Goal: Task Accomplishment & Management: Manage account settings

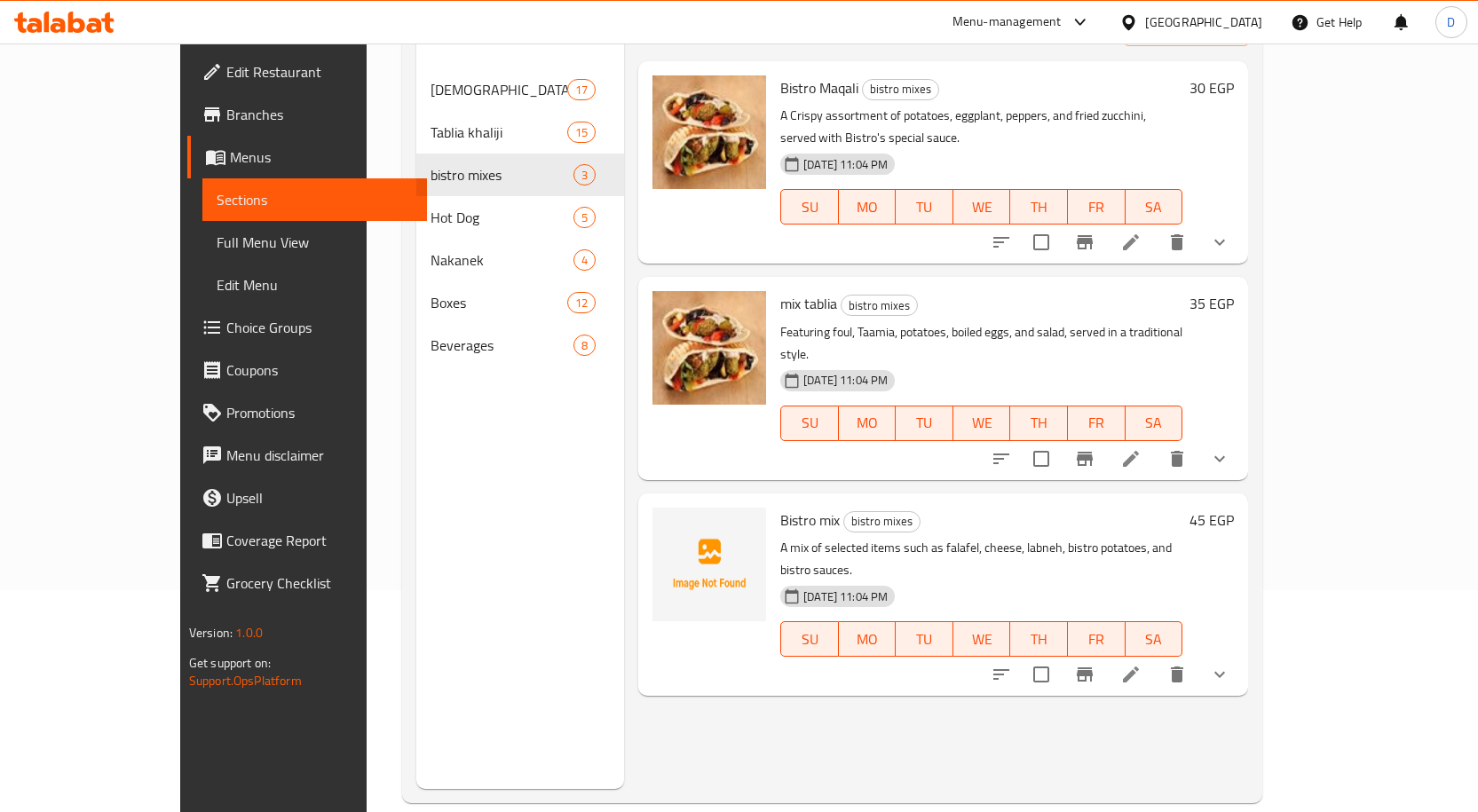
scroll to position [248, 0]
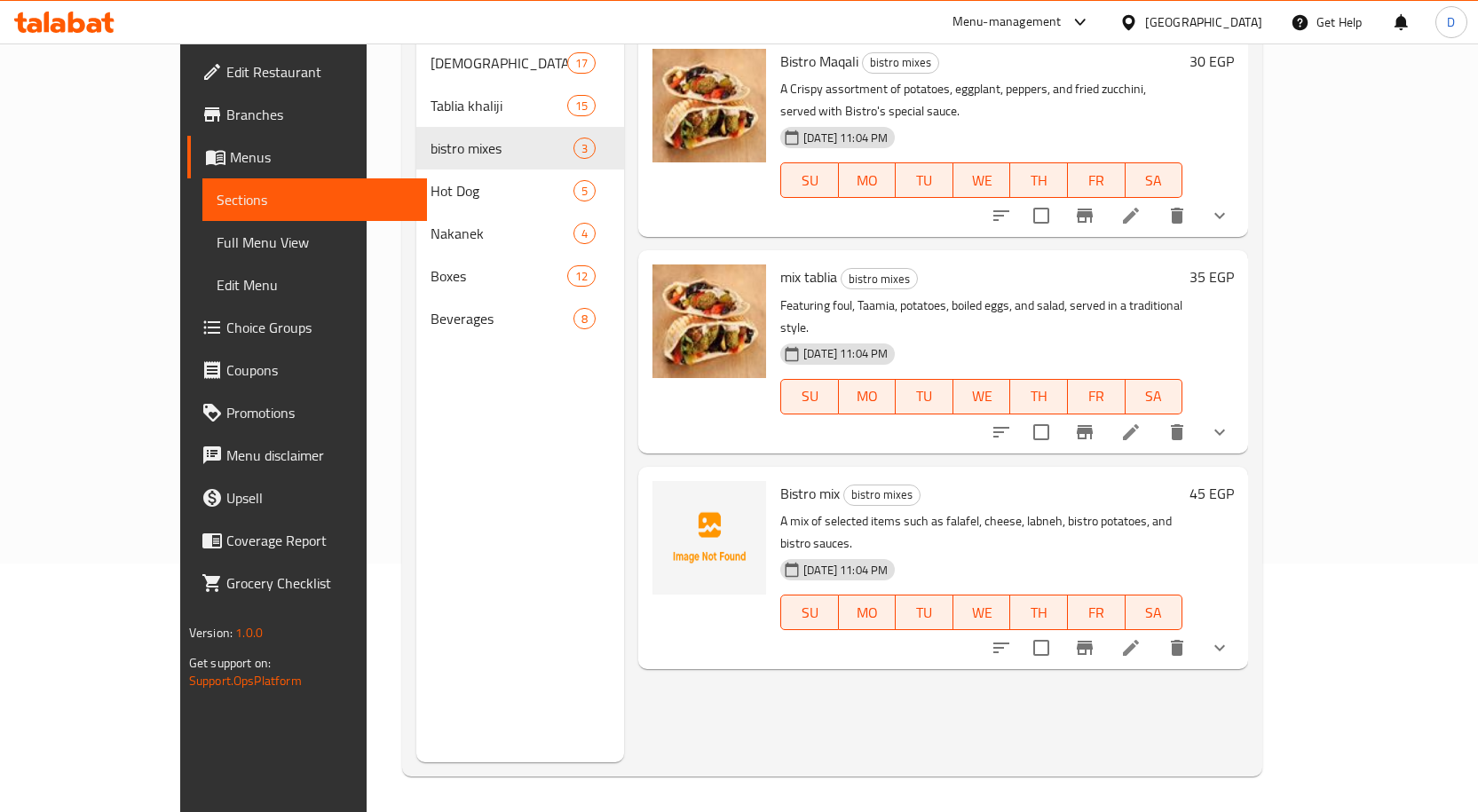
click at [773, 474] on div "Bistro mix bistro mixes A mix of selected items such as falafel, cheese, labneh…" at bounding box center [981, 568] width 416 height 188
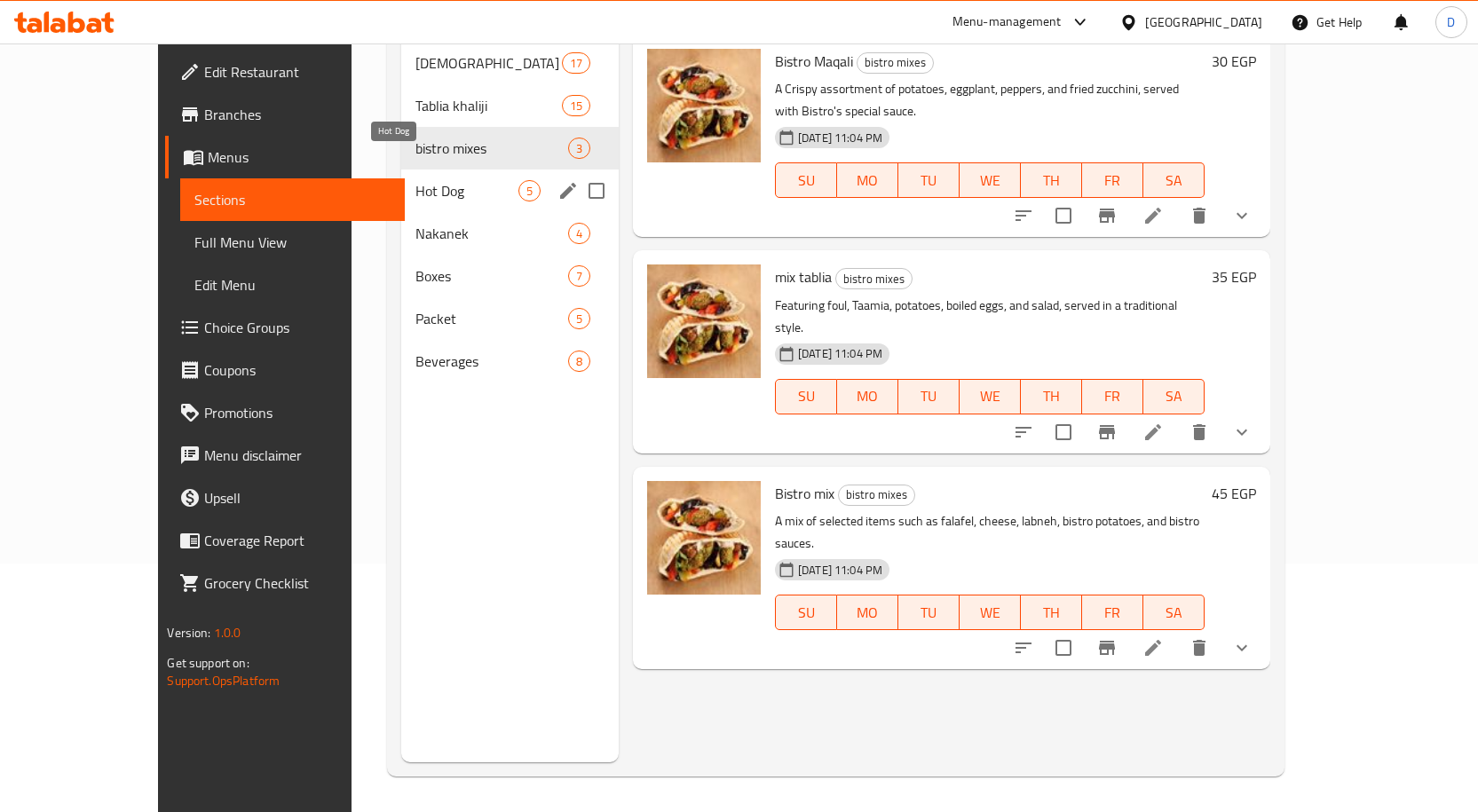
click at [416, 180] on span "Hot Dog" at bounding box center [466, 191] width 102 height 21
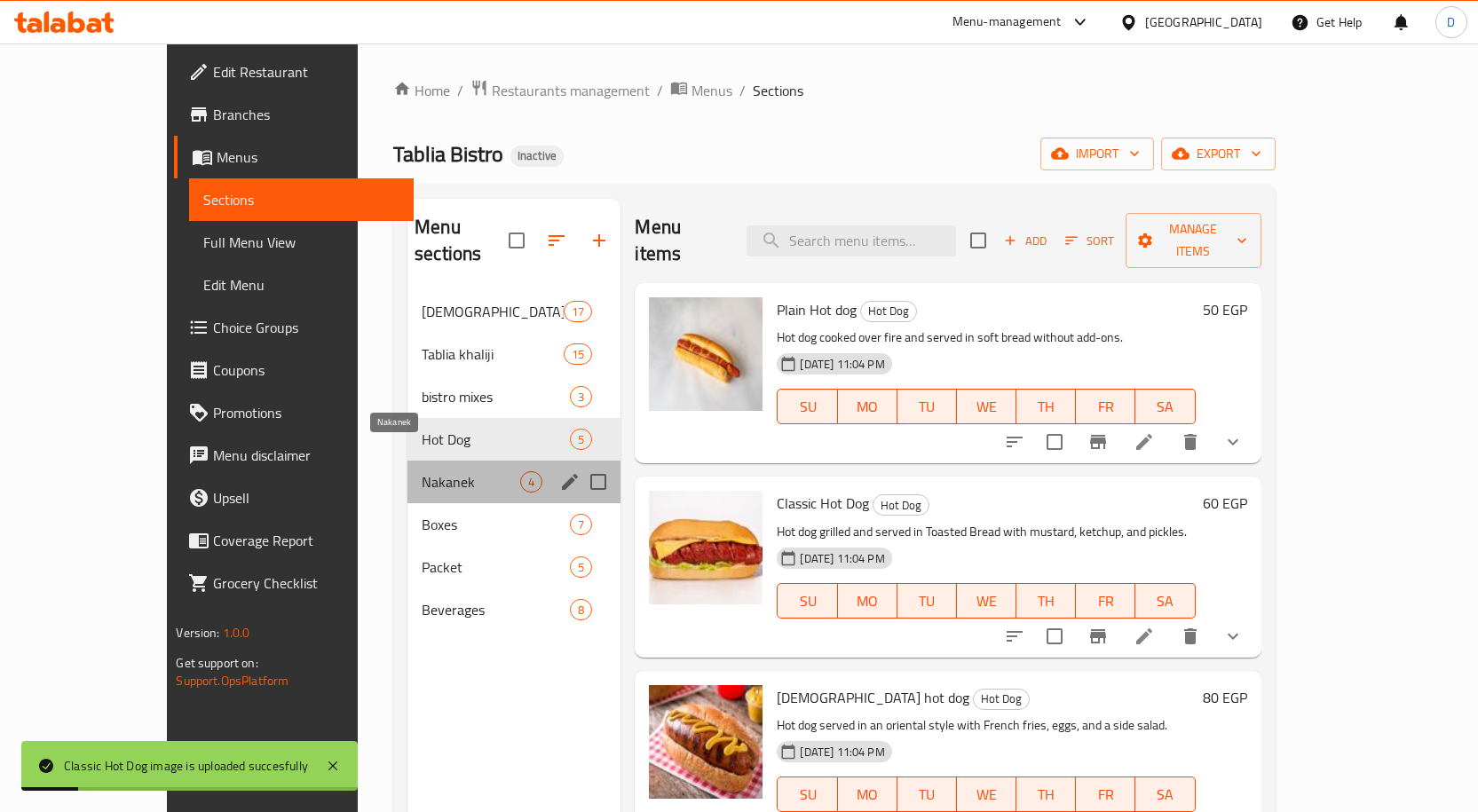
click at [422, 471] on span "Nakanek" at bounding box center [471, 482] width 99 height 21
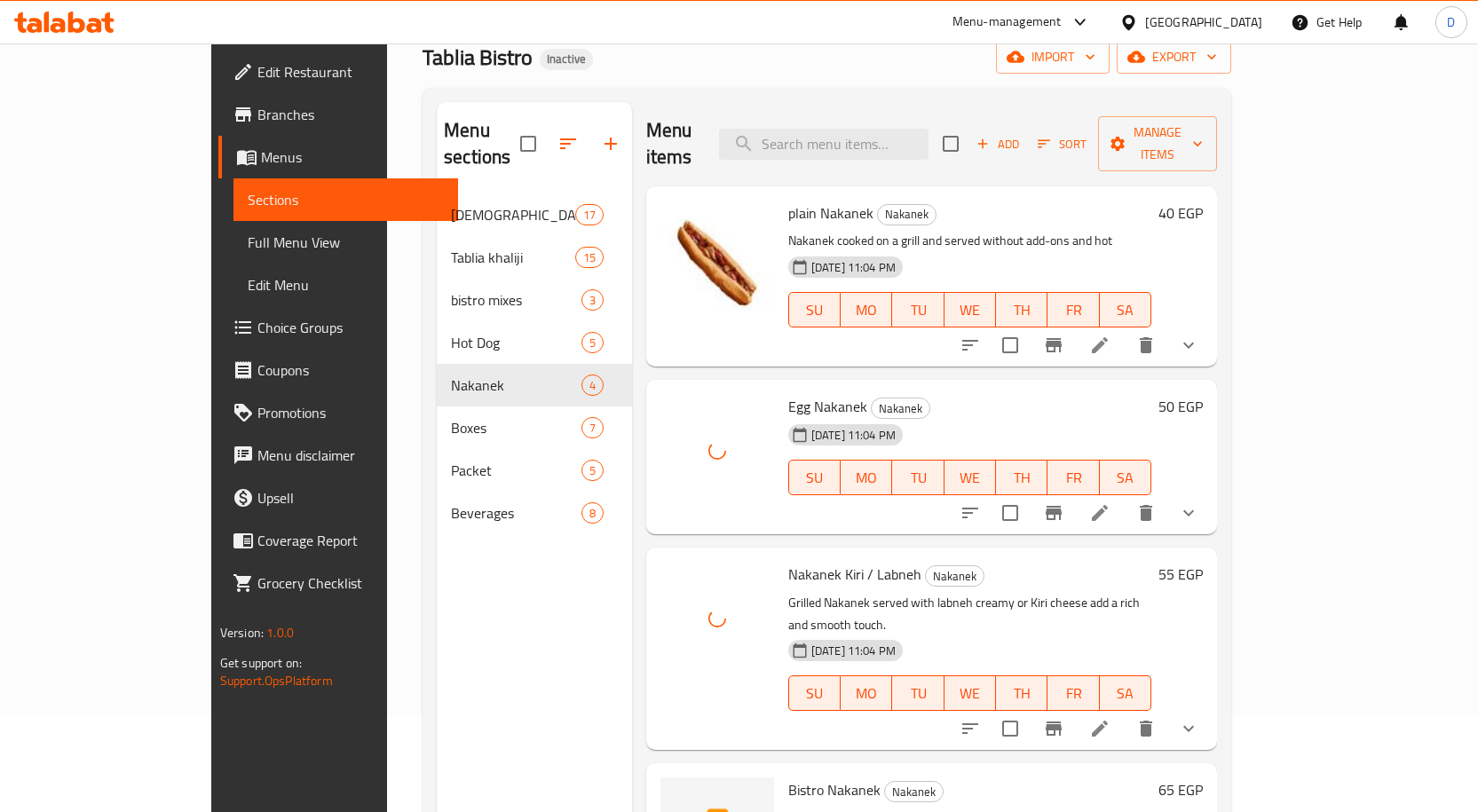
scroll to position [248, 0]
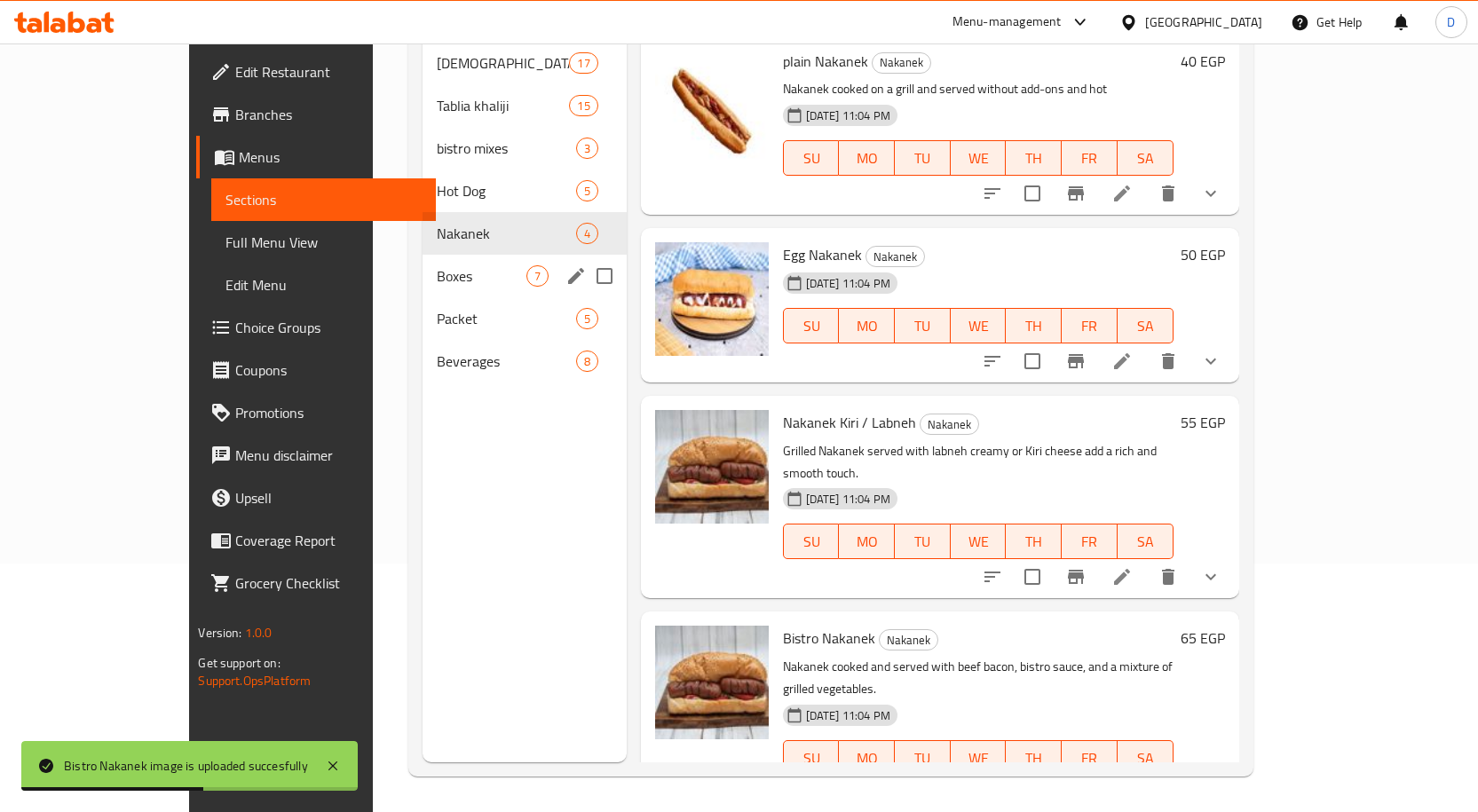
click at [447, 265] on span "Boxes" at bounding box center [482, 276] width 89 height 21
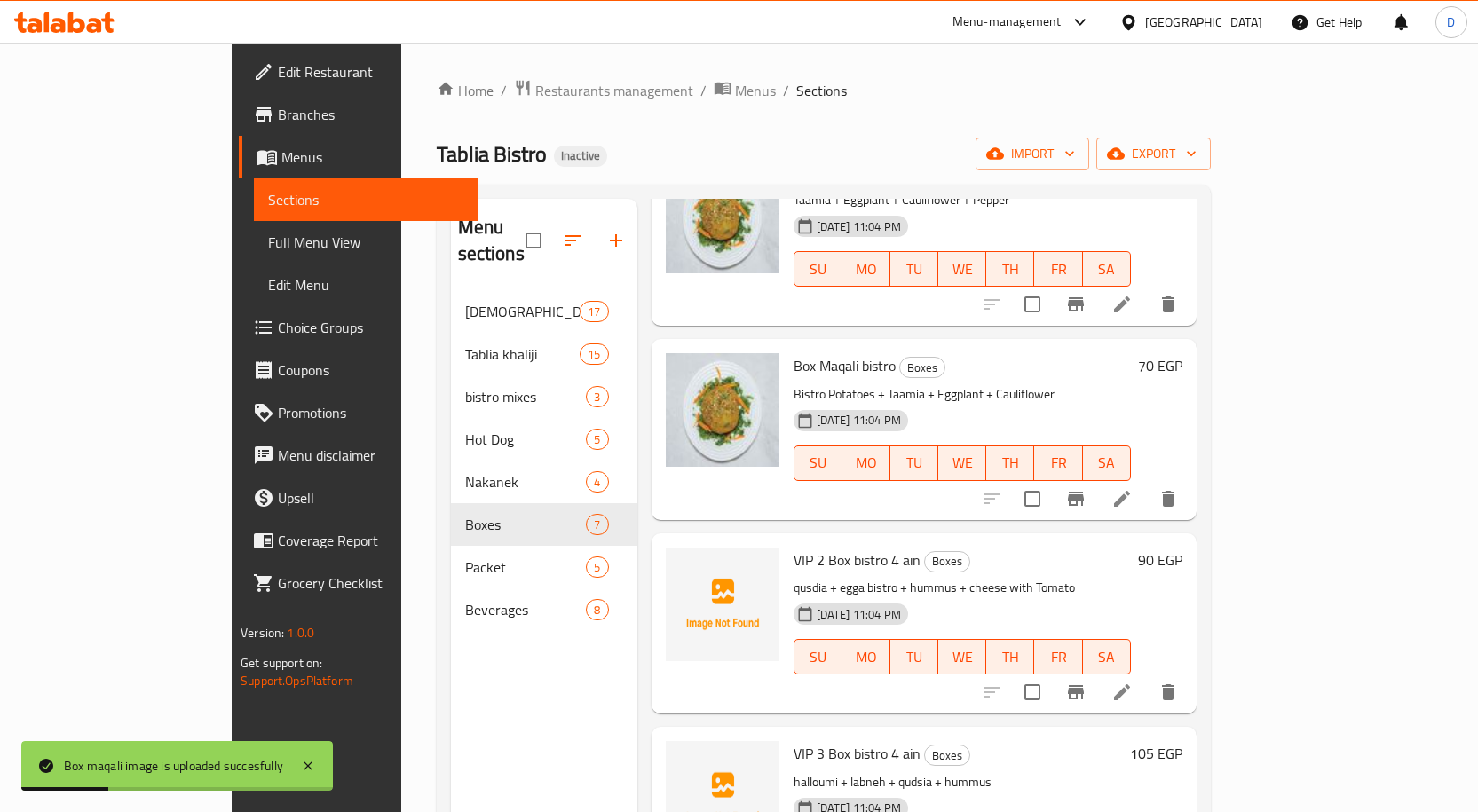
scroll to position [589, 0]
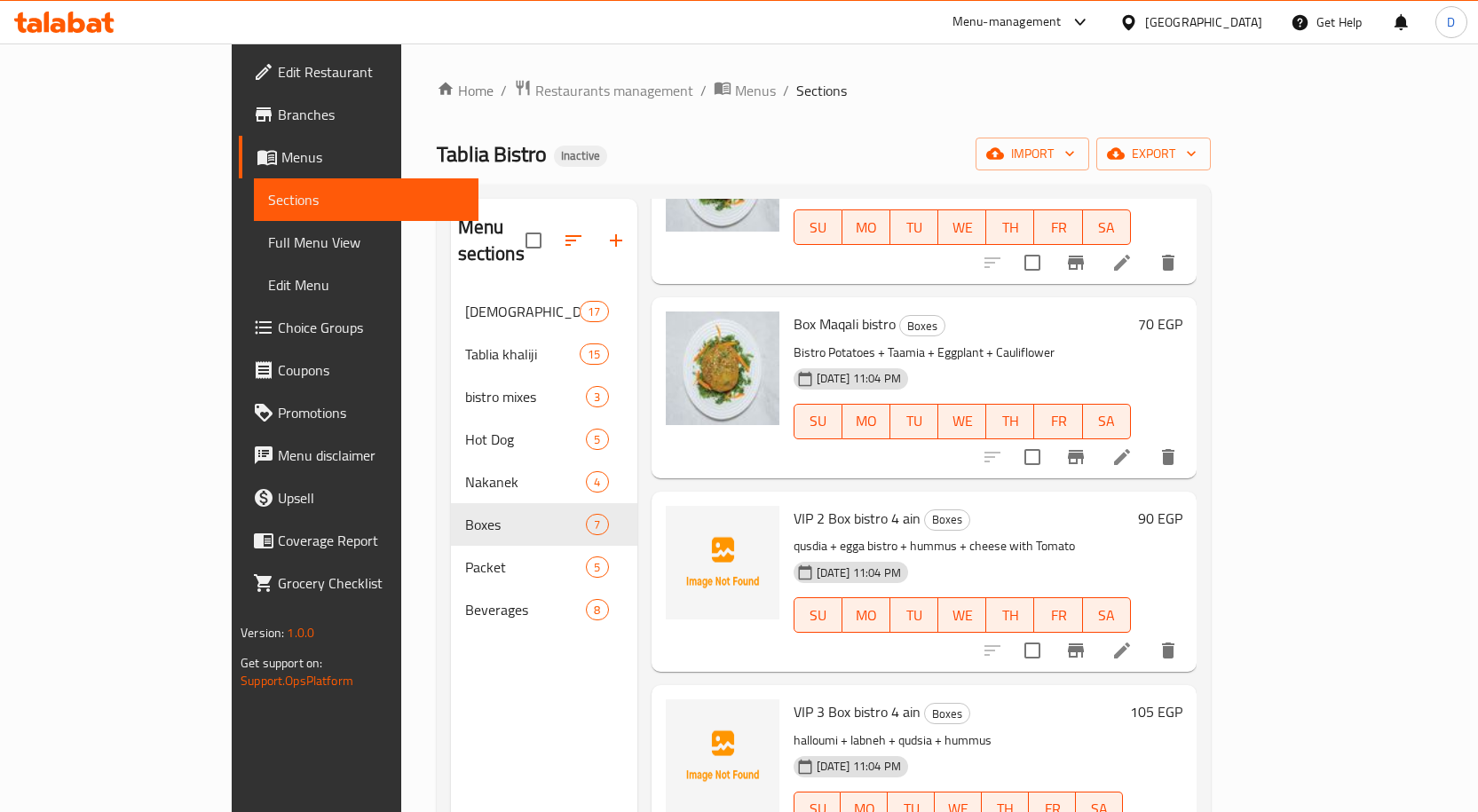
click at [1133, 640] on icon at bounding box center [1122, 650] width 21 height 21
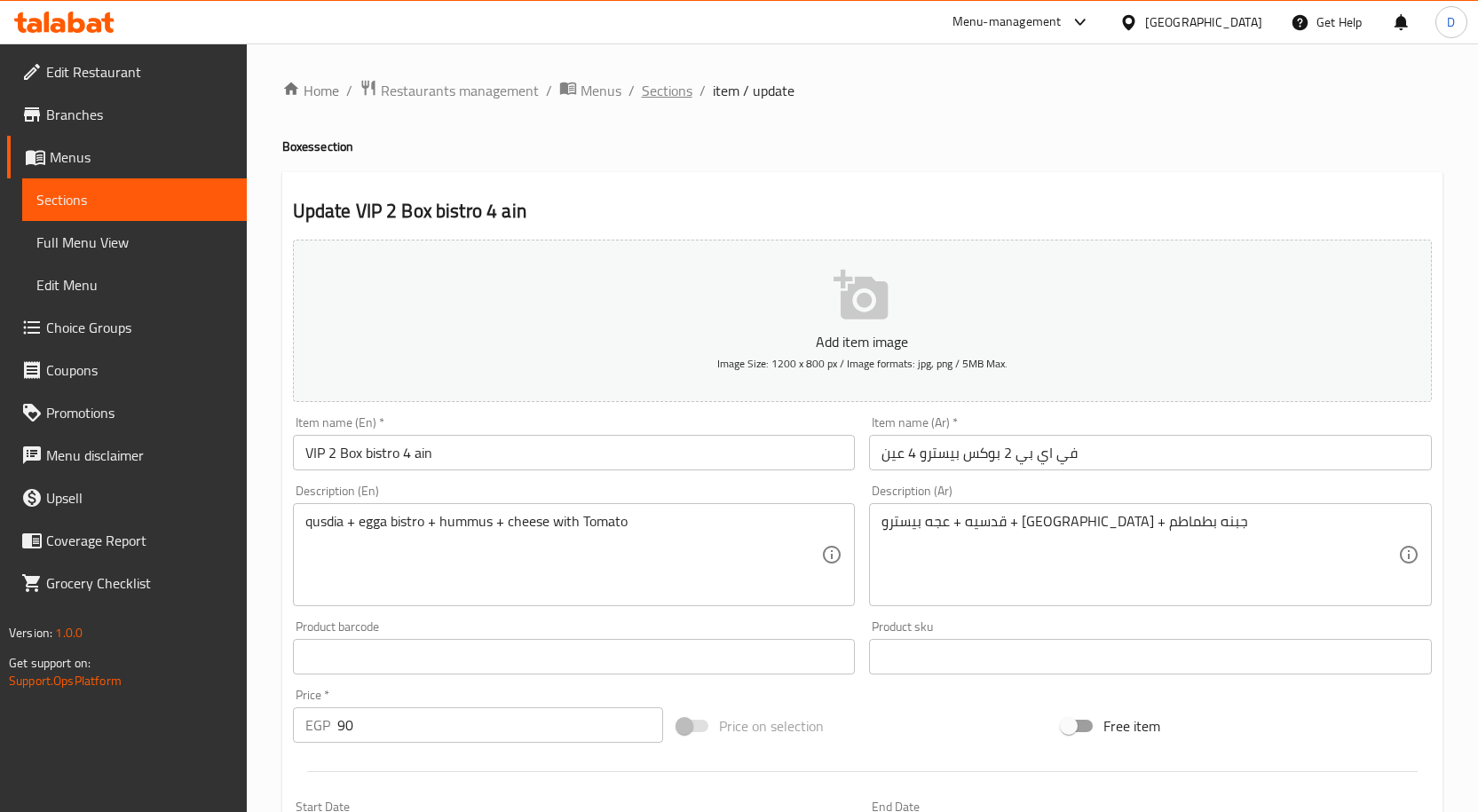
click at [689, 91] on span "Sections" at bounding box center [667, 90] width 50 height 21
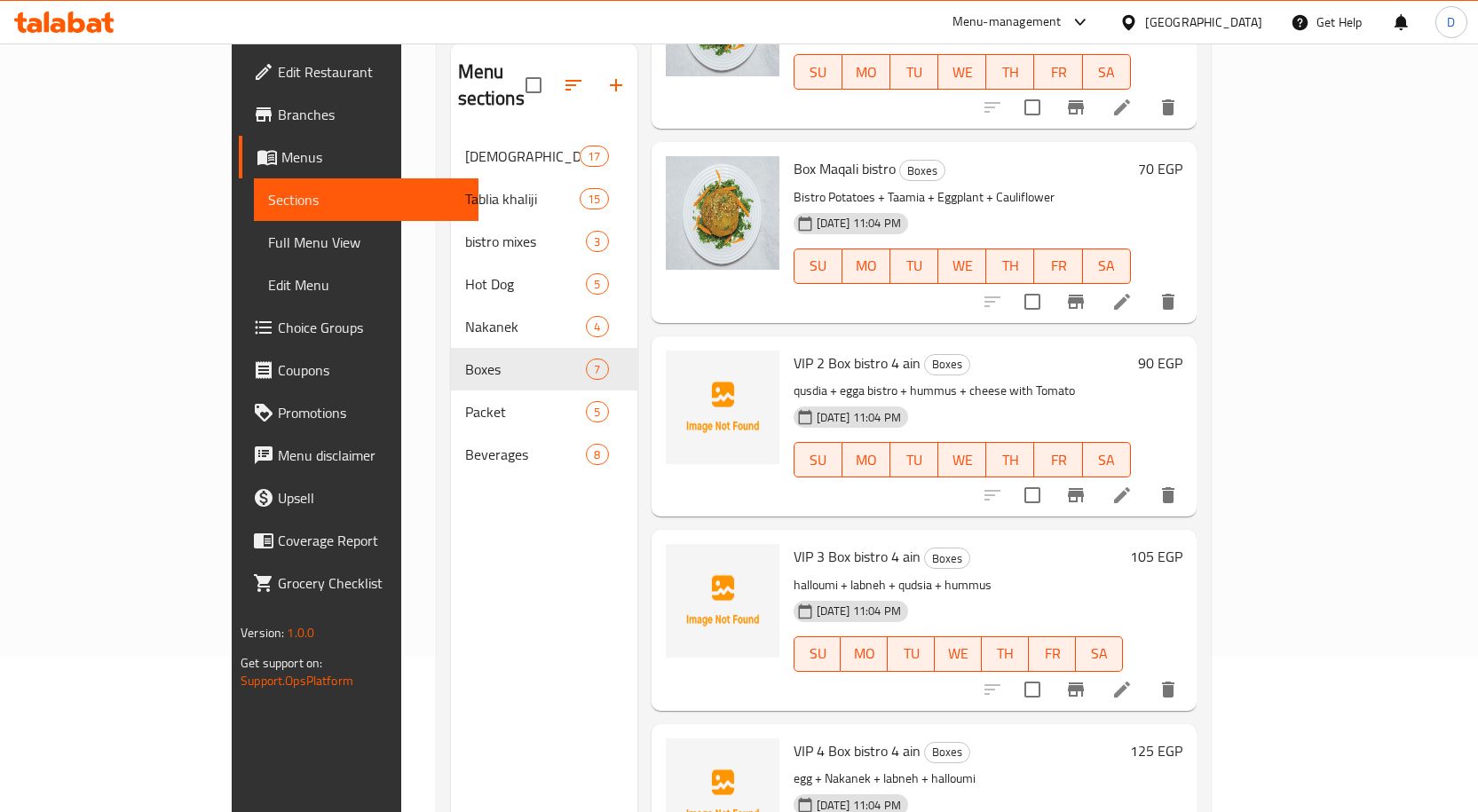
scroll to position [248, 0]
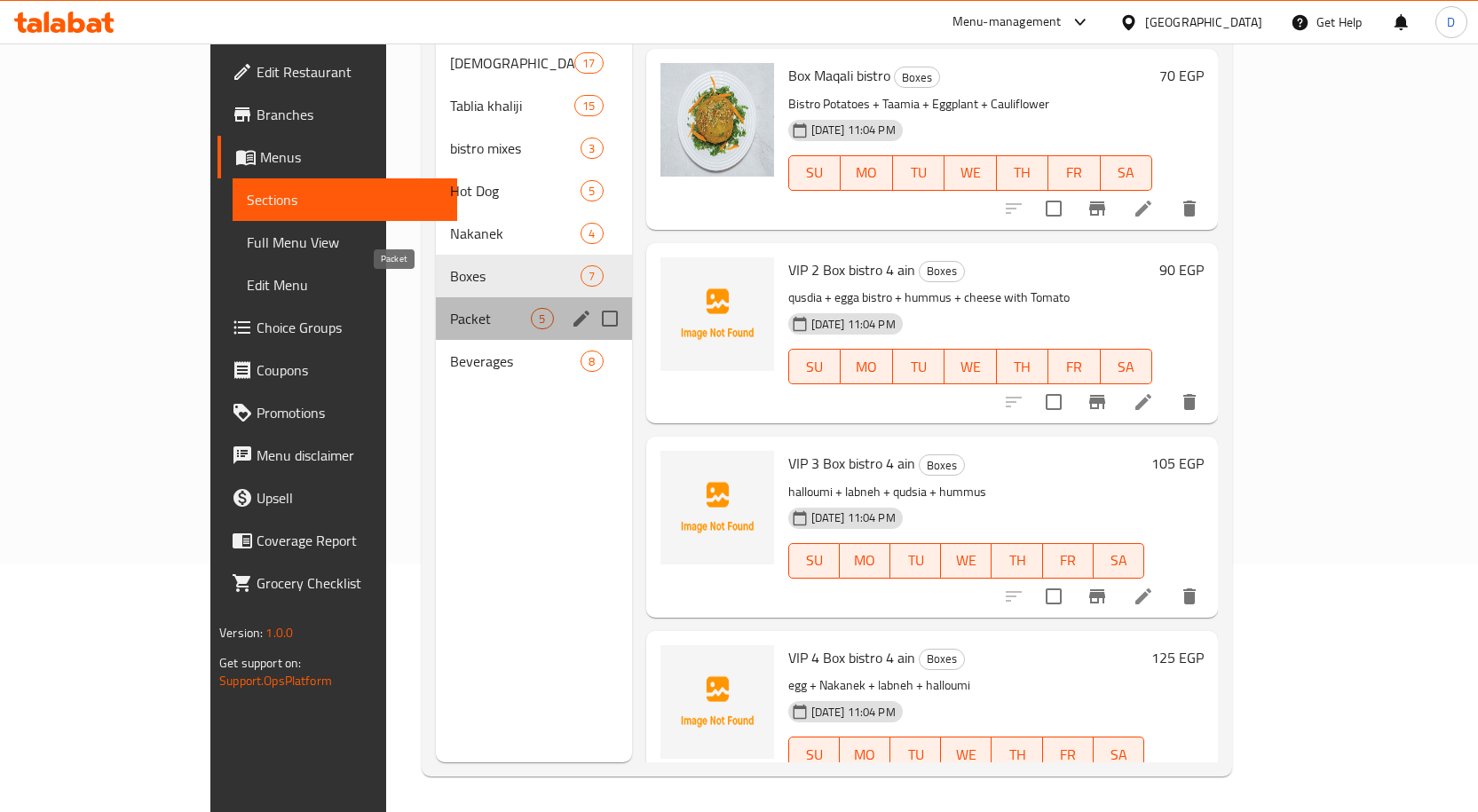
click at [450, 308] on span "Packet" at bounding box center [489, 319] width 80 height 21
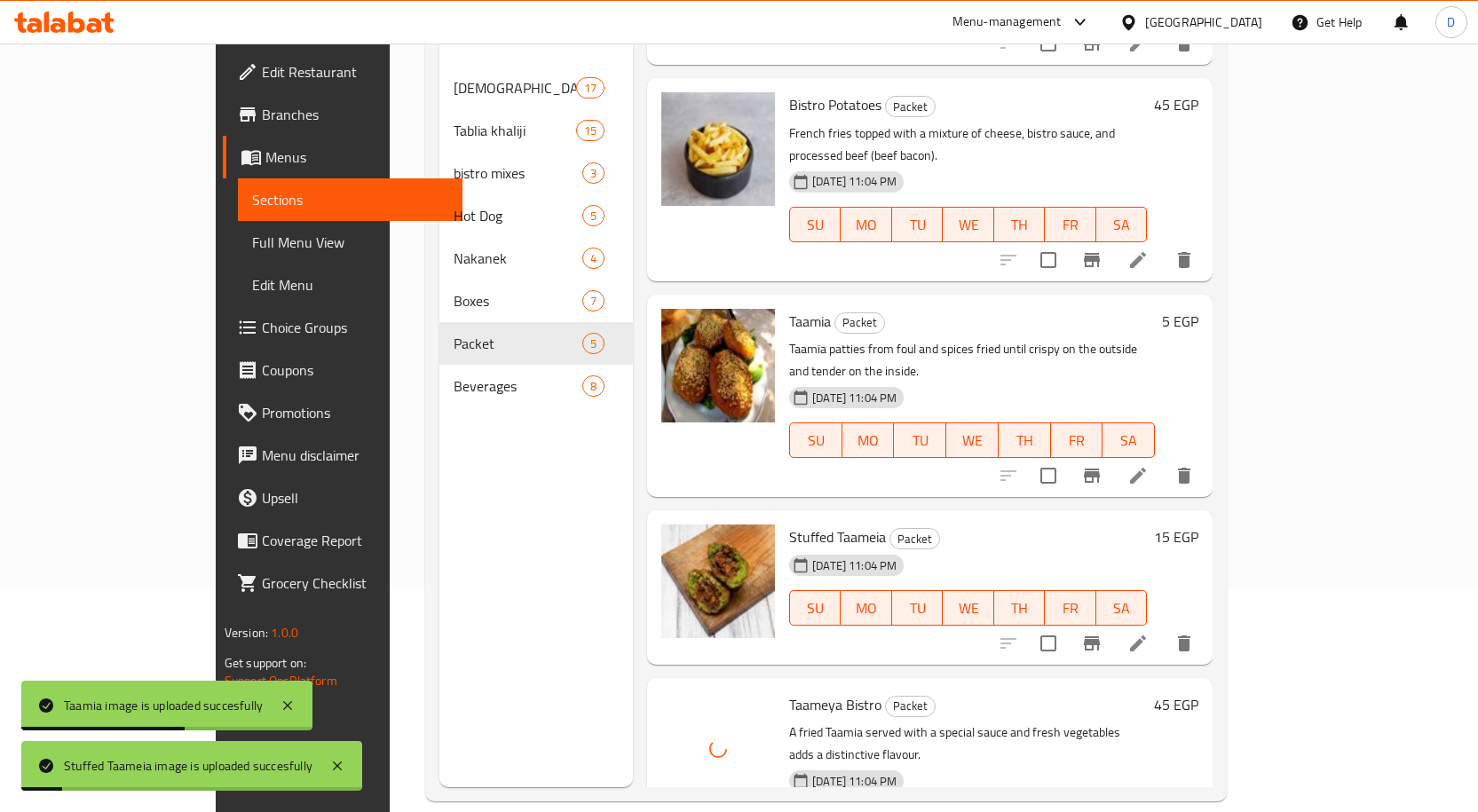
scroll to position [248, 0]
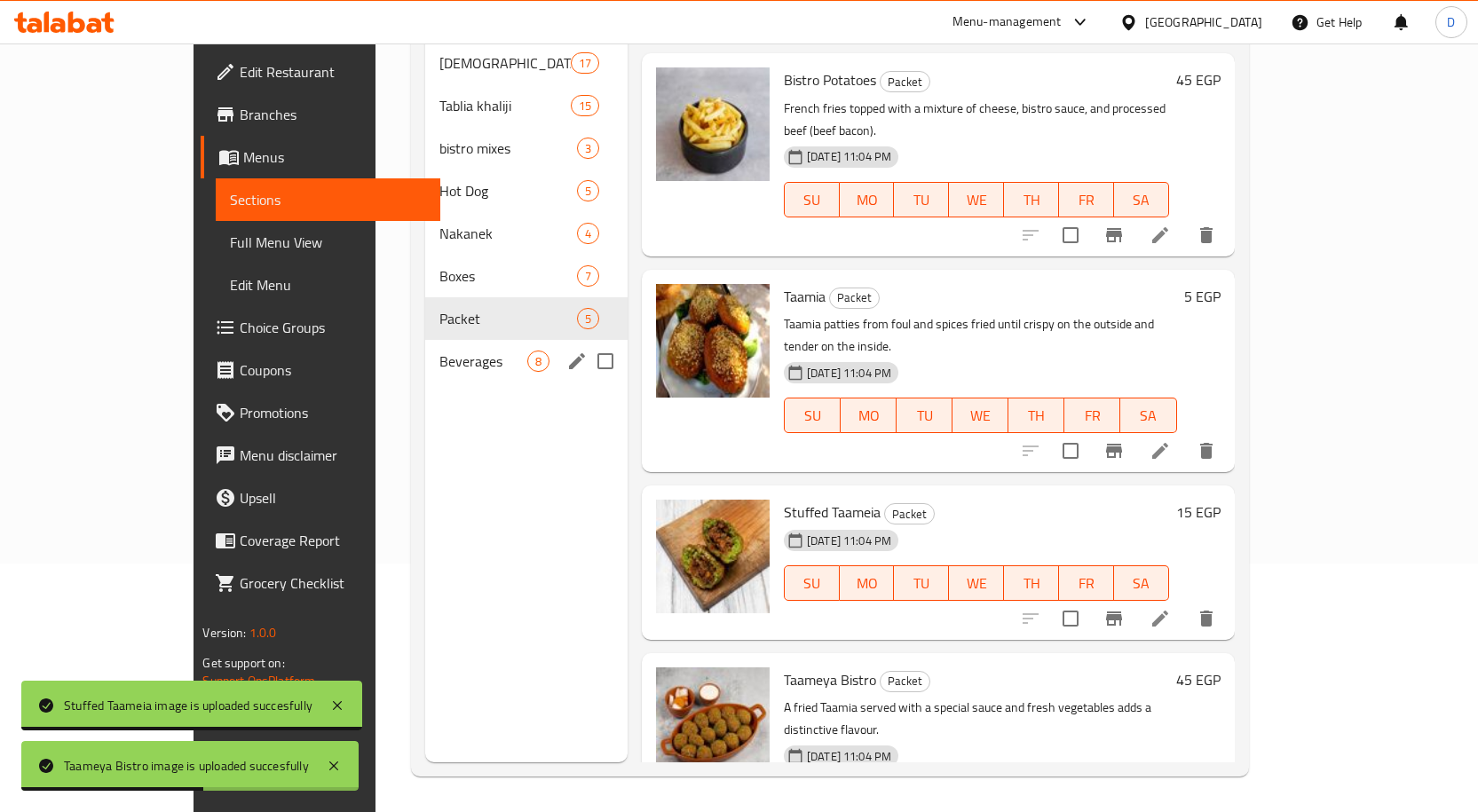
click at [439, 351] on span "Beverages" at bounding box center [483, 361] width 88 height 21
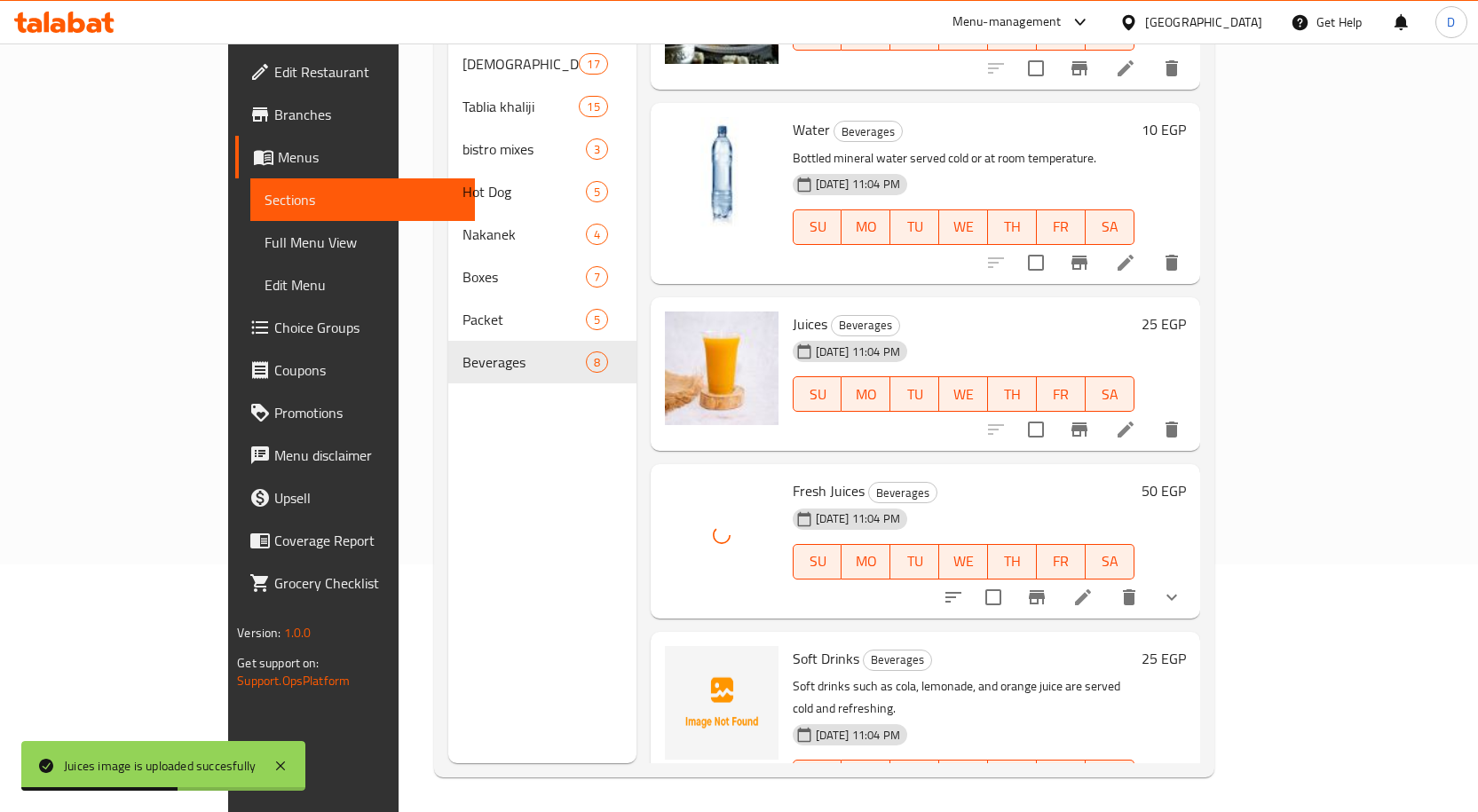
scroll to position [248, 0]
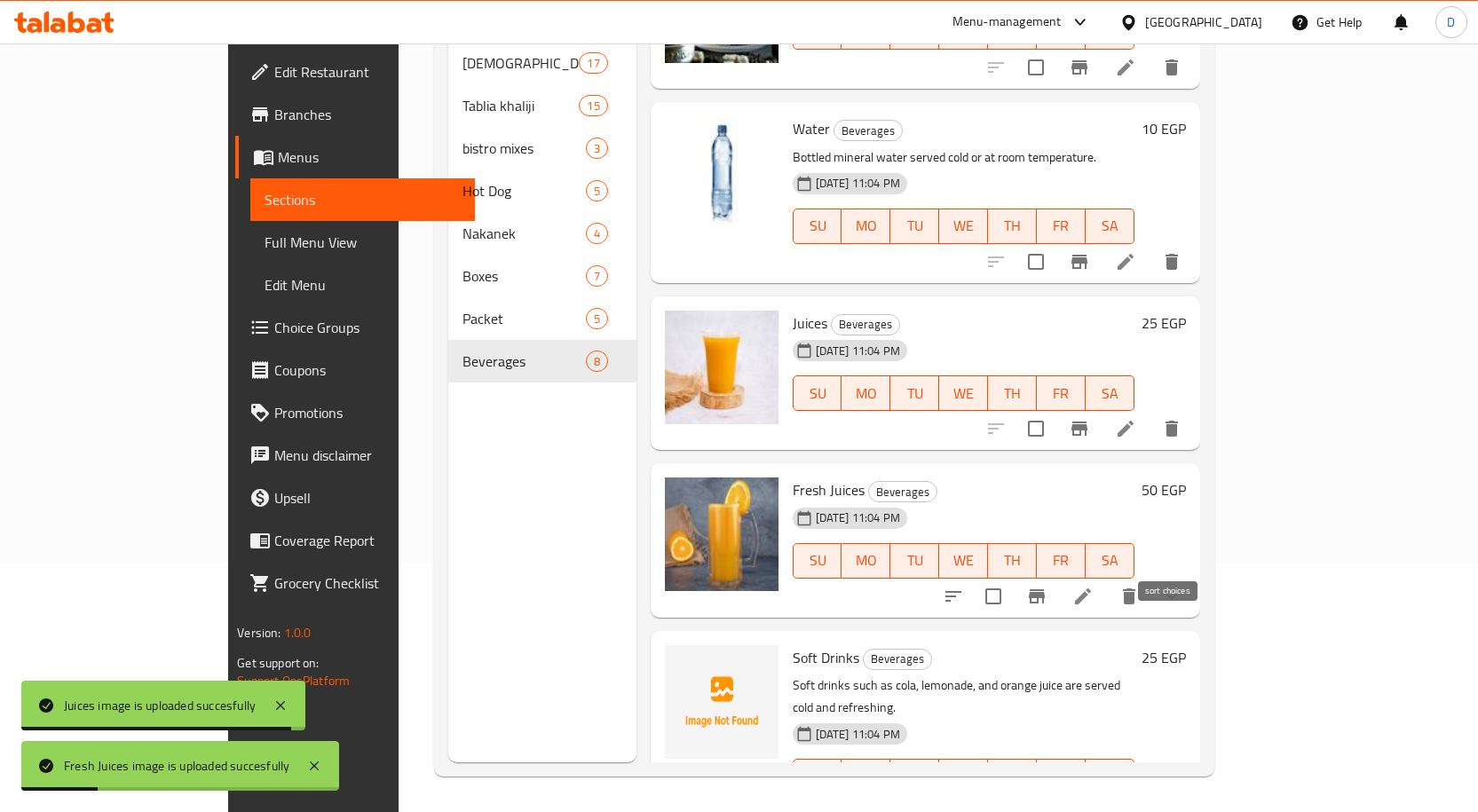
click at [964, 585] on icon "sort-choices" at bounding box center [954, 596] width 21 height 21
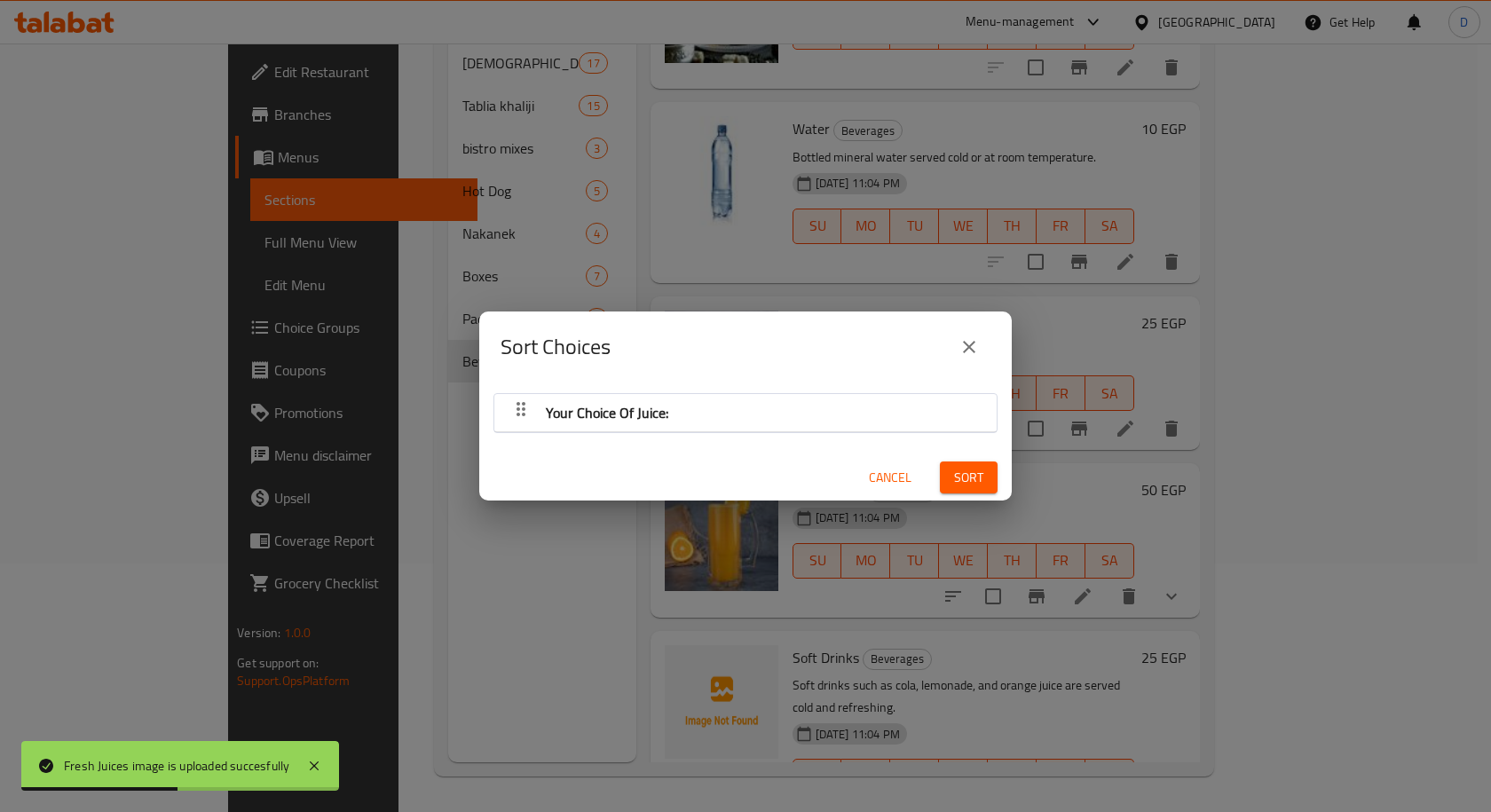
click at [520, 409] on icon "button" at bounding box center [521, 409] width 9 height 15
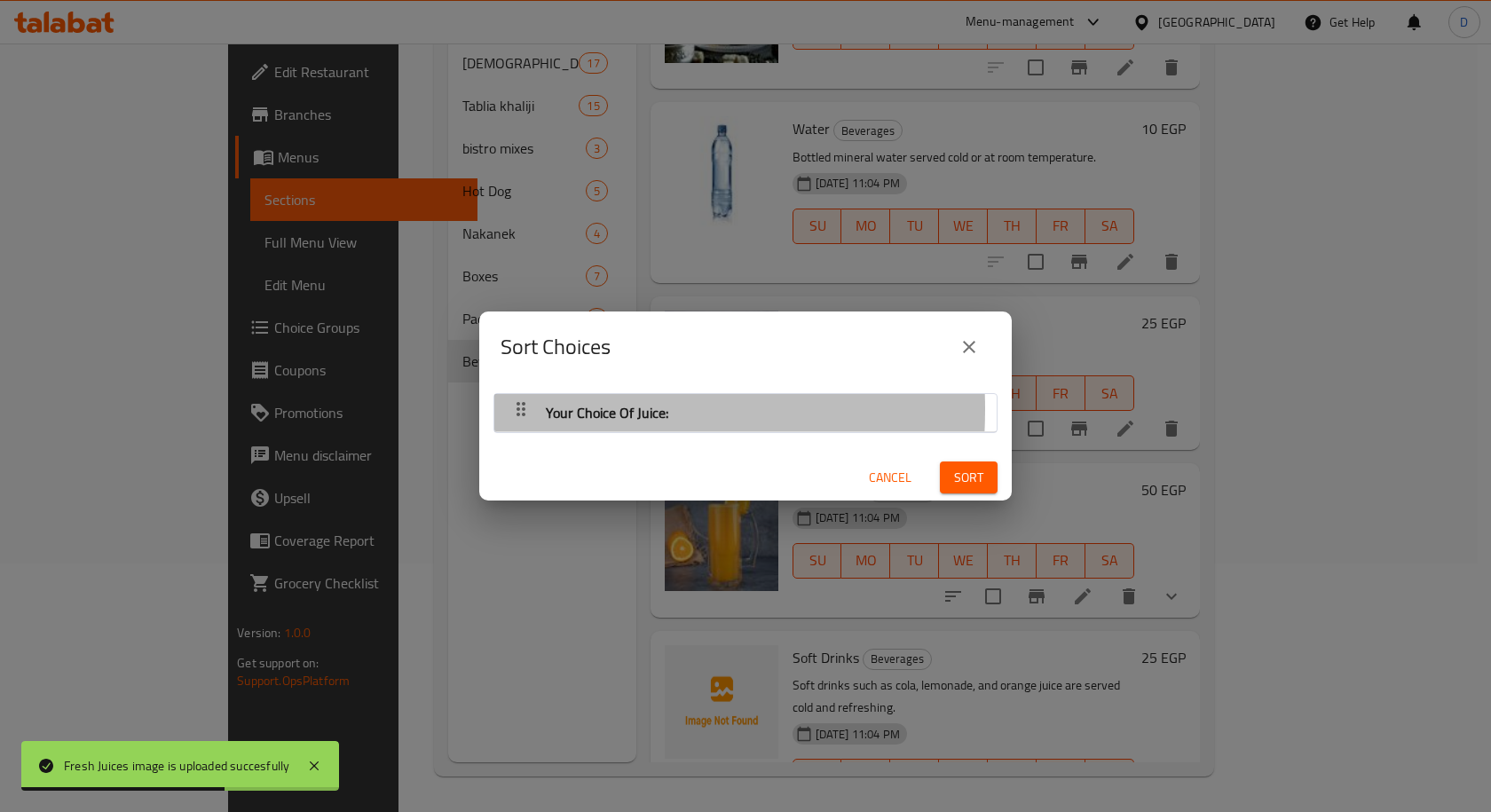
click at [520, 409] on icon "button" at bounding box center [521, 409] width 9 height 15
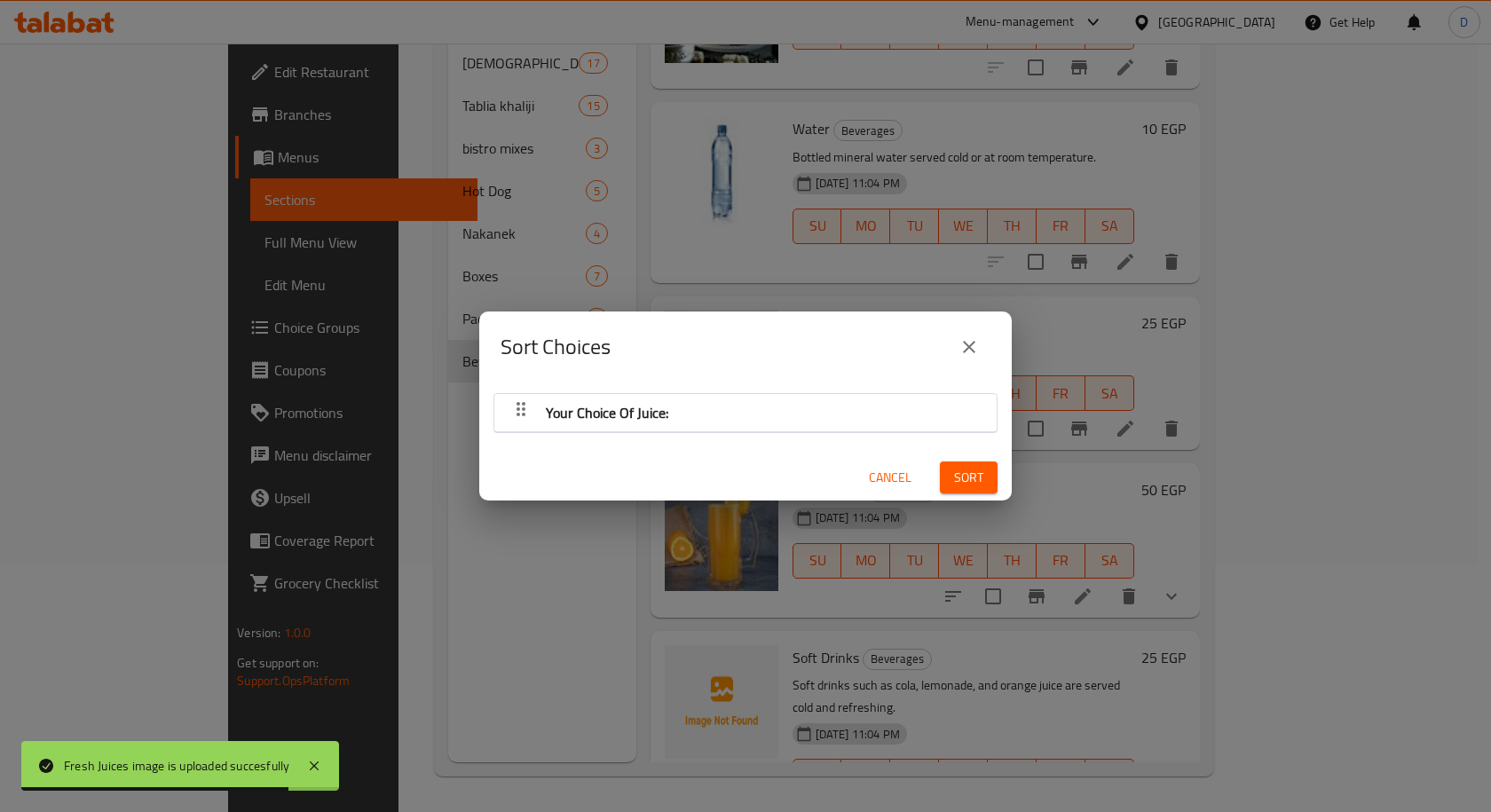
click at [965, 354] on icon "close" at bounding box center [969, 347] width 21 height 21
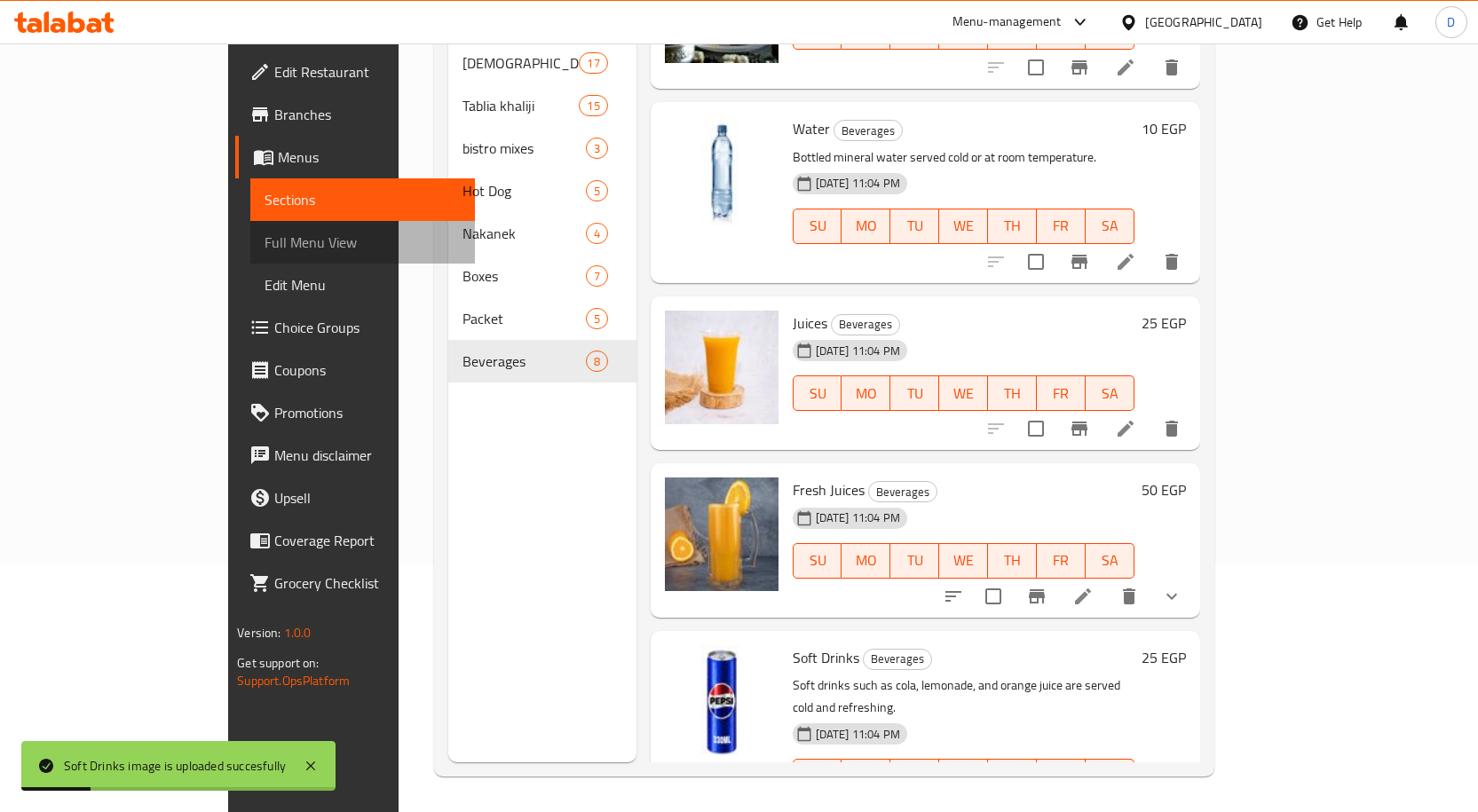
click at [265, 245] on span "Full Menu View" at bounding box center [362, 242] width 196 height 21
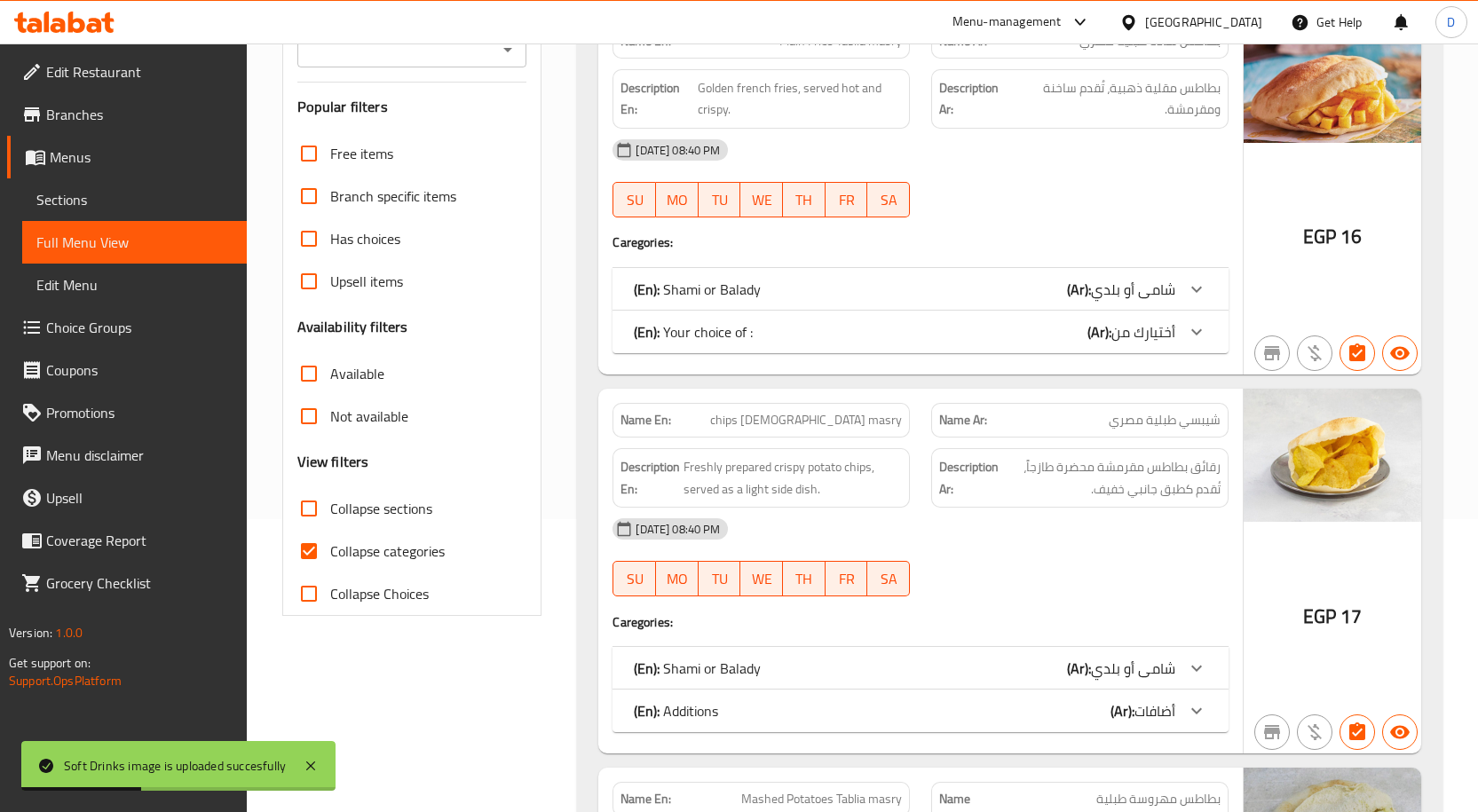
scroll to position [337, 0]
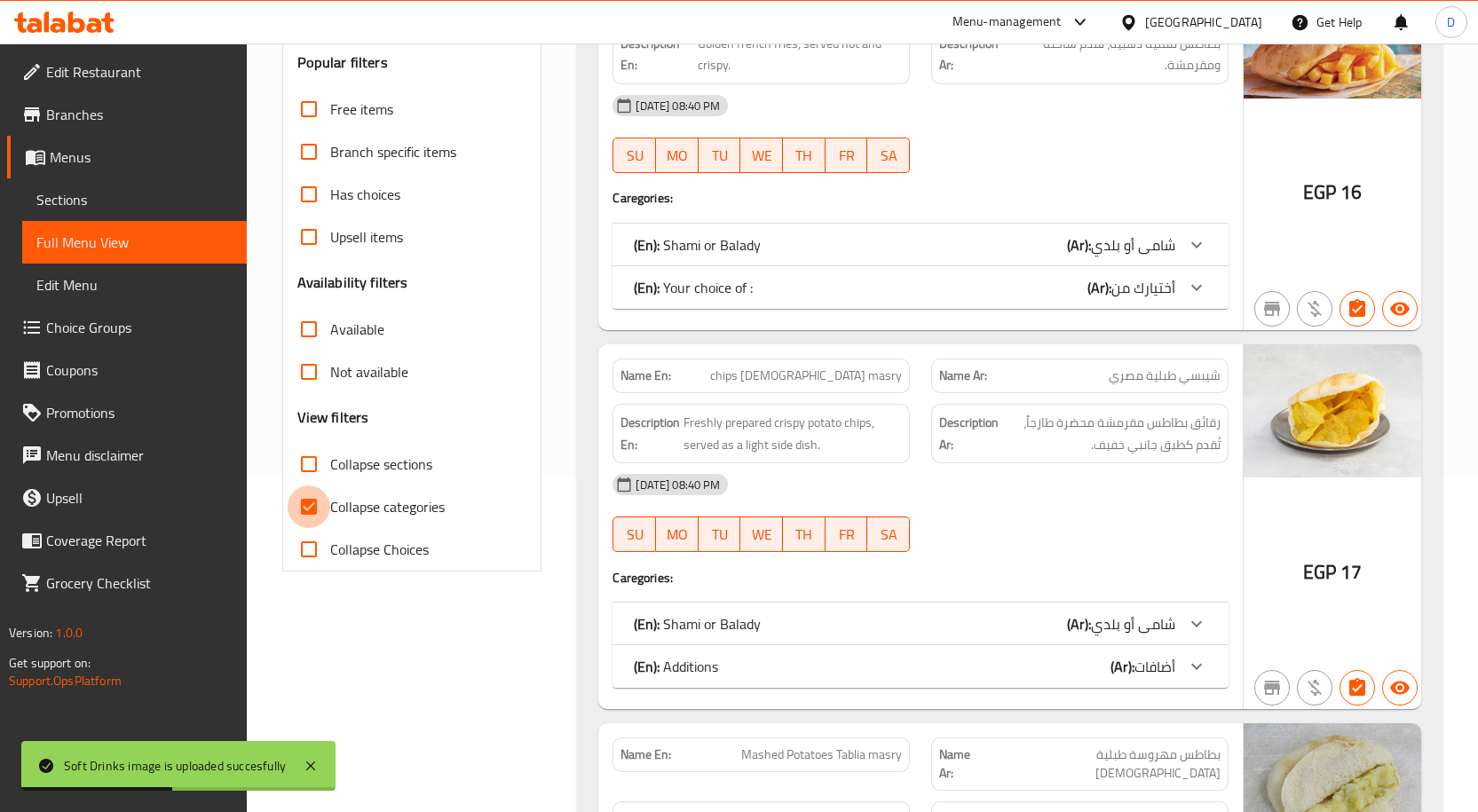
click at [330, 493] on input "Collapse categories" at bounding box center [309, 507] width 43 height 43
checkbox input "false"
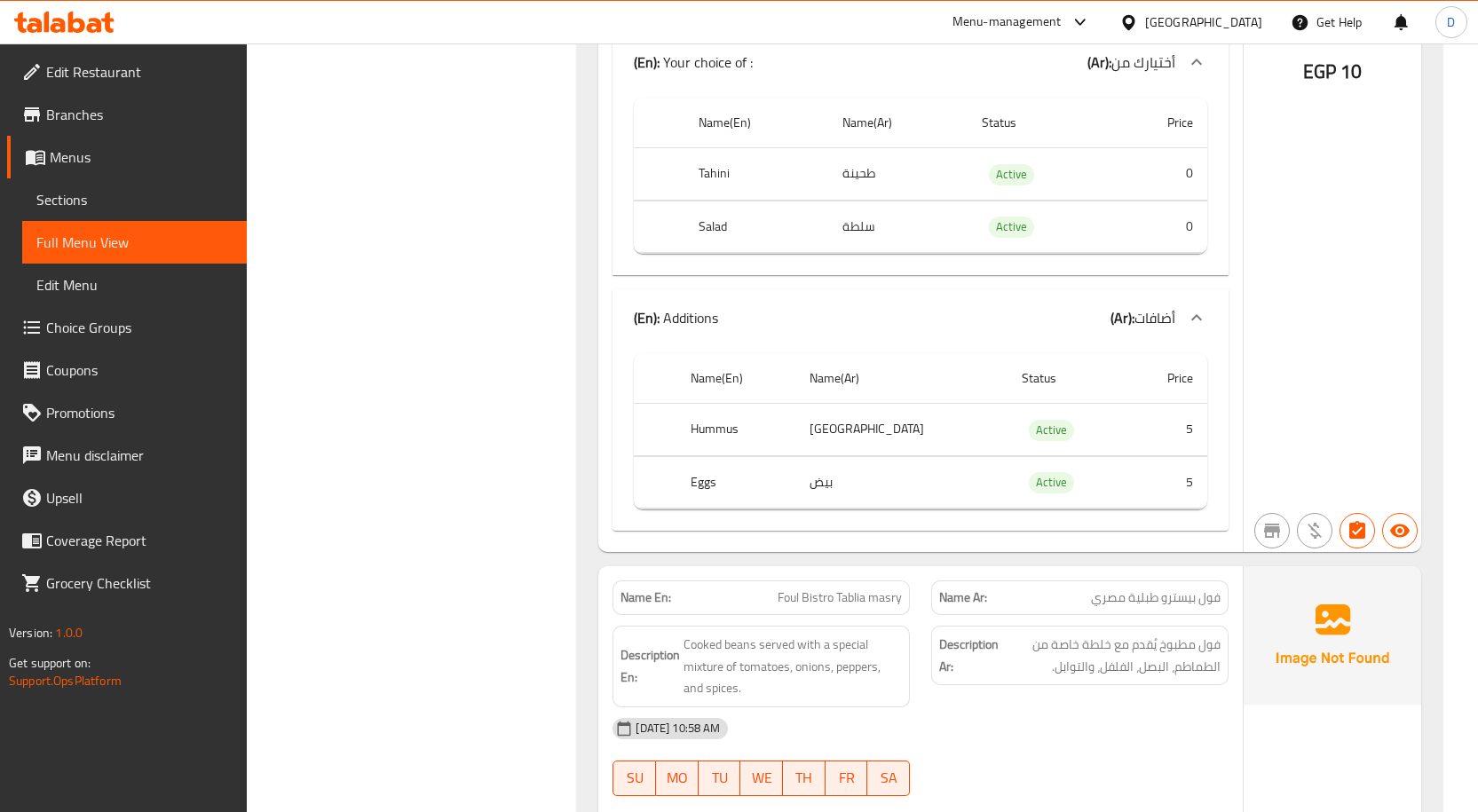
scroll to position [13574, 0]
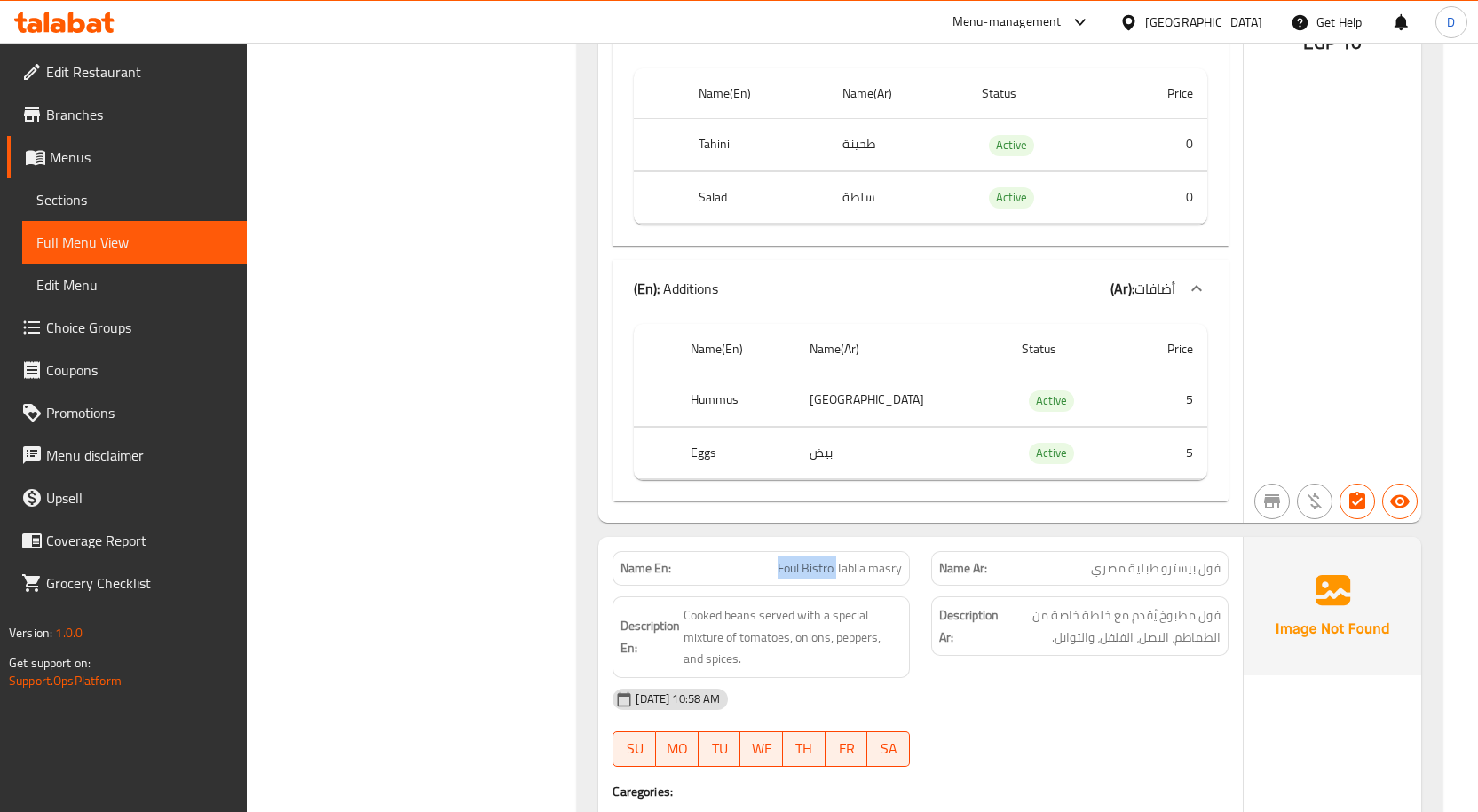
drag, startPoint x: 835, startPoint y: 453, endPoint x: 764, endPoint y: 460, distance: 71.3
click at [764, 559] on p "Name En: Foul Bistro Tablia masry" at bounding box center [761, 568] width 281 height 18
drag, startPoint x: 1150, startPoint y: 422, endPoint x: 1160, endPoint y: 439, distance: 19.7
click at [1160, 559] on span "فول بيسترو طبلية مصري" at bounding box center [1155, 568] width 130 height 18
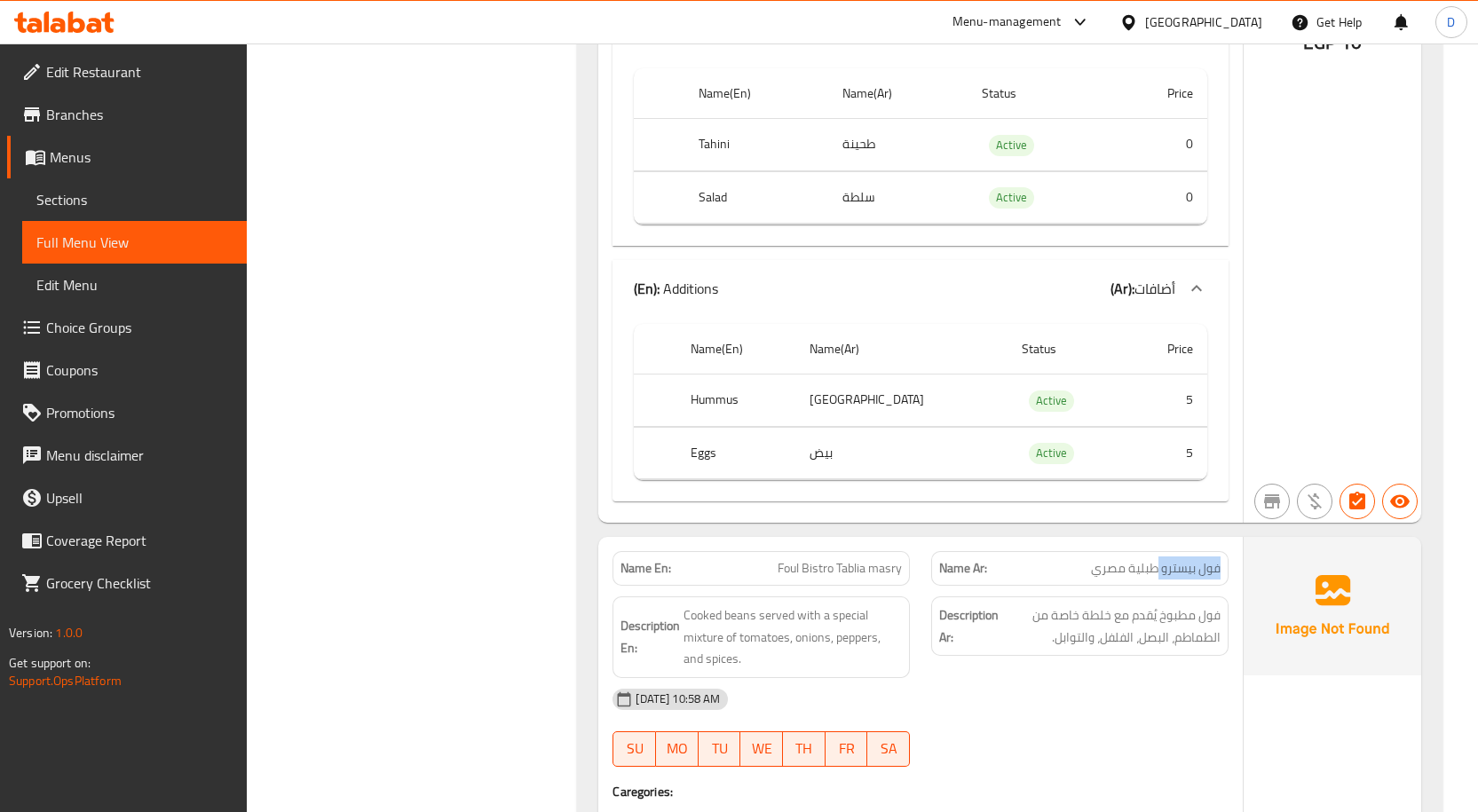
drag, startPoint x: 1161, startPoint y: 454, endPoint x: 1211, endPoint y: 454, distance: 50.0
click at [1211, 559] on span "فول بيسترو طبلية مصري" at bounding box center [1155, 568] width 130 height 18
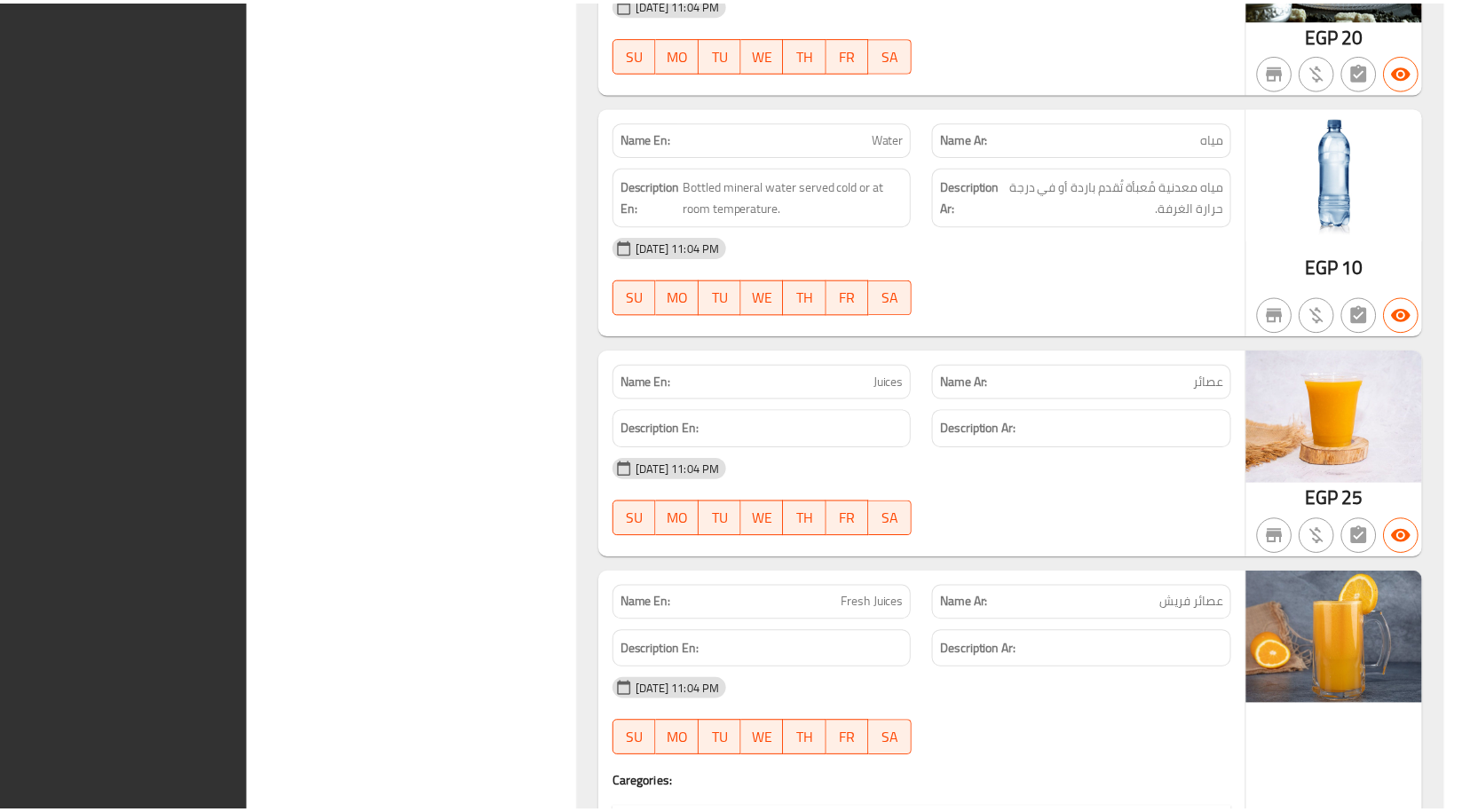
scroll to position [43614, 0]
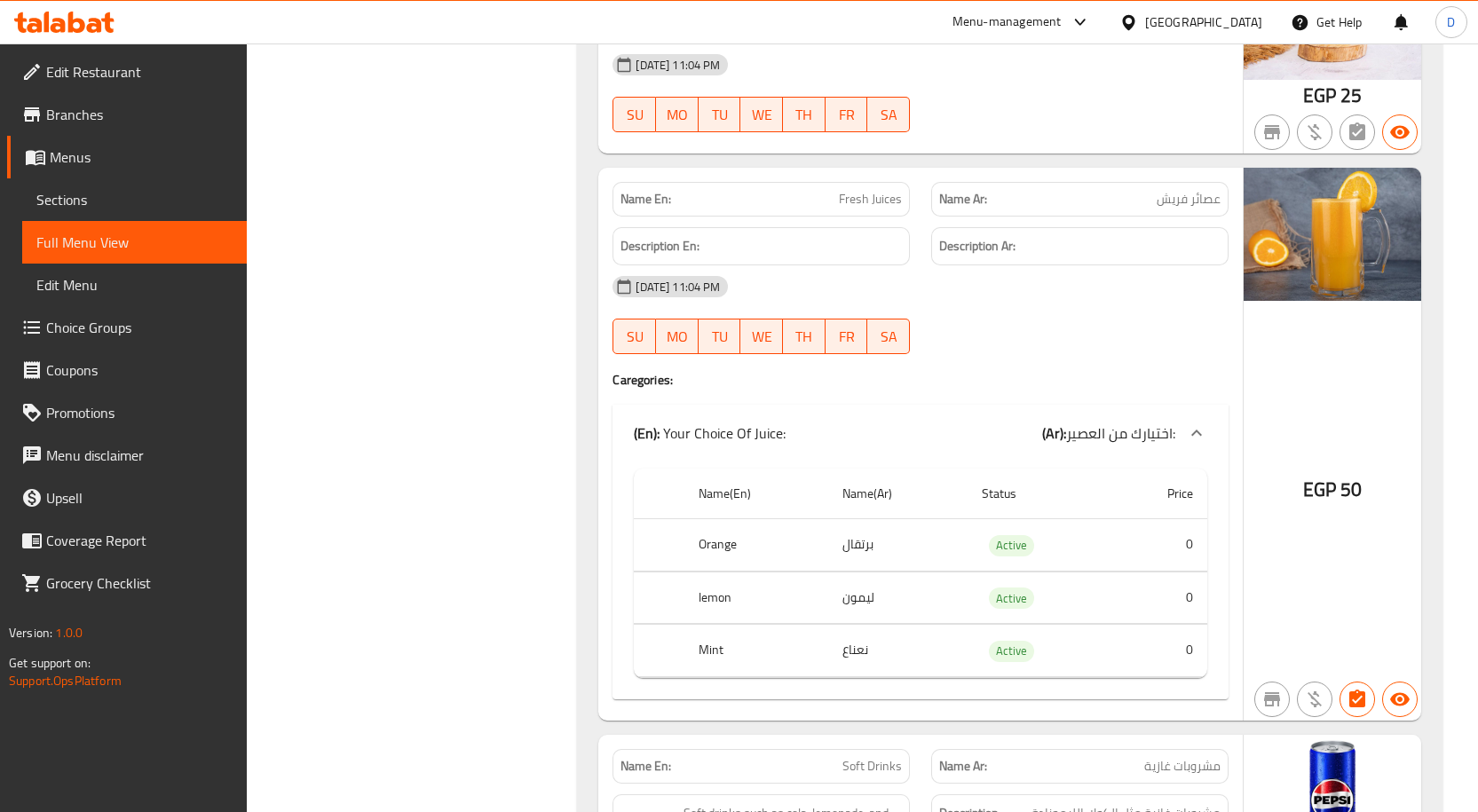
click at [1145, 26] on div at bounding box center [1132, 22] width 26 height 19
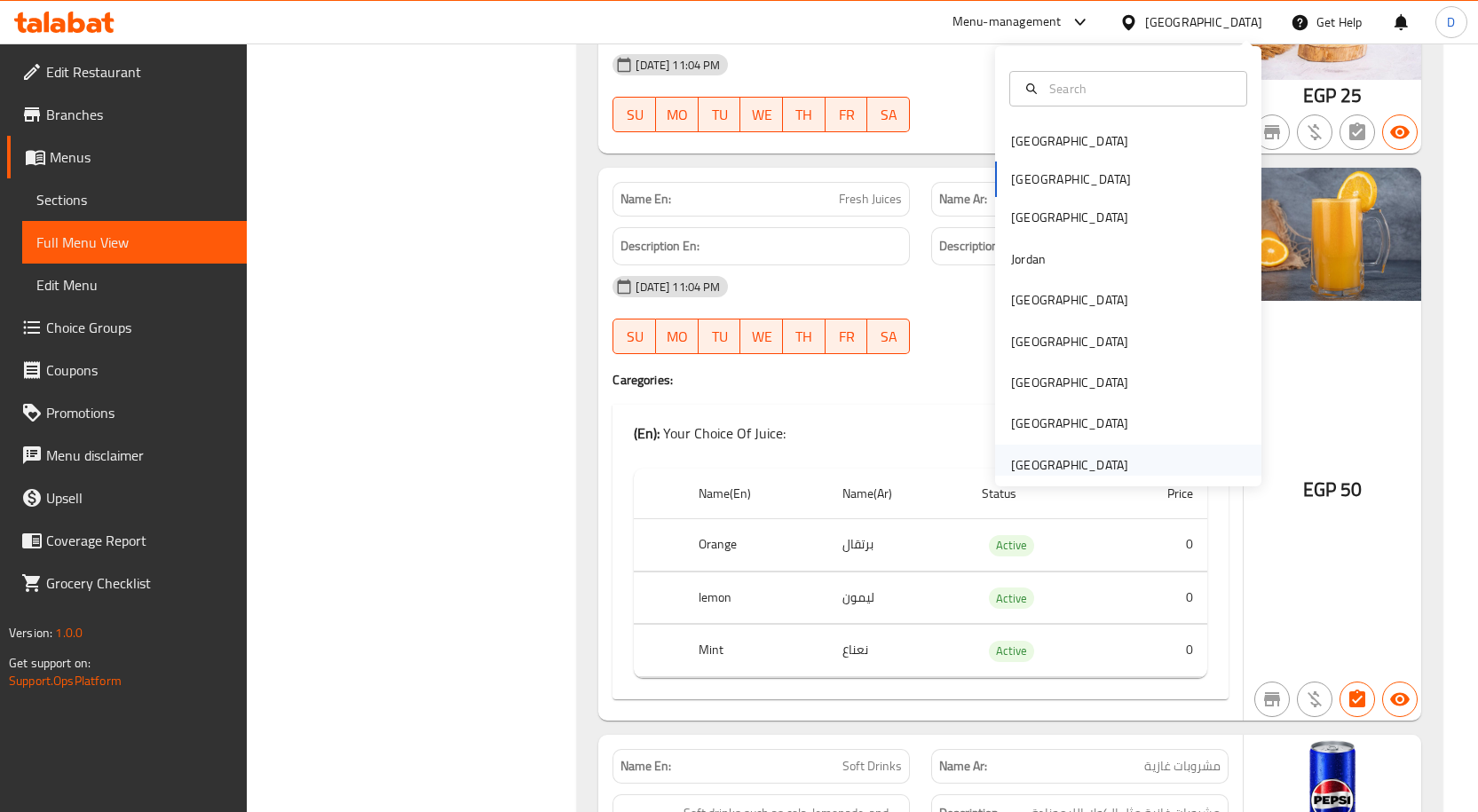
click at [1124, 445] on div "United Arab Emirates" at bounding box center [1069, 465] width 145 height 41
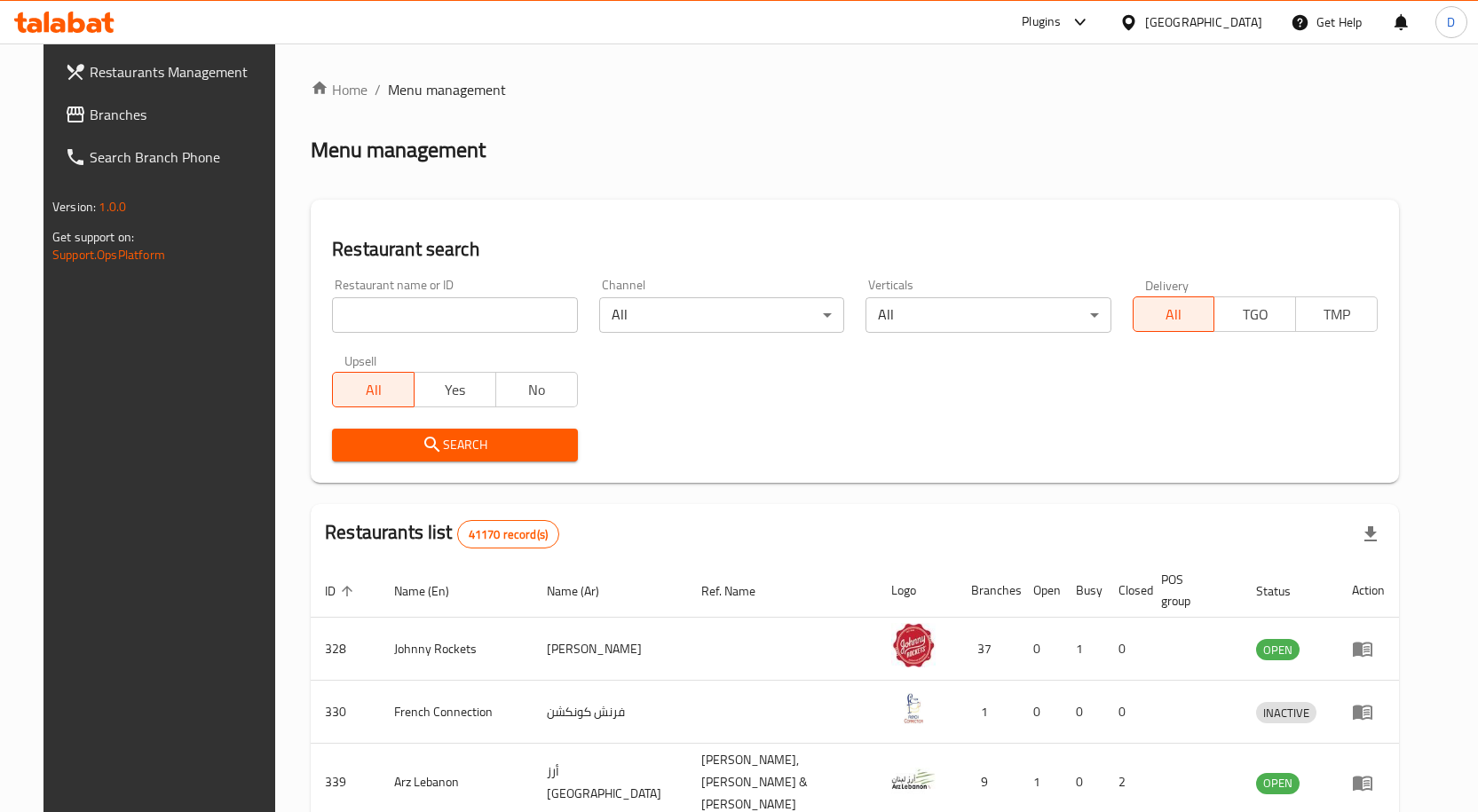
drag, startPoint x: 76, startPoint y: 112, endPoint x: 134, endPoint y: 112, distance: 58.0
click at [89, 112] on span "Branches" at bounding box center [182, 114] width 186 height 21
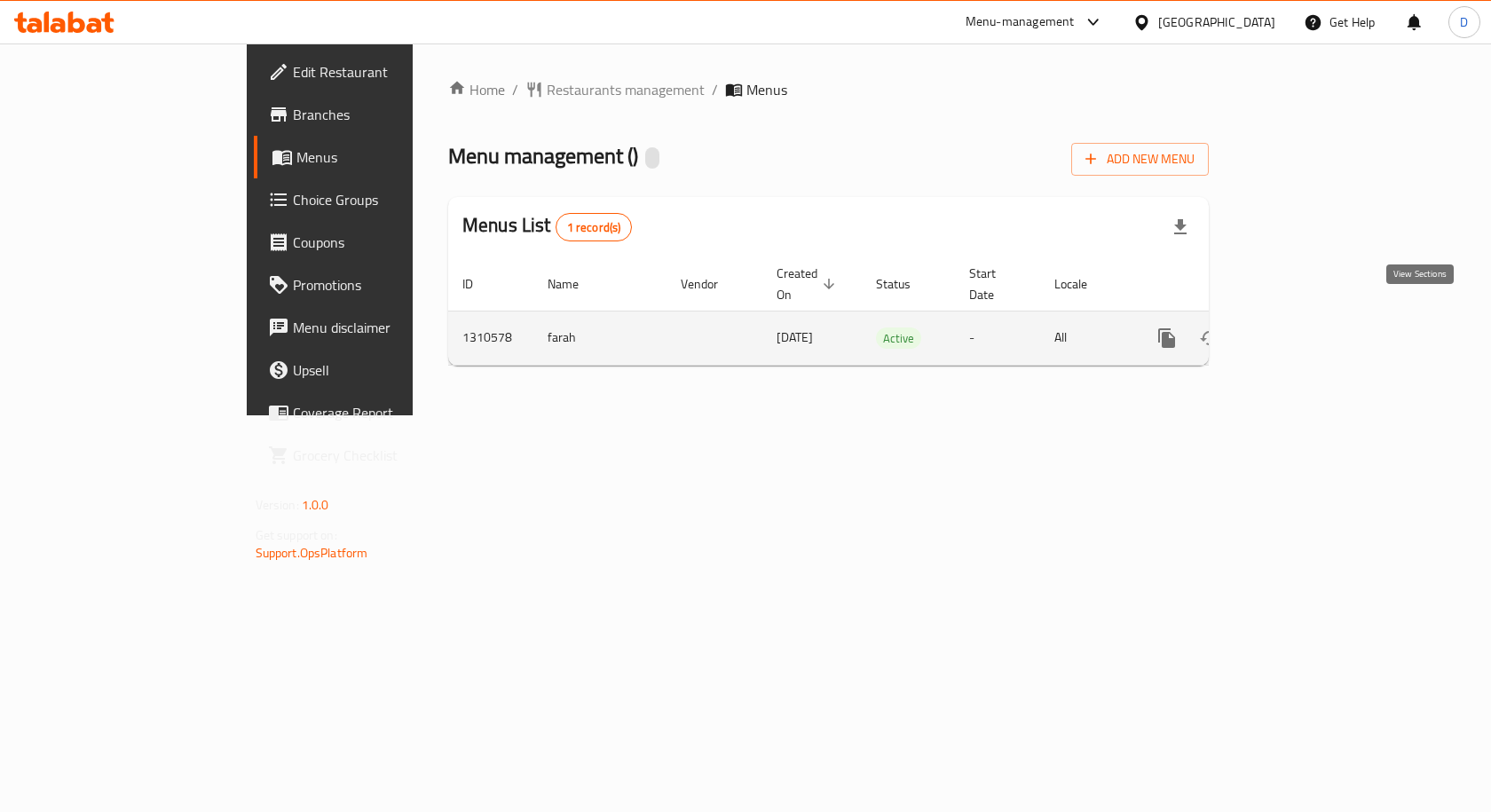
click at [1306, 328] on icon "enhanced table" at bounding box center [1295, 338] width 21 height 21
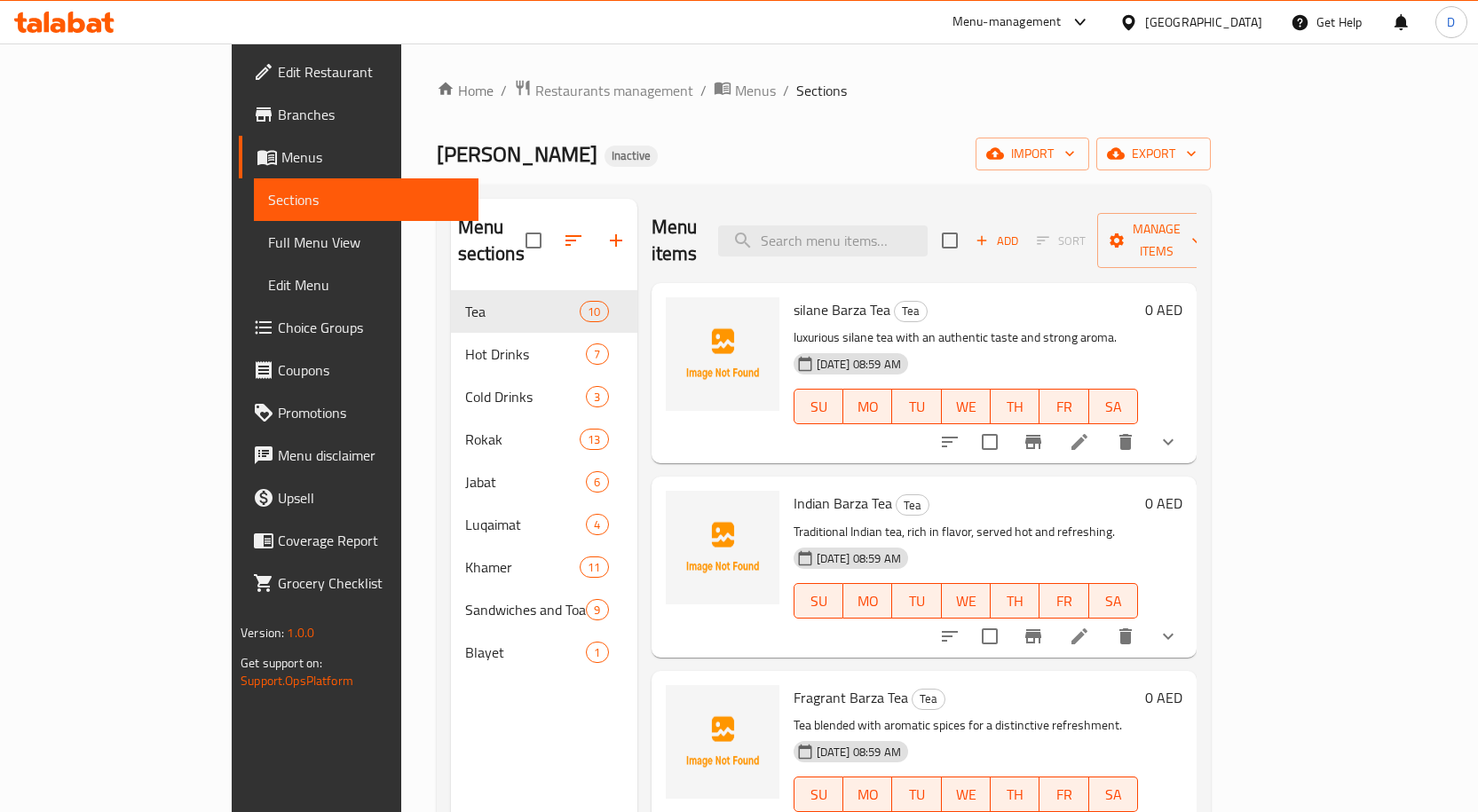
click at [278, 113] on span "Branches" at bounding box center [371, 114] width 186 height 21
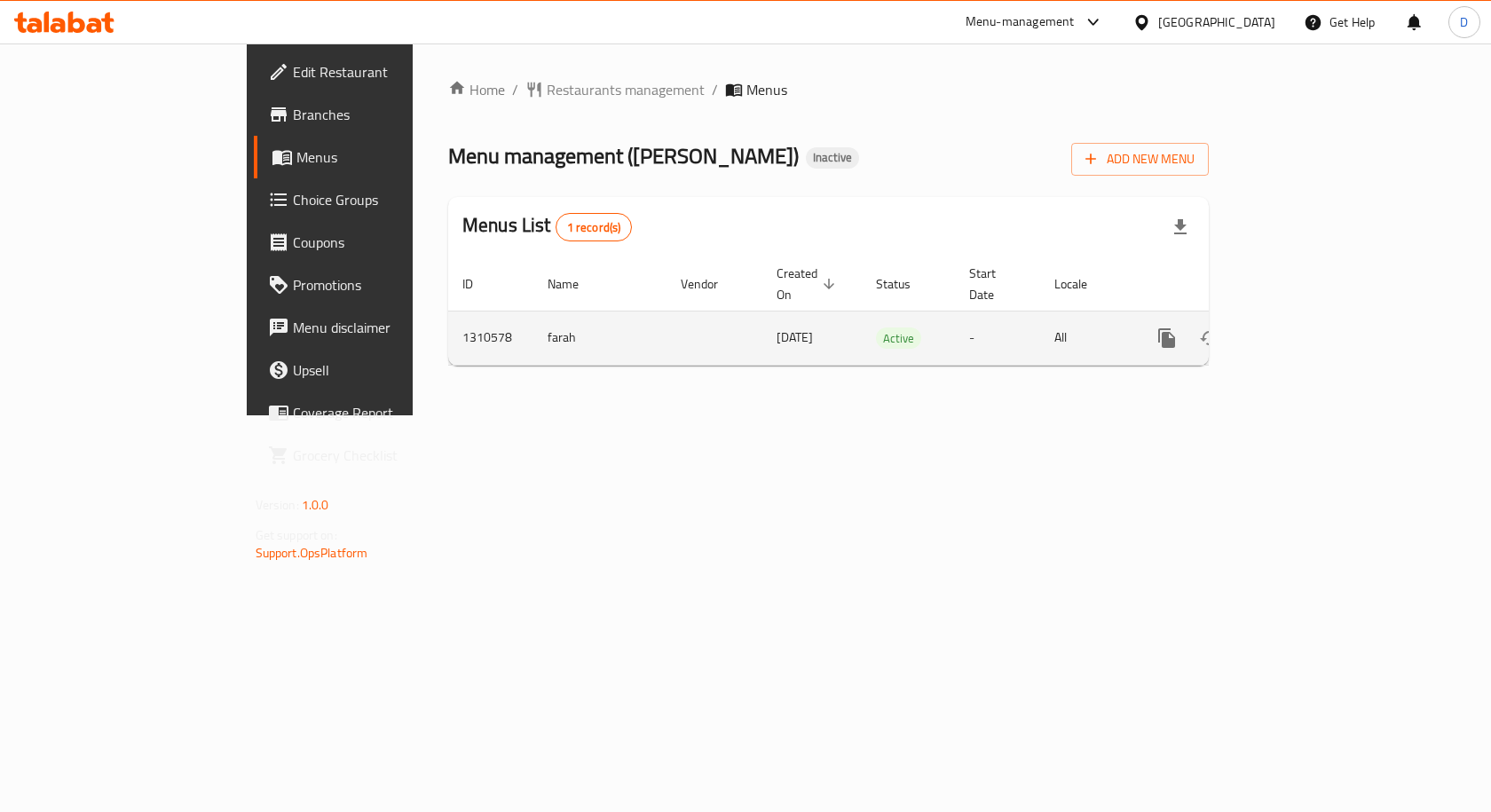
click at [1306, 328] on icon "enhanced table" at bounding box center [1295, 338] width 21 height 21
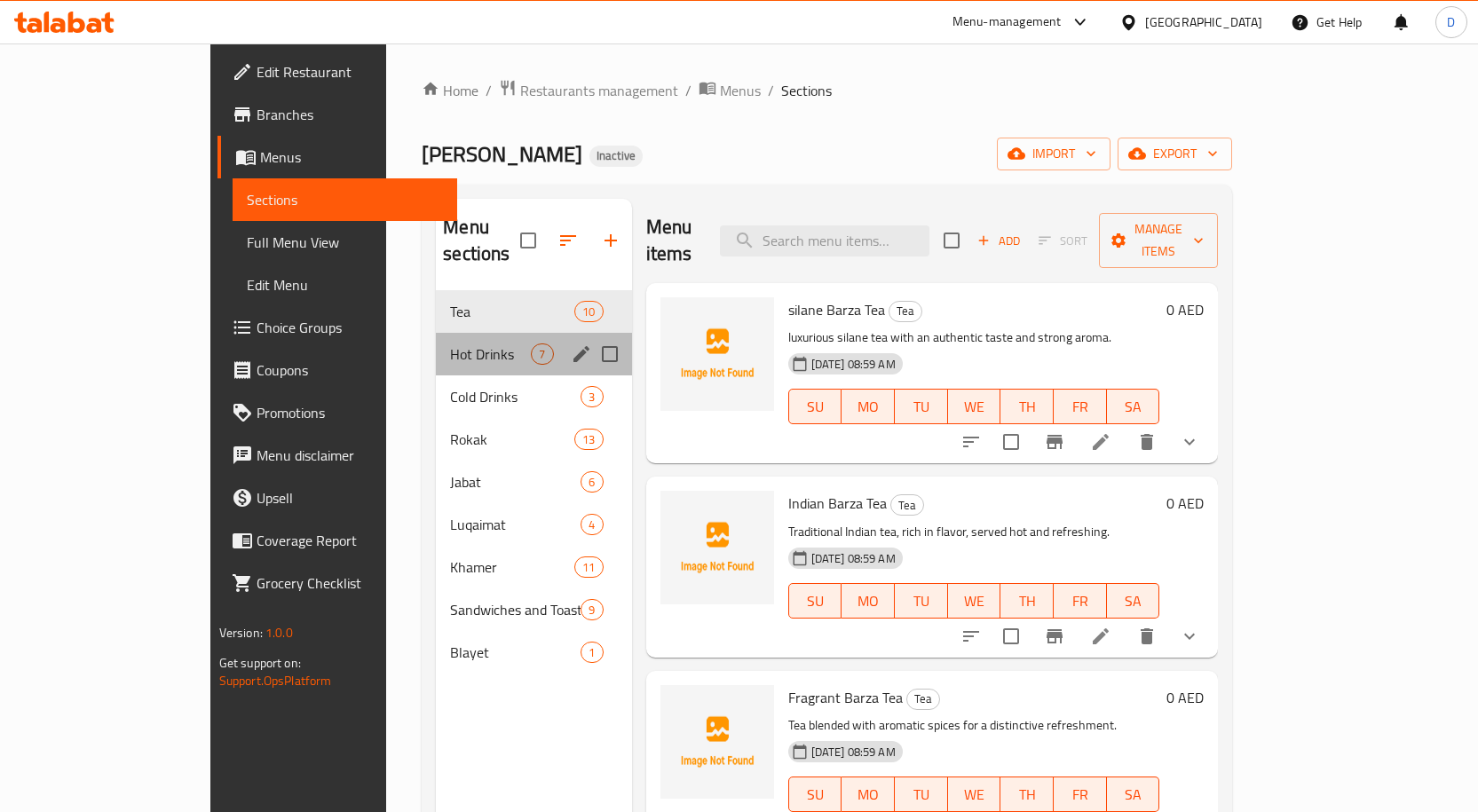
click at [436, 340] on div "Hot Drinks 7" at bounding box center [533, 354] width 195 height 43
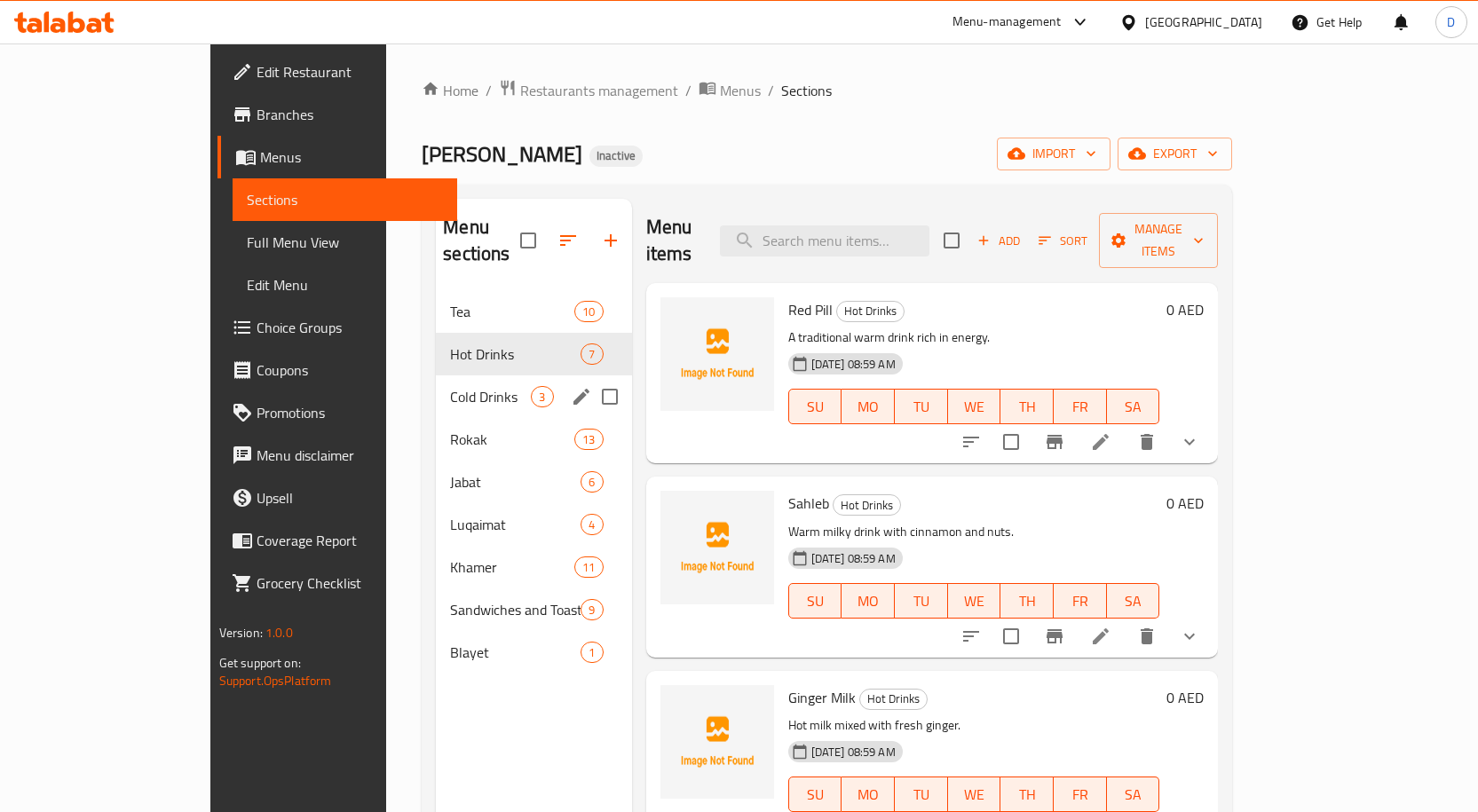
click at [436, 375] on div "Cold Drinks 3" at bounding box center [533, 396] width 195 height 43
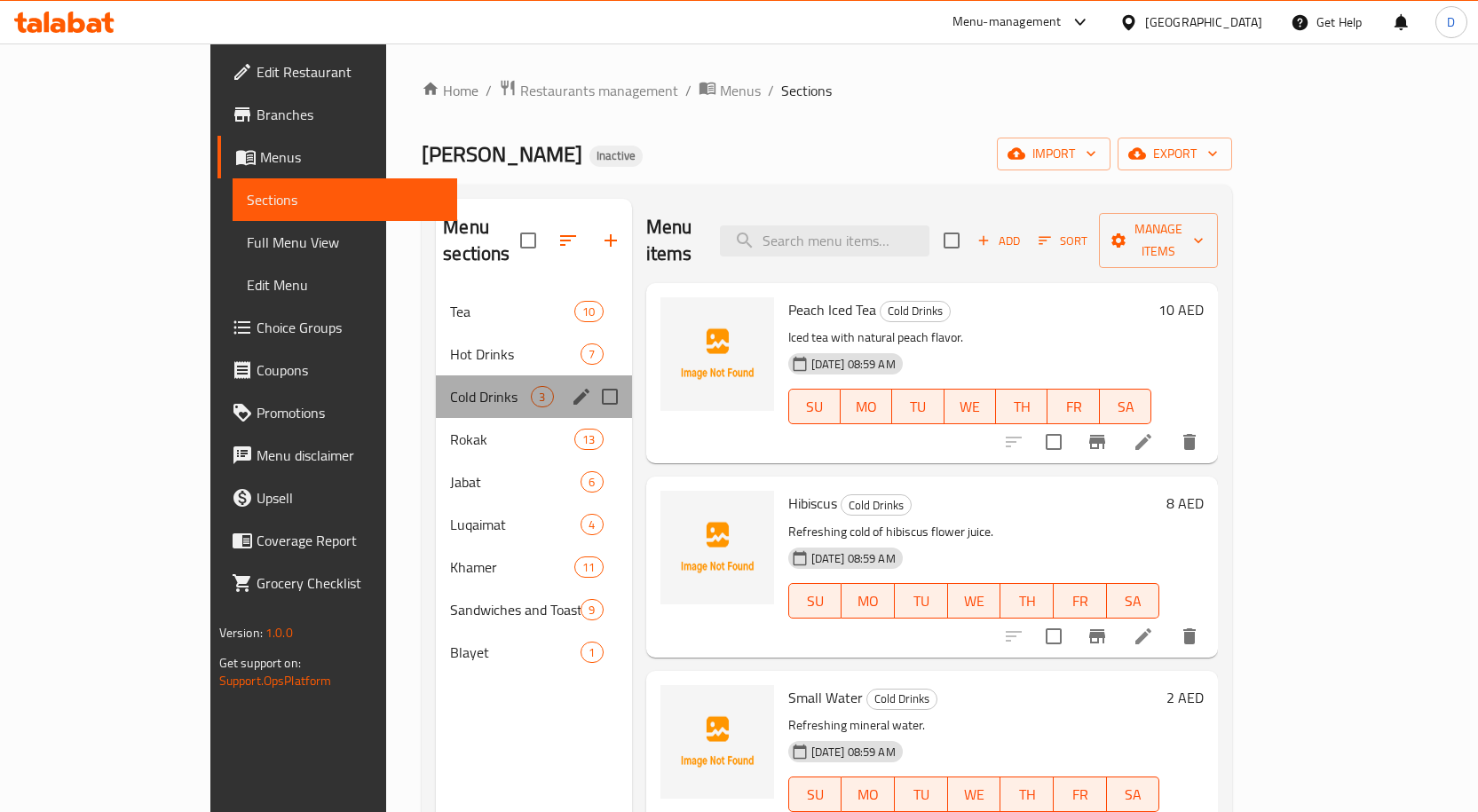
click at [436, 386] on div "Cold Drinks 3" at bounding box center [533, 396] width 195 height 43
click at [436, 432] on div "Rokak 13" at bounding box center [533, 439] width 195 height 43
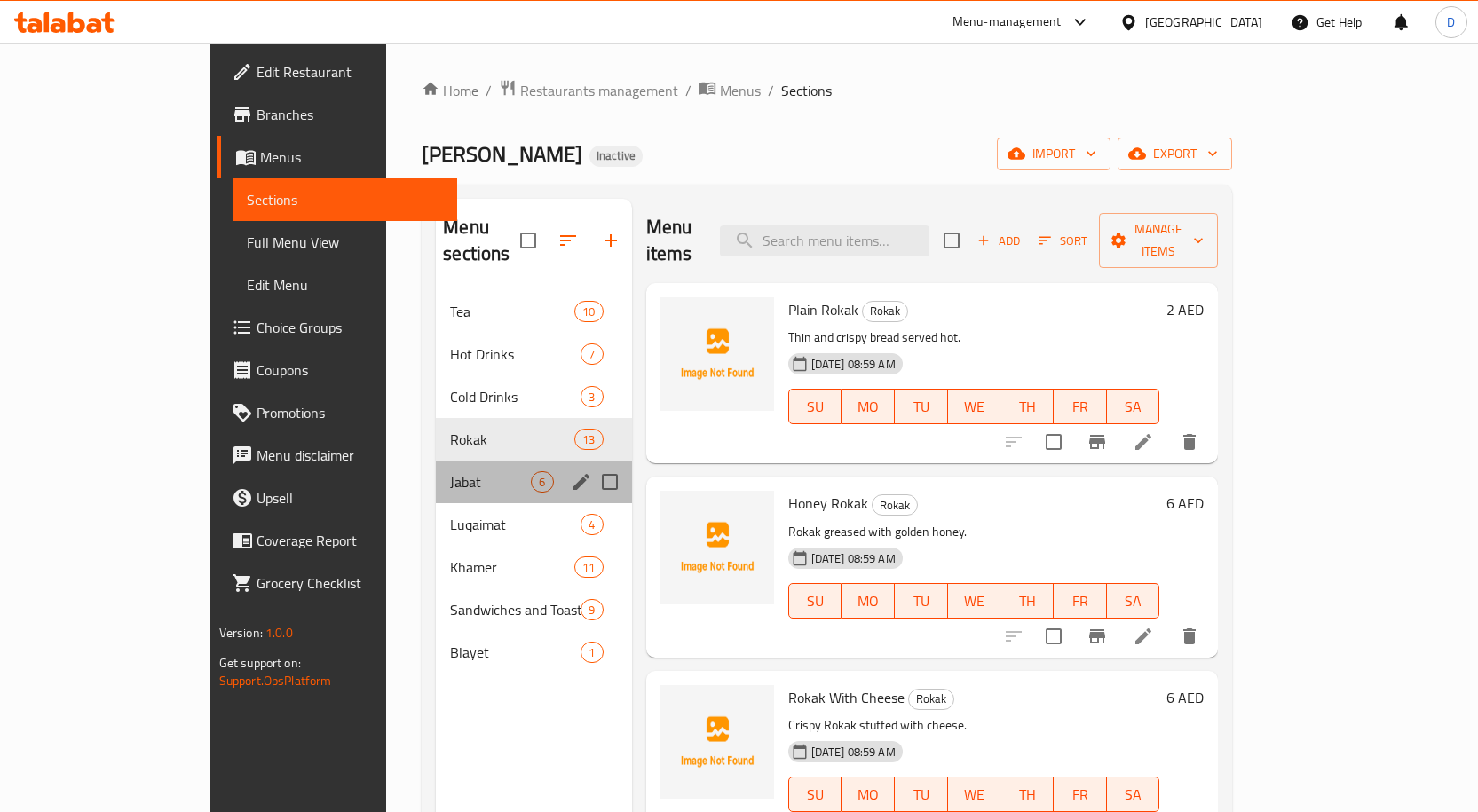
click at [436, 470] on div "Jabat 6" at bounding box center [533, 482] width 195 height 43
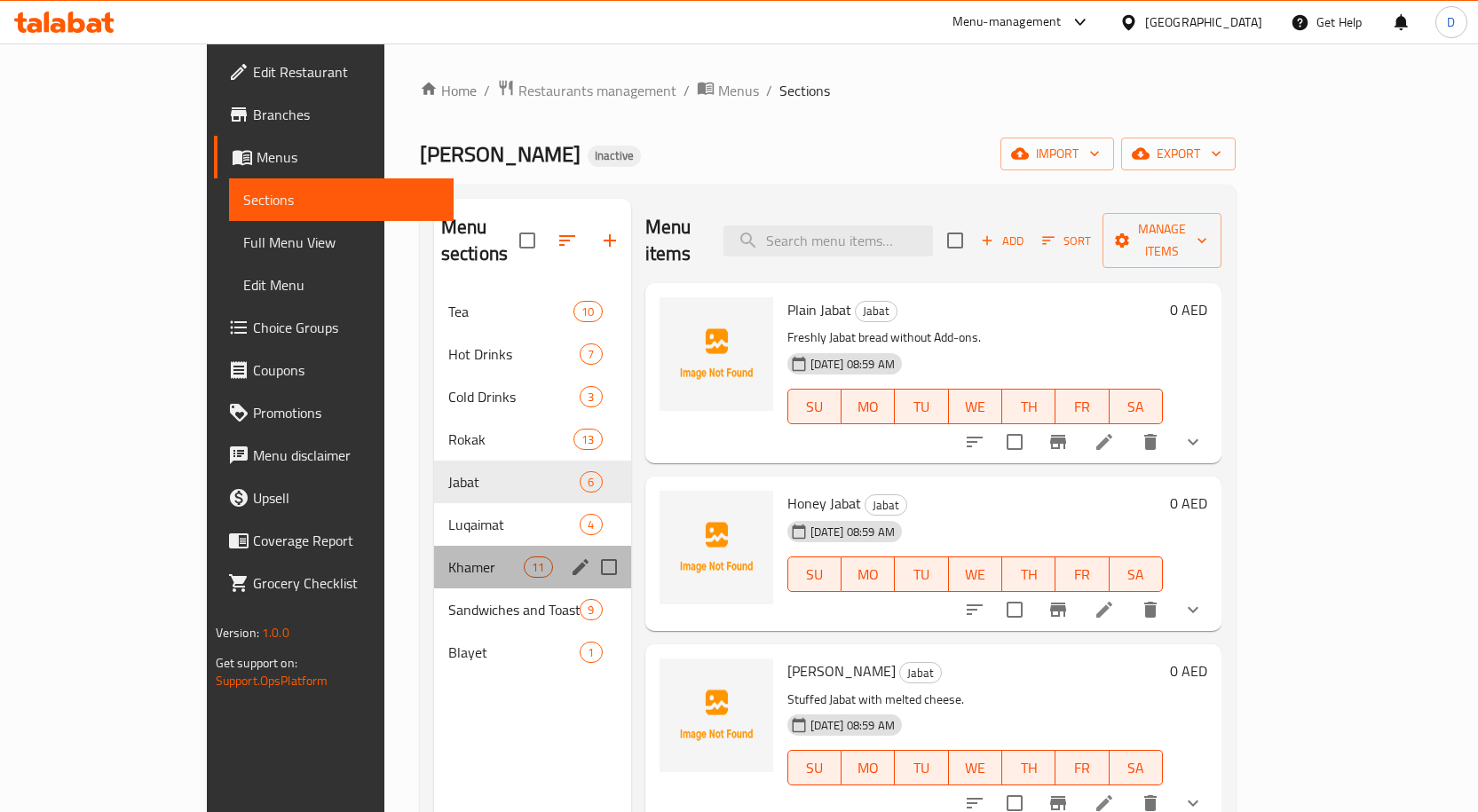
click at [434, 546] on div "Khamer 11" at bounding box center [532, 567] width 197 height 43
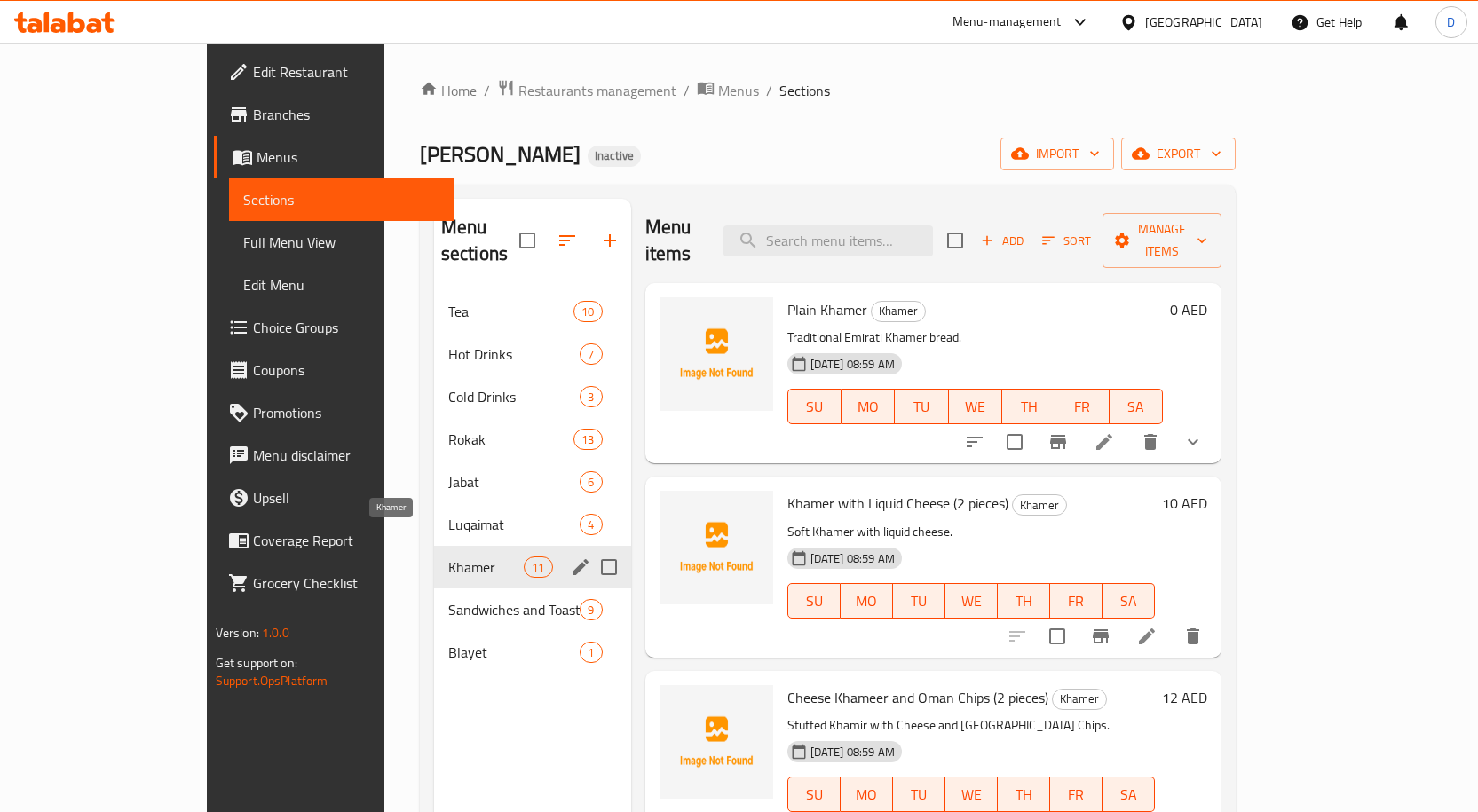
click at [448, 514] on span "Luqaimat" at bounding box center [514, 524] width 132 height 21
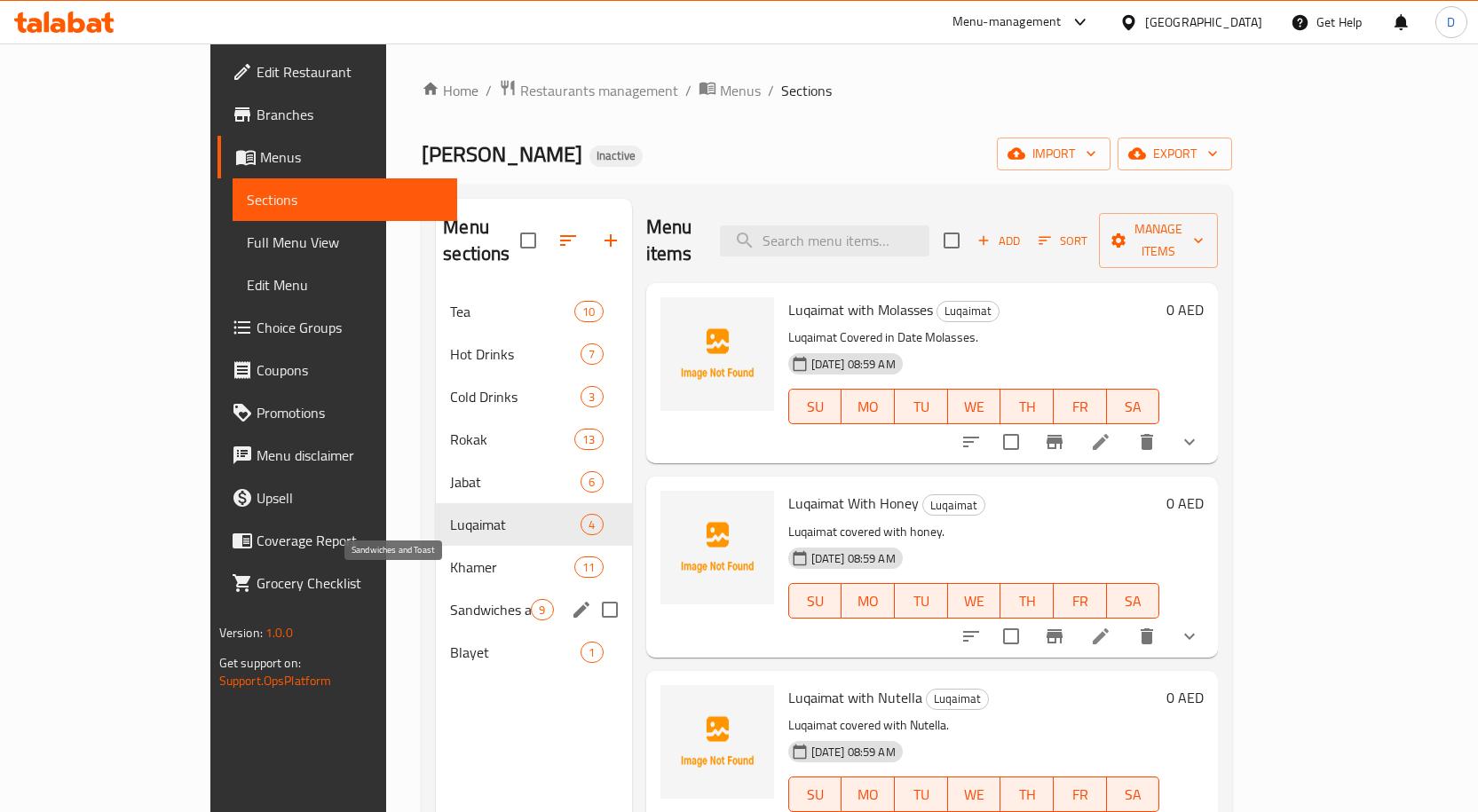
click at [450, 599] on span "Sandwiches and Toast" at bounding box center [489, 609] width 80 height 21
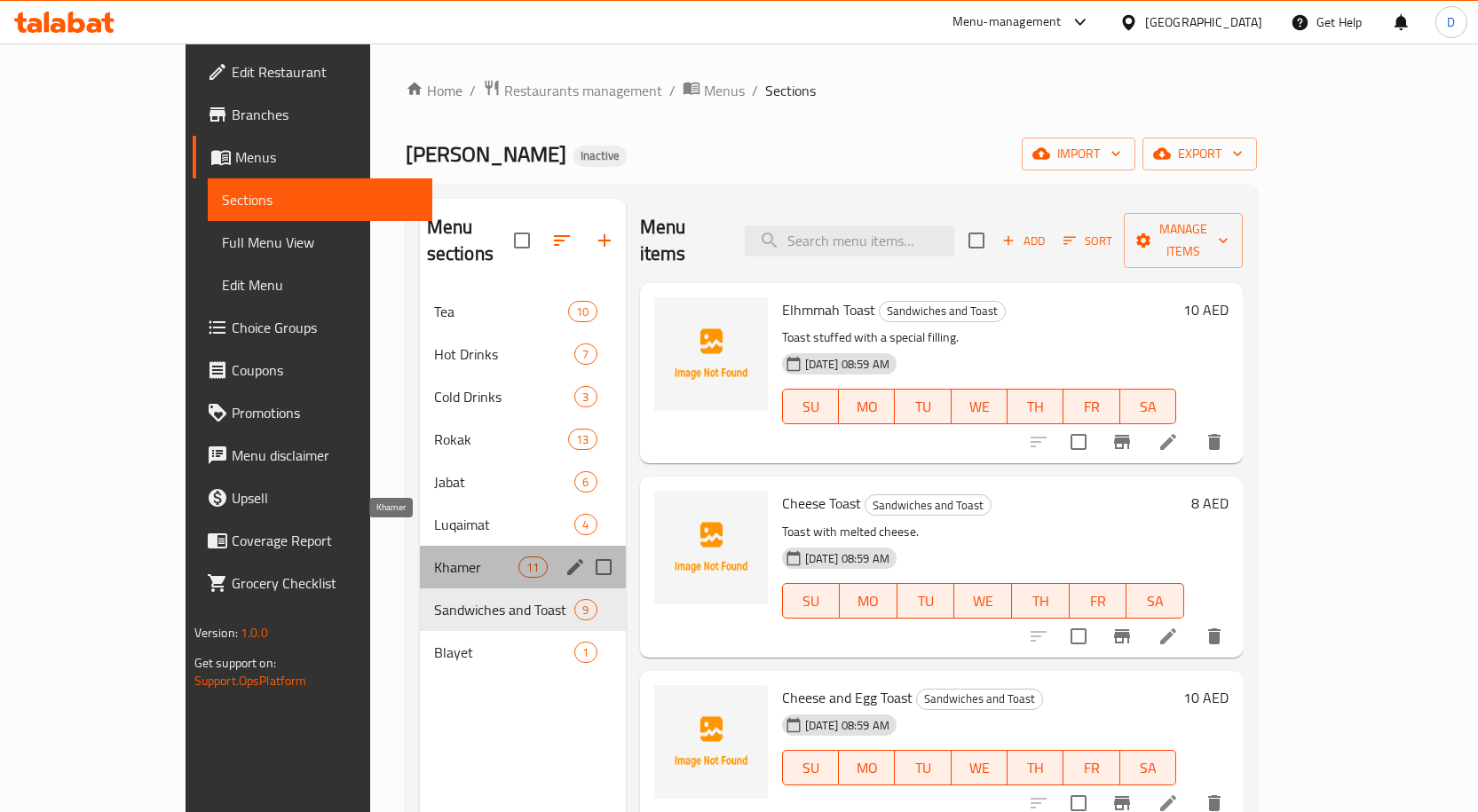
click at [434, 556] on span "Khamer" at bounding box center [477, 567] width 85 height 21
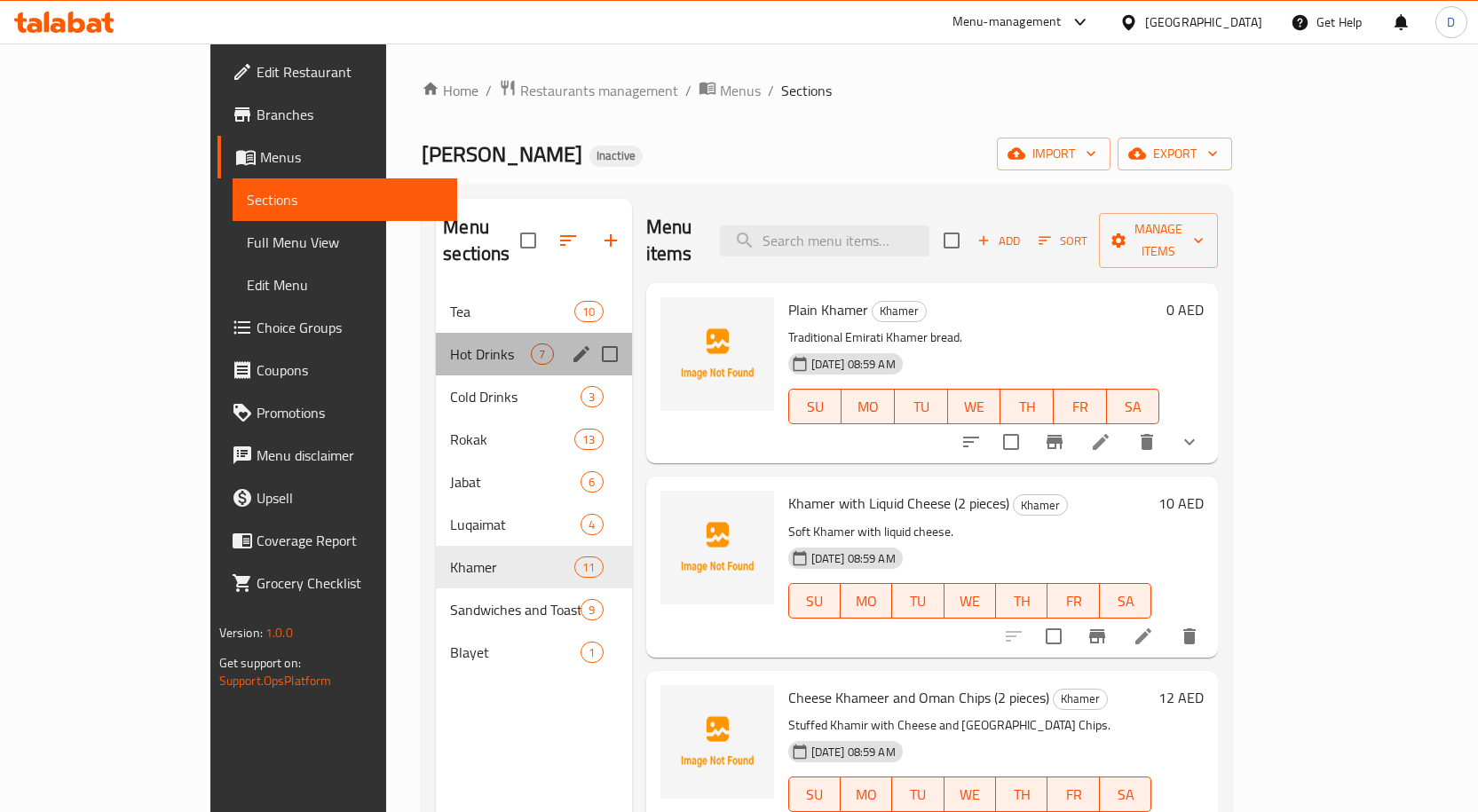
click at [438, 332] on div "Hot Drinks 7" at bounding box center [533, 354] width 195 height 43
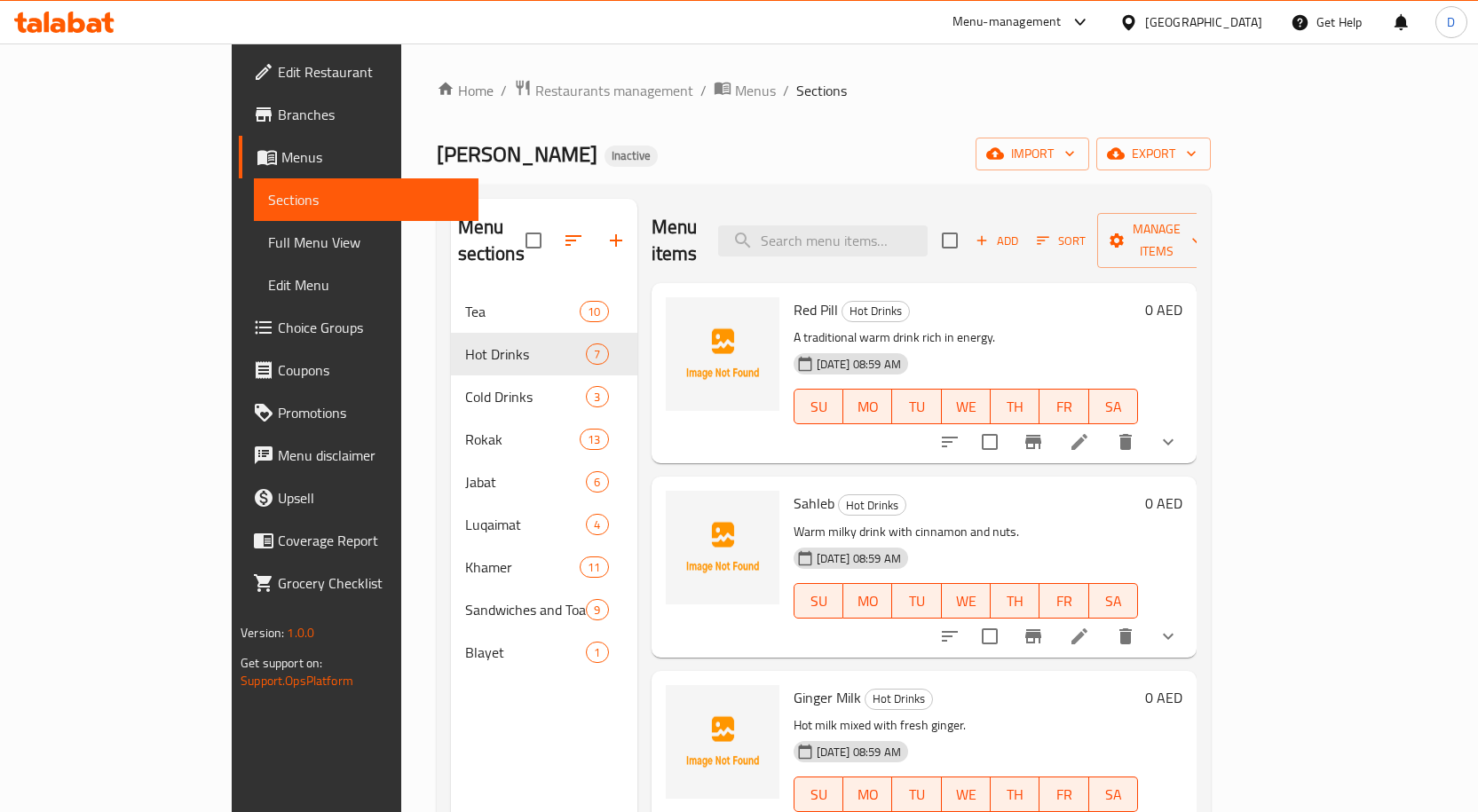
click at [278, 76] on span "Edit Restaurant" at bounding box center [371, 72] width 186 height 21
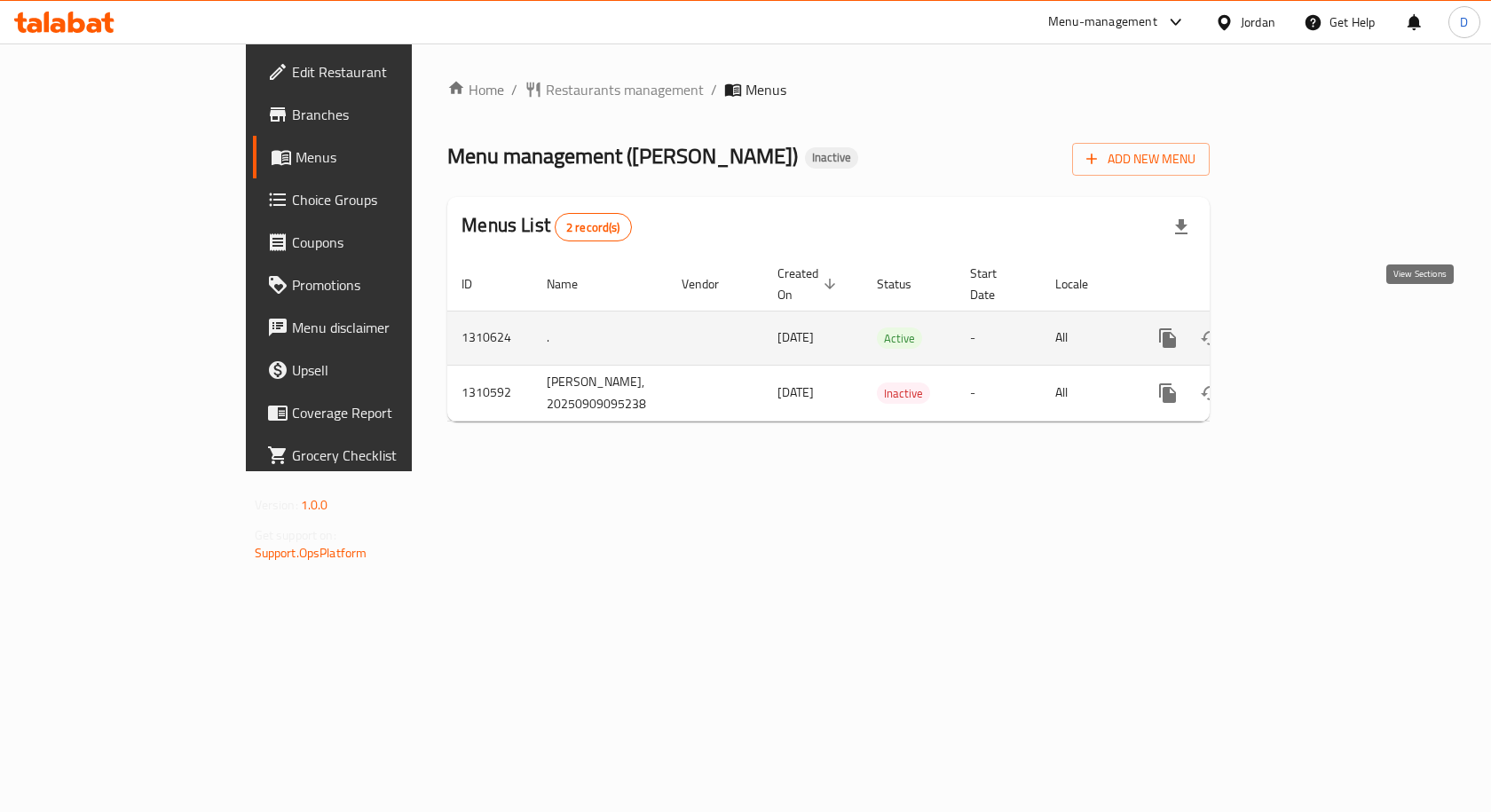
click at [1304, 330] on icon "enhanced table" at bounding box center [1296, 338] width 16 height 16
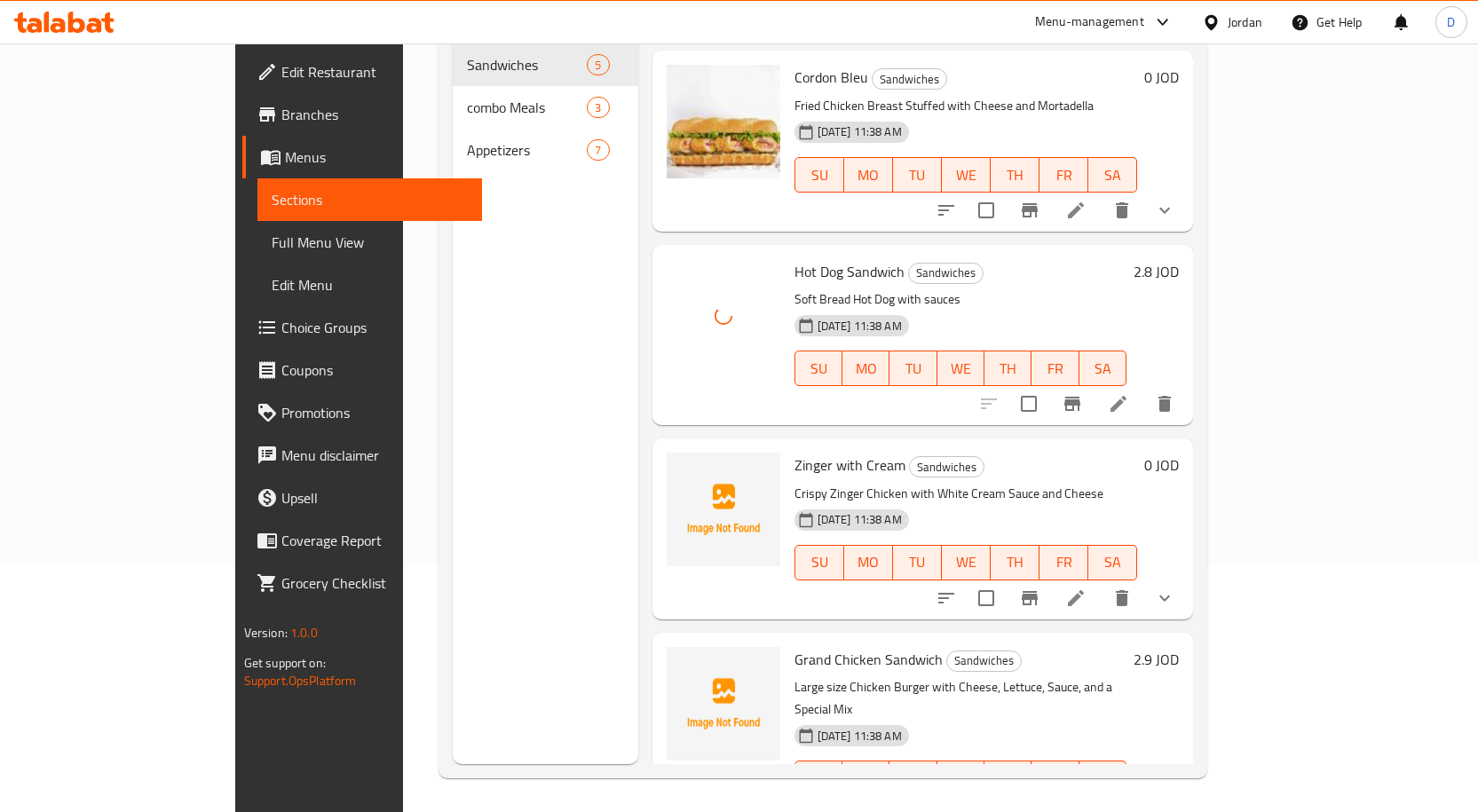
scroll to position [248, 0]
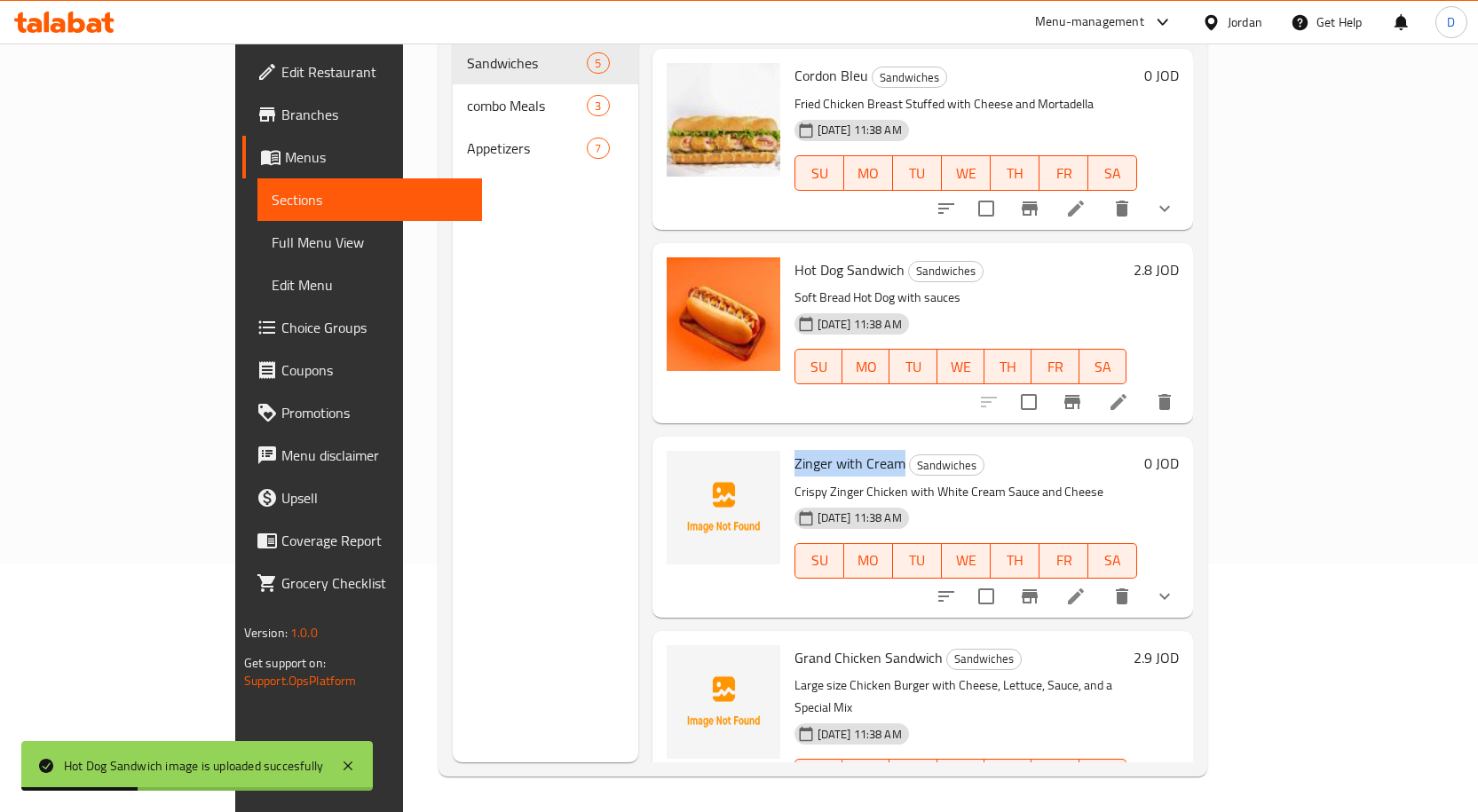
drag, startPoint x: 730, startPoint y: 414, endPoint x: 844, endPoint y: 422, distance: 114.3
click at [844, 444] on div "Zinger with Cream Sandwiches Crispy Zinger Chicken with White Cream Sauce and C…" at bounding box center [965, 526] width 358 height 166
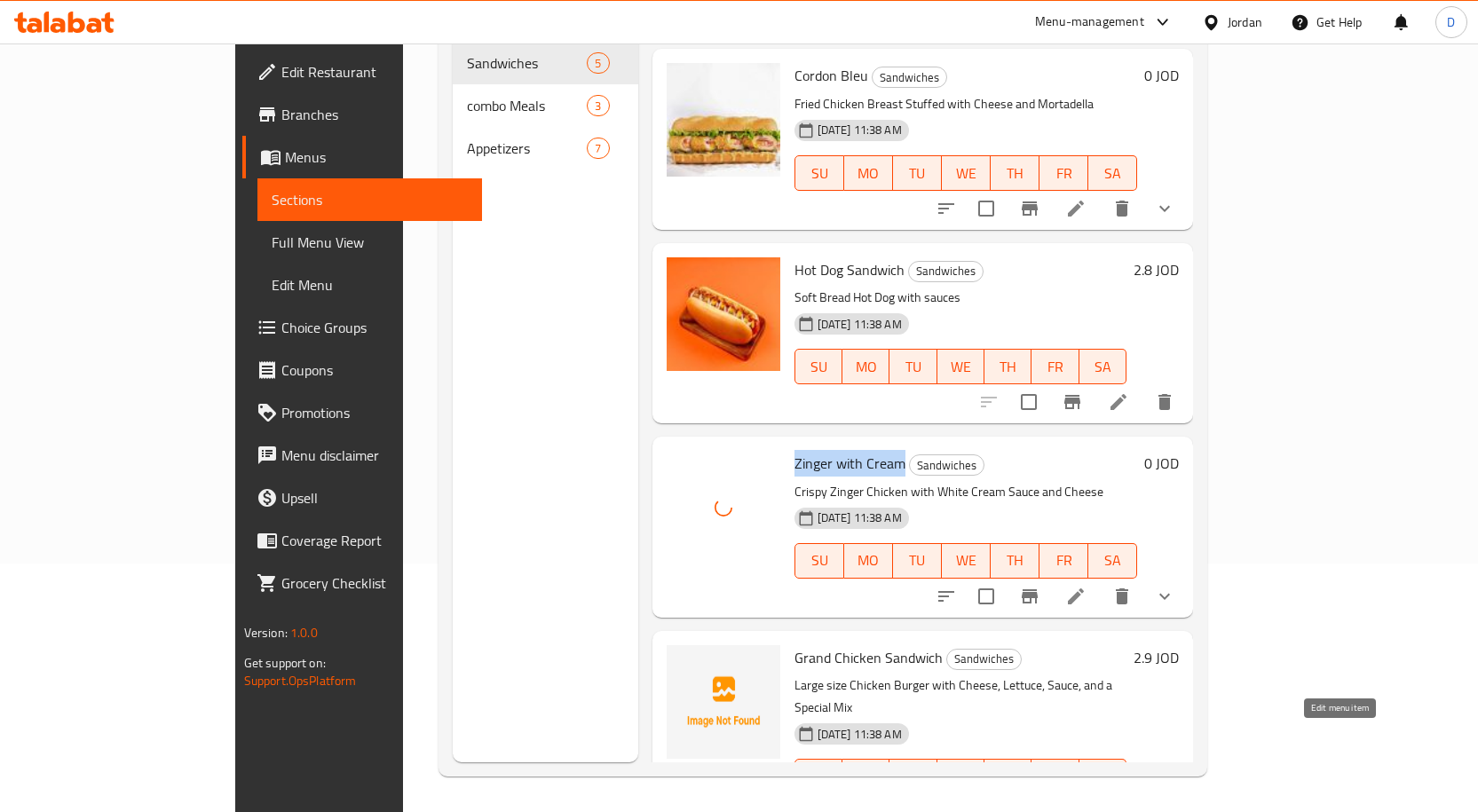
click at [1126, 804] on icon at bounding box center [1118, 812] width 16 height 16
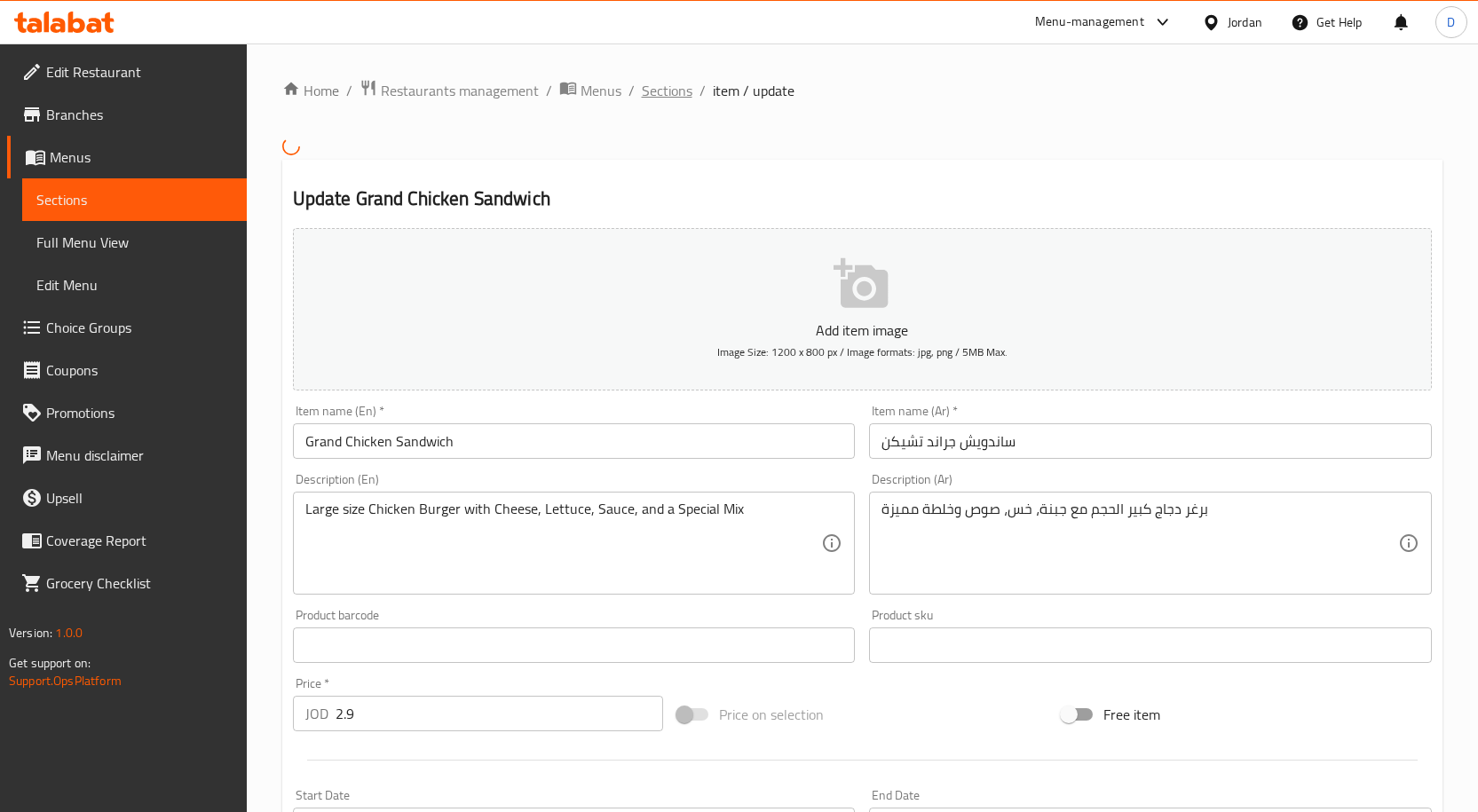
click at [670, 93] on span "Sections" at bounding box center [667, 90] width 50 height 21
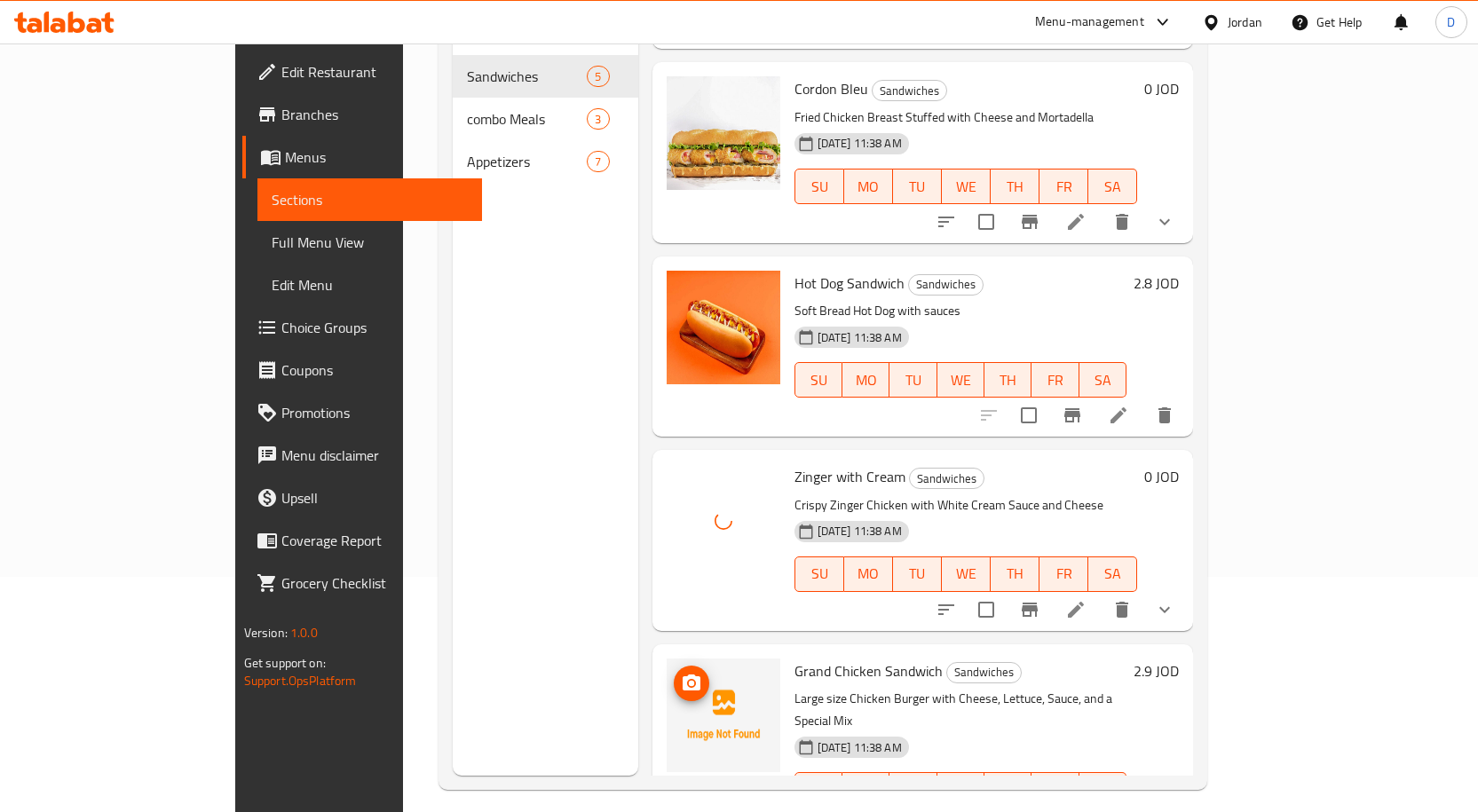
scroll to position [248, 0]
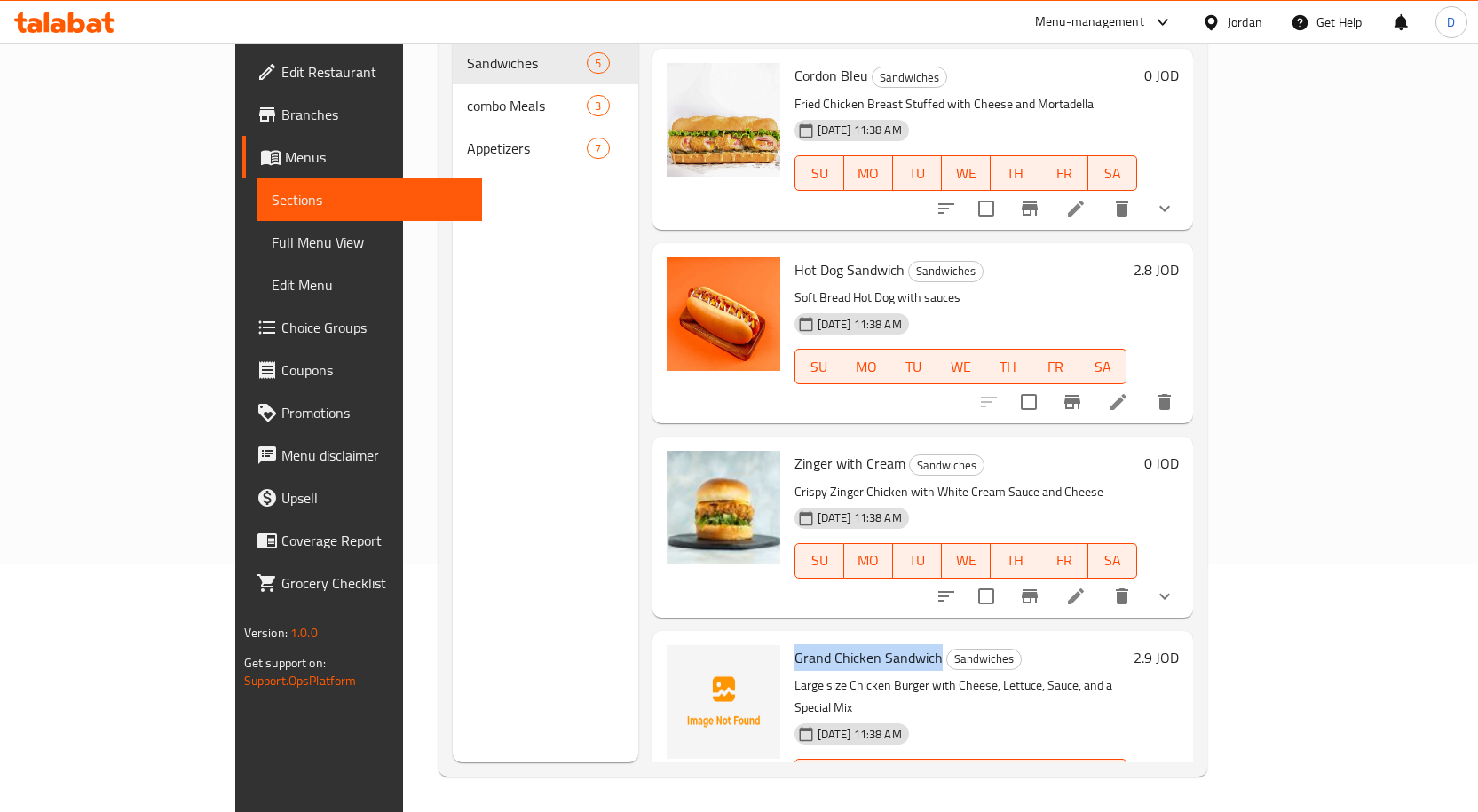
drag, startPoint x: 731, startPoint y: 609, endPoint x: 879, endPoint y: 616, distance: 148.2
click at [879, 638] on div "Grand Chicken Sandwich Sandwiches Large size Chicken Burger with Cheese, Lettuc…" at bounding box center [960, 732] width 347 height 188
click at [1044, 645] on h6 "Grand Chicken Sandwich Sandwiches" at bounding box center [960, 658] width 332 height 25
drag, startPoint x: 733, startPoint y: 609, endPoint x: 880, endPoint y: 607, distance: 147.0
click at [880, 638] on div "Grand Chicken Sandwich Sandwiches Large size Chicken Burger with Cheese, Lettuc…" at bounding box center [960, 732] width 347 height 188
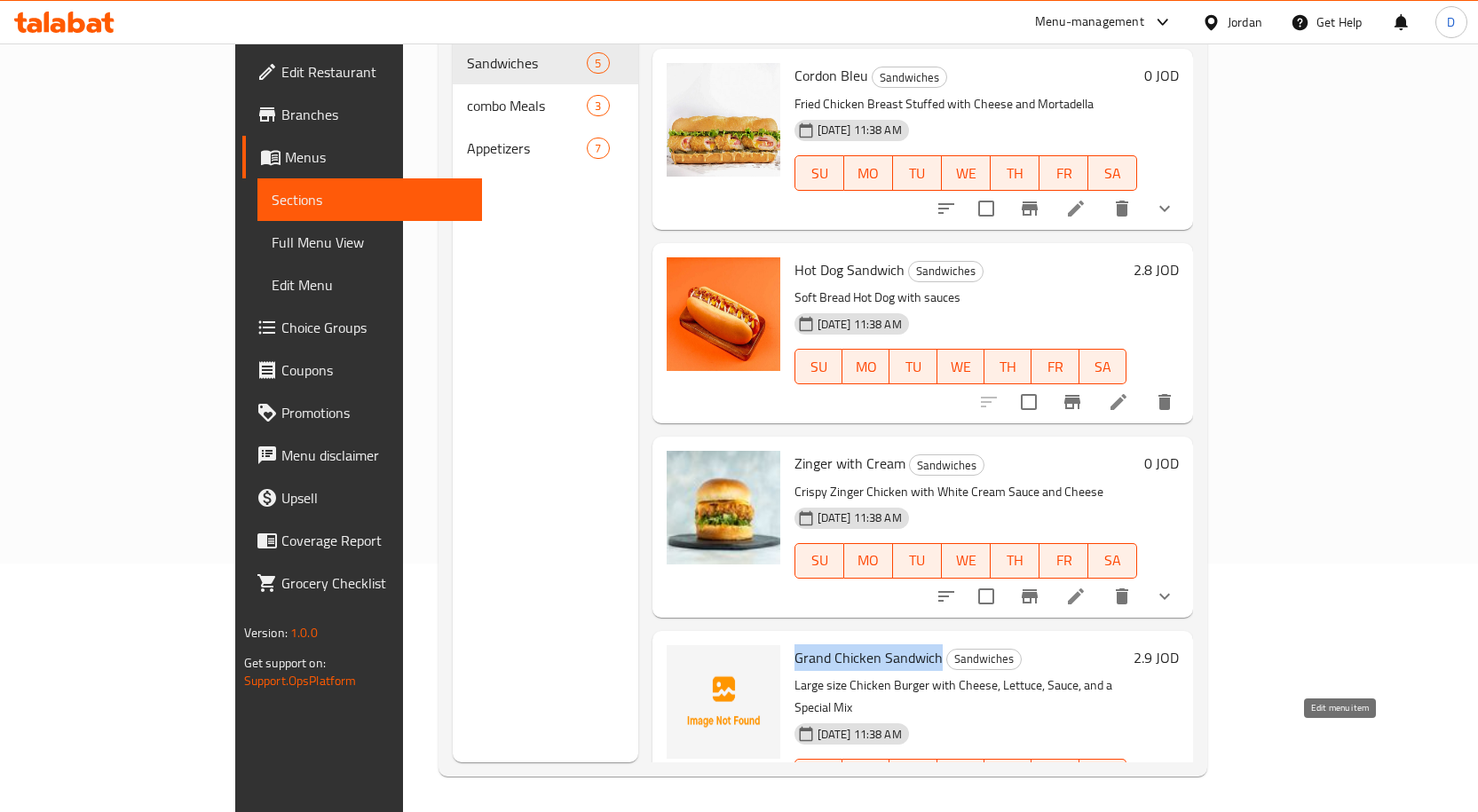
click at [1129, 801] on icon at bounding box center [1118, 812] width 21 height 21
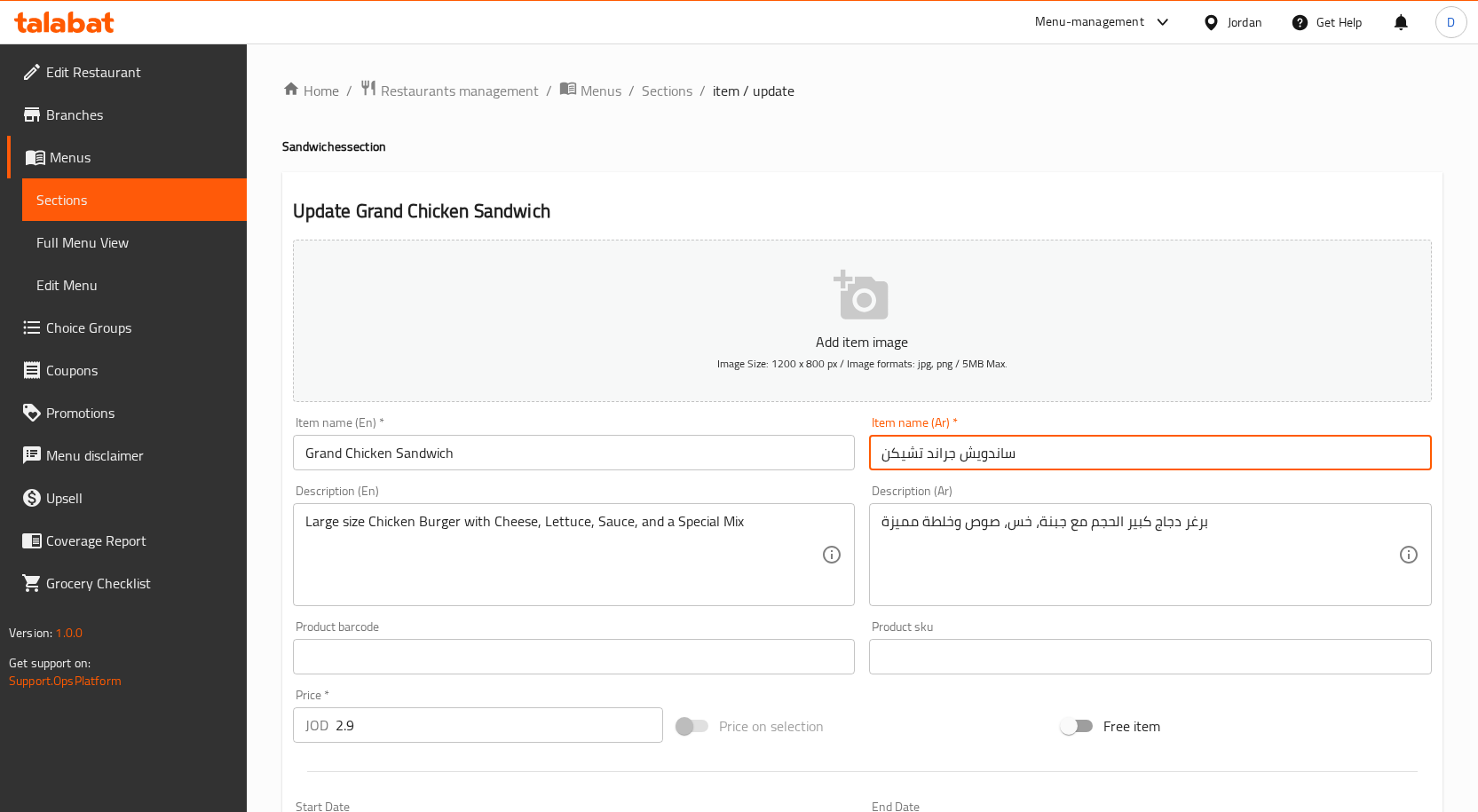
drag, startPoint x: 954, startPoint y: 456, endPoint x: 872, endPoint y: 461, distance: 82.2
click at [872, 461] on input "ساندويش جراند تشيكن" at bounding box center [1150, 453] width 563 height 36
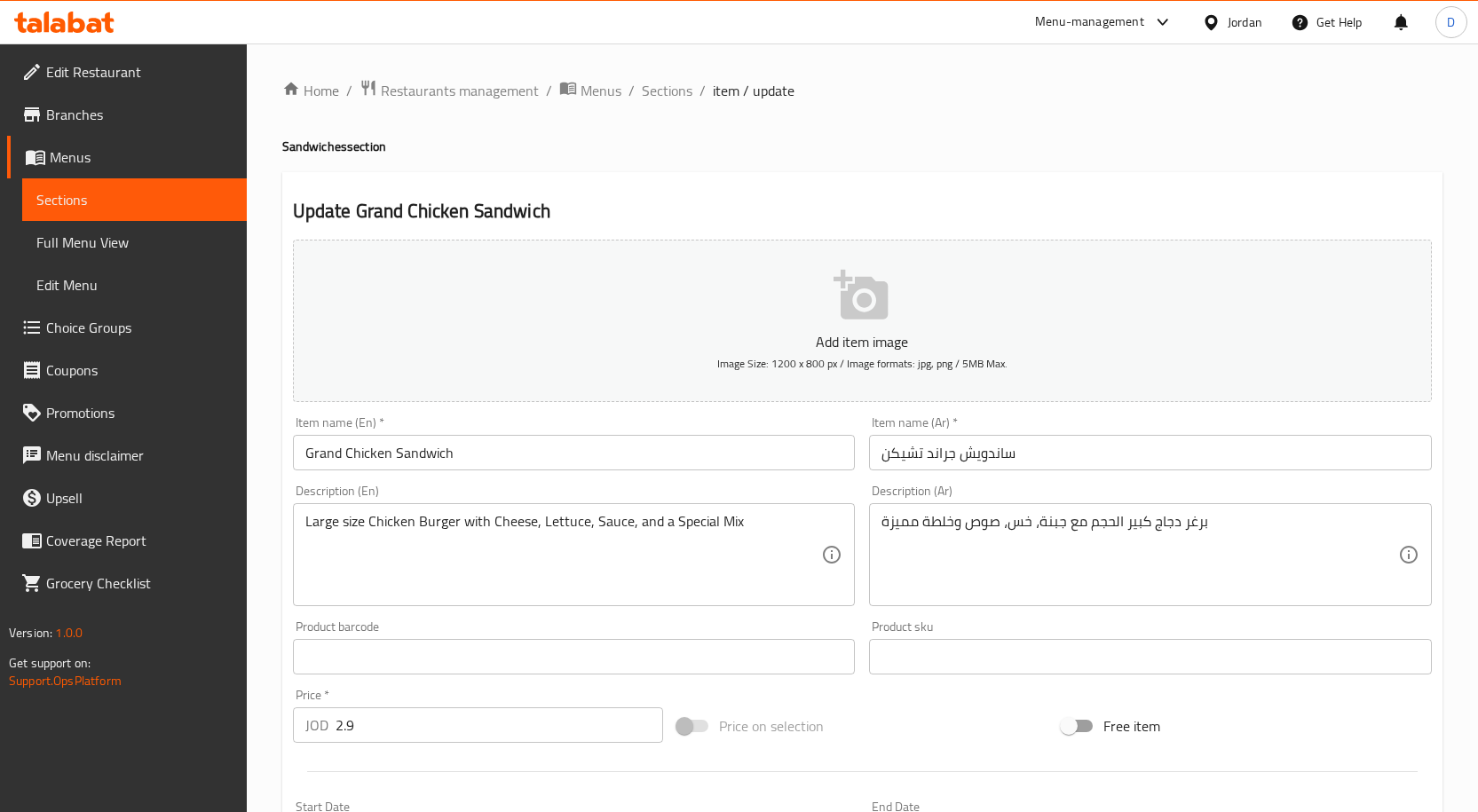
drag, startPoint x: 675, startPoint y: 96, endPoint x: 673, endPoint y: 105, distance: 9.2
click at [675, 96] on span "Sections" at bounding box center [667, 90] width 50 height 21
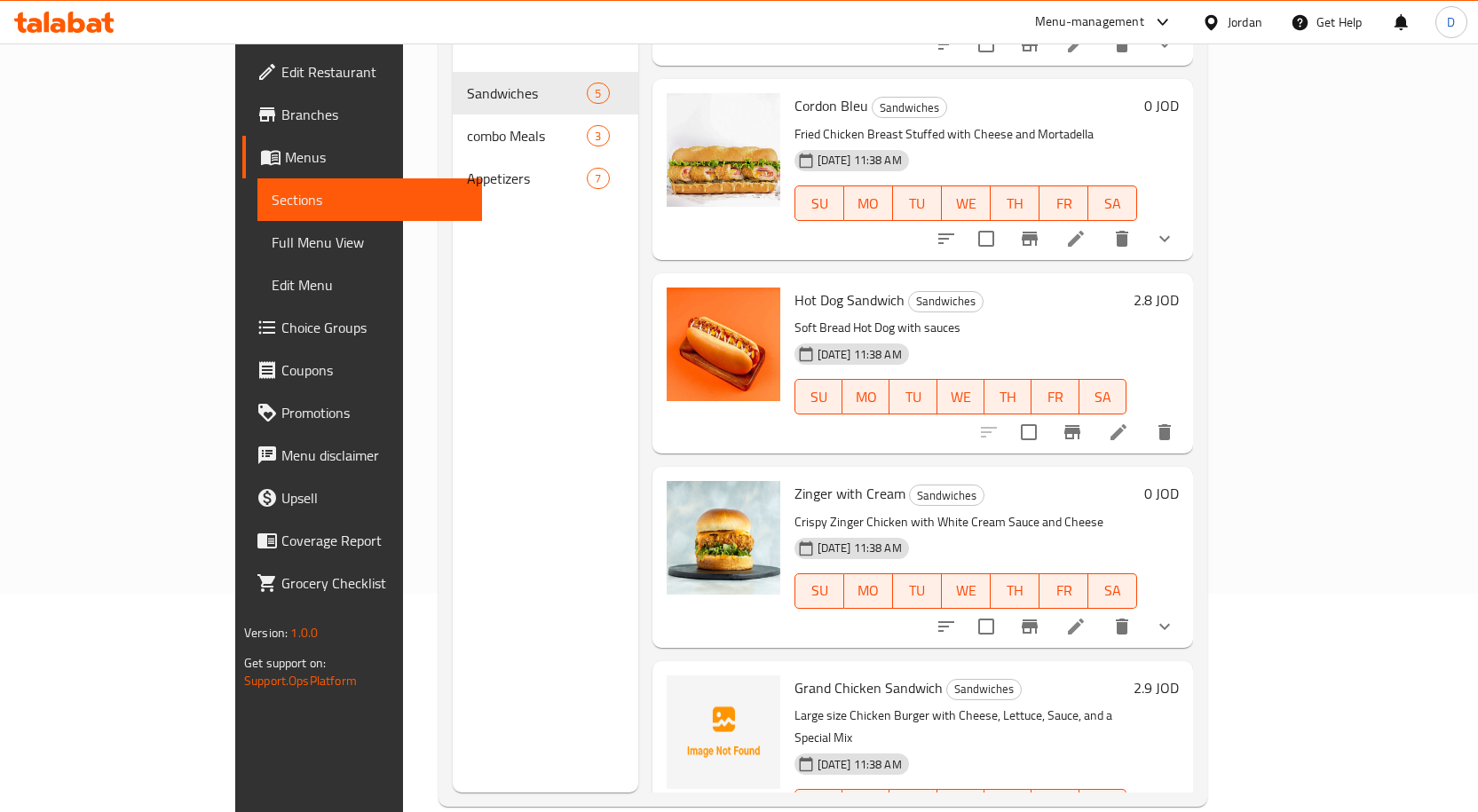
scroll to position [248, 0]
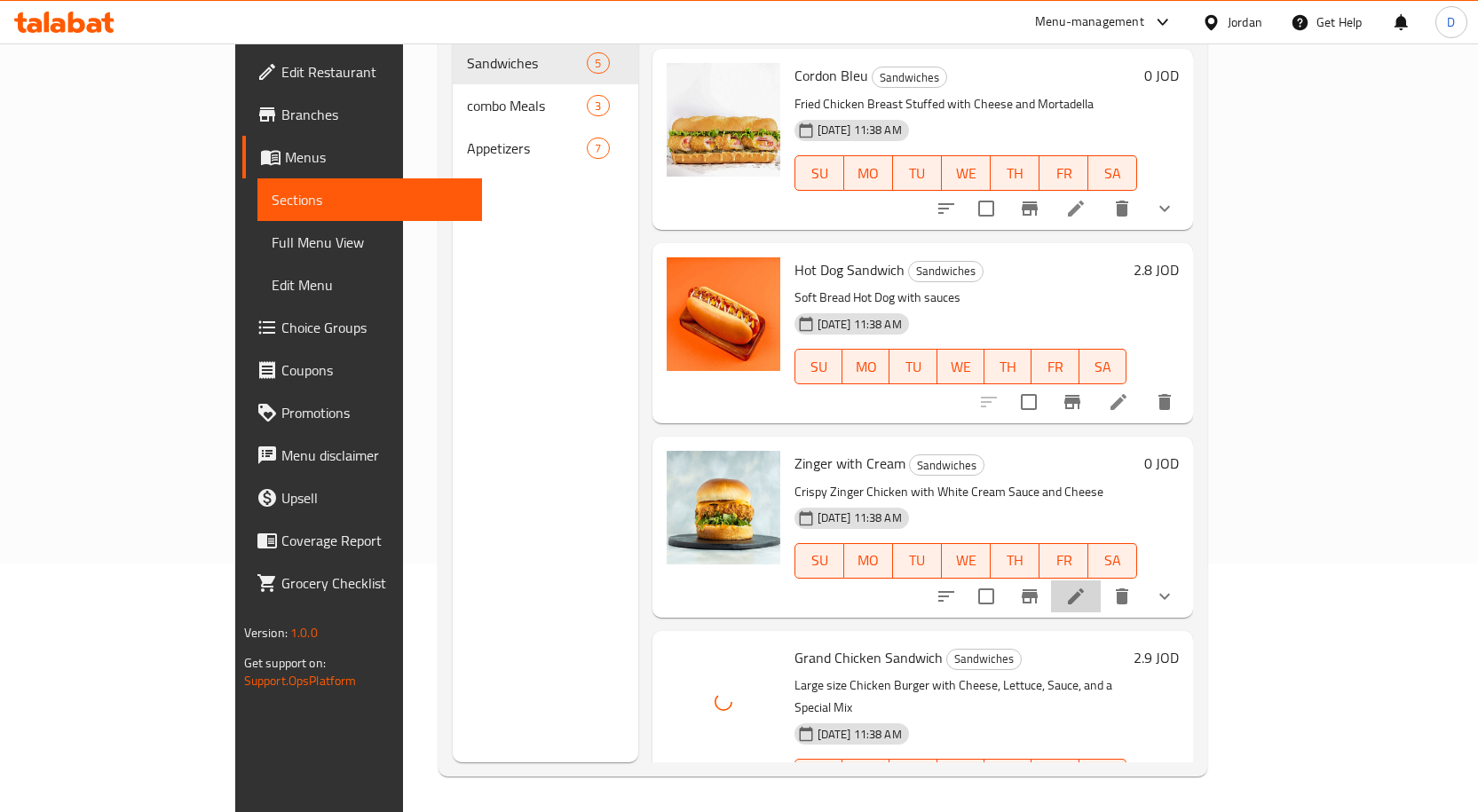
click at [1101, 580] on li at bounding box center [1075, 596] width 49 height 32
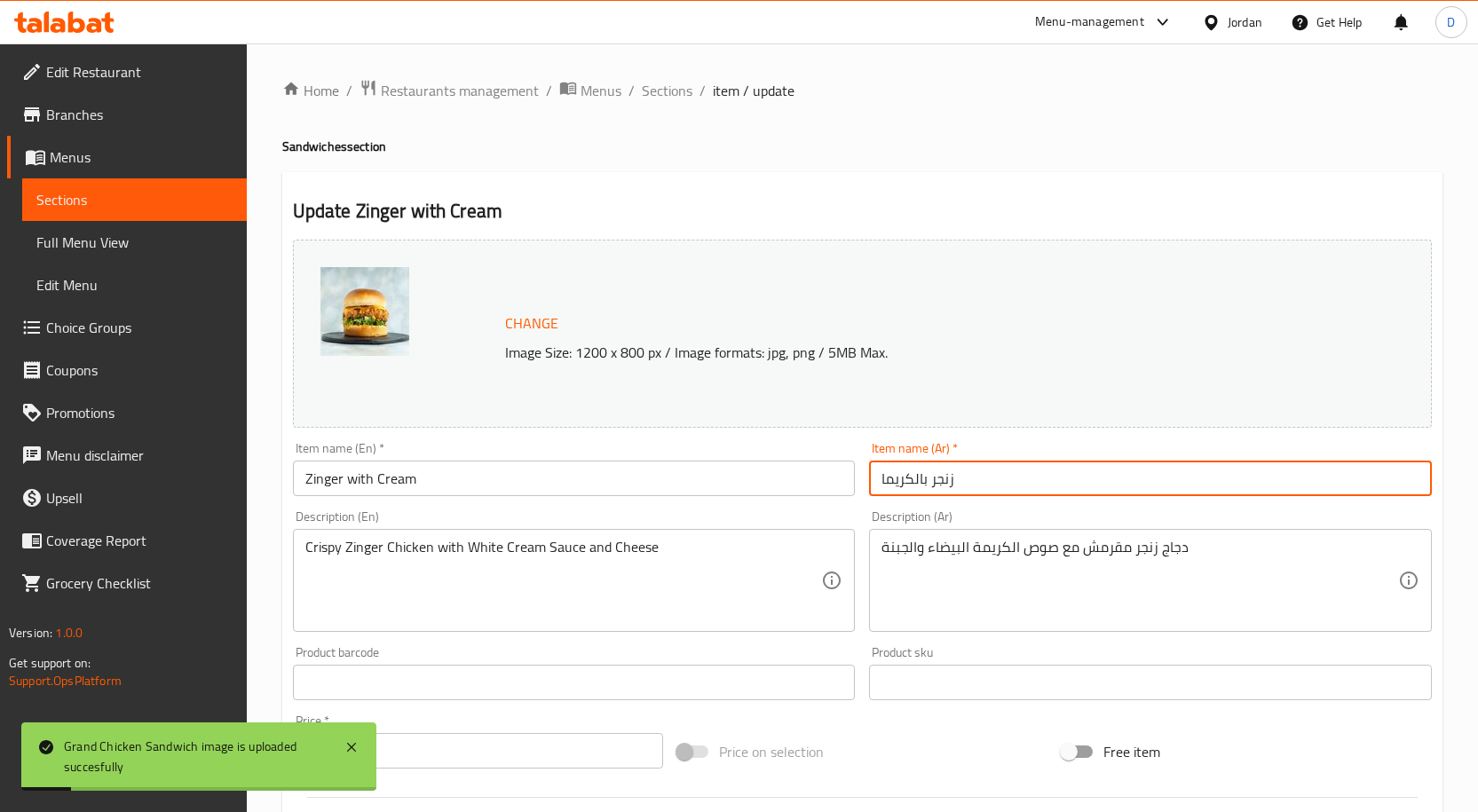
drag, startPoint x: 968, startPoint y: 475, endPoint x: 870, endPoint y: 480, distance: 98.1
click at [871, 480] on input "زنجر بالكريما" at bounding box center [1150, 478] width 563 height 36
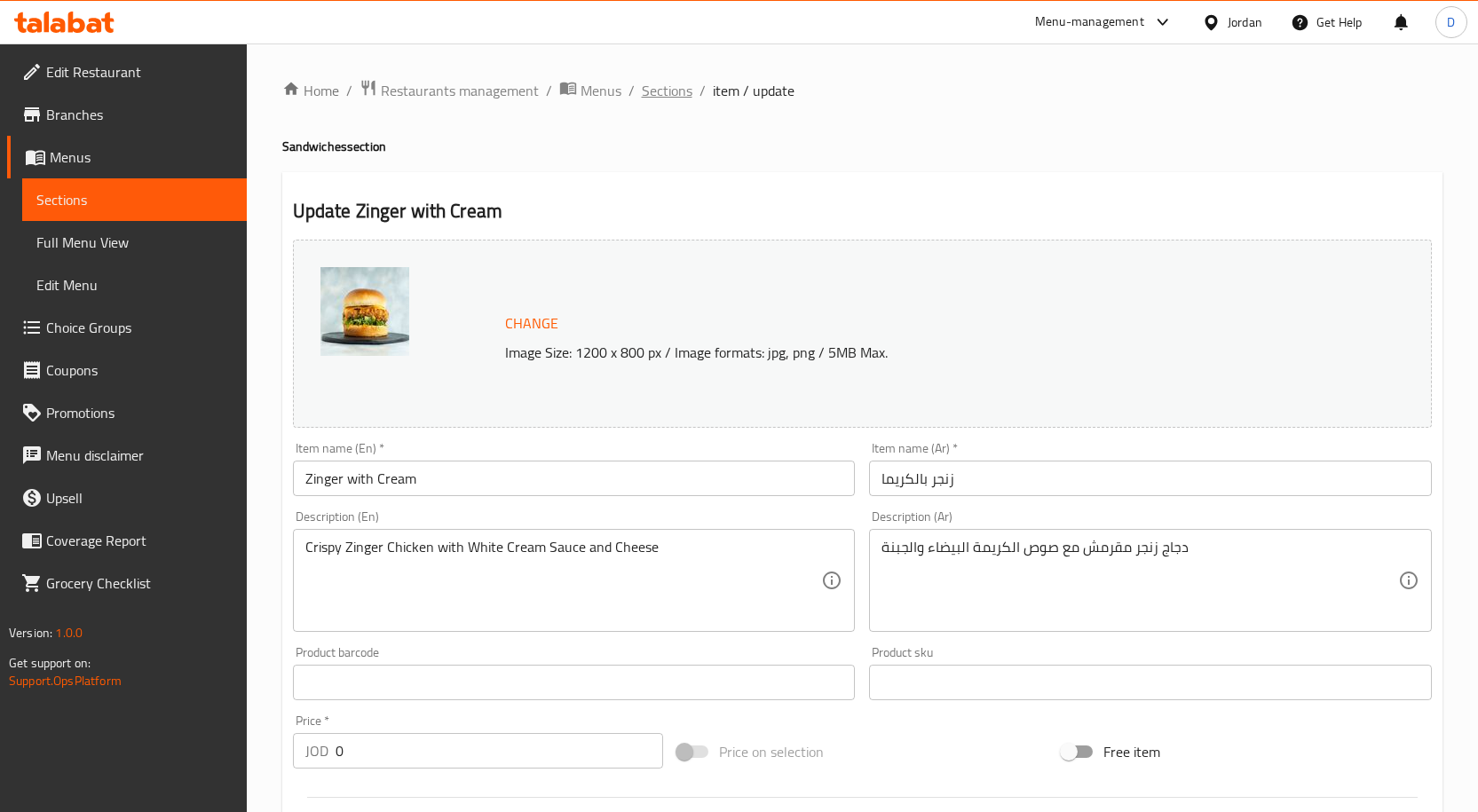
click at [664, 89] on span "Sections" at bounding box center [667, 90] width 50 height 21
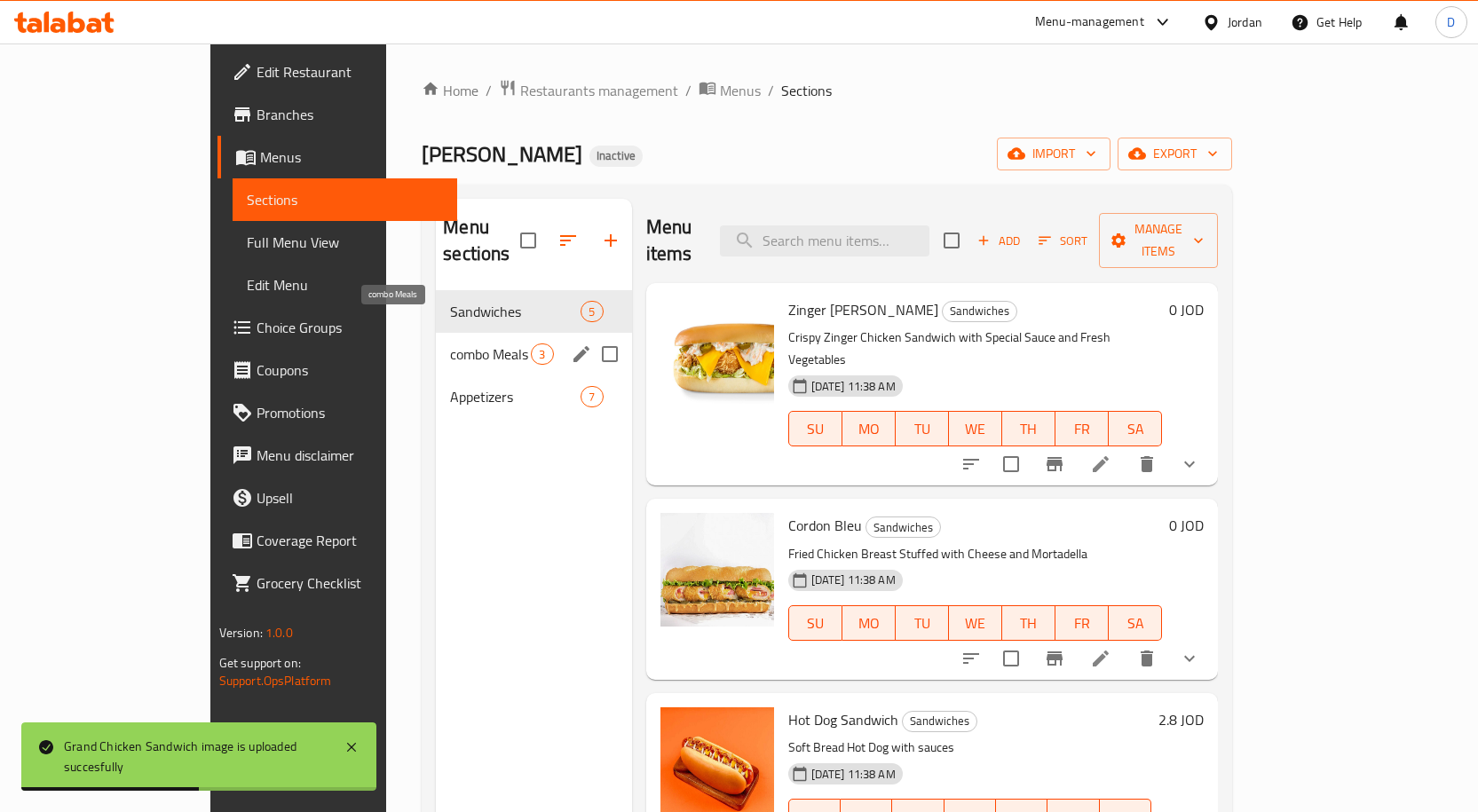
click at [450, 343] on span "combo Meals" at bounding box center [489, 354] width 80 height 21
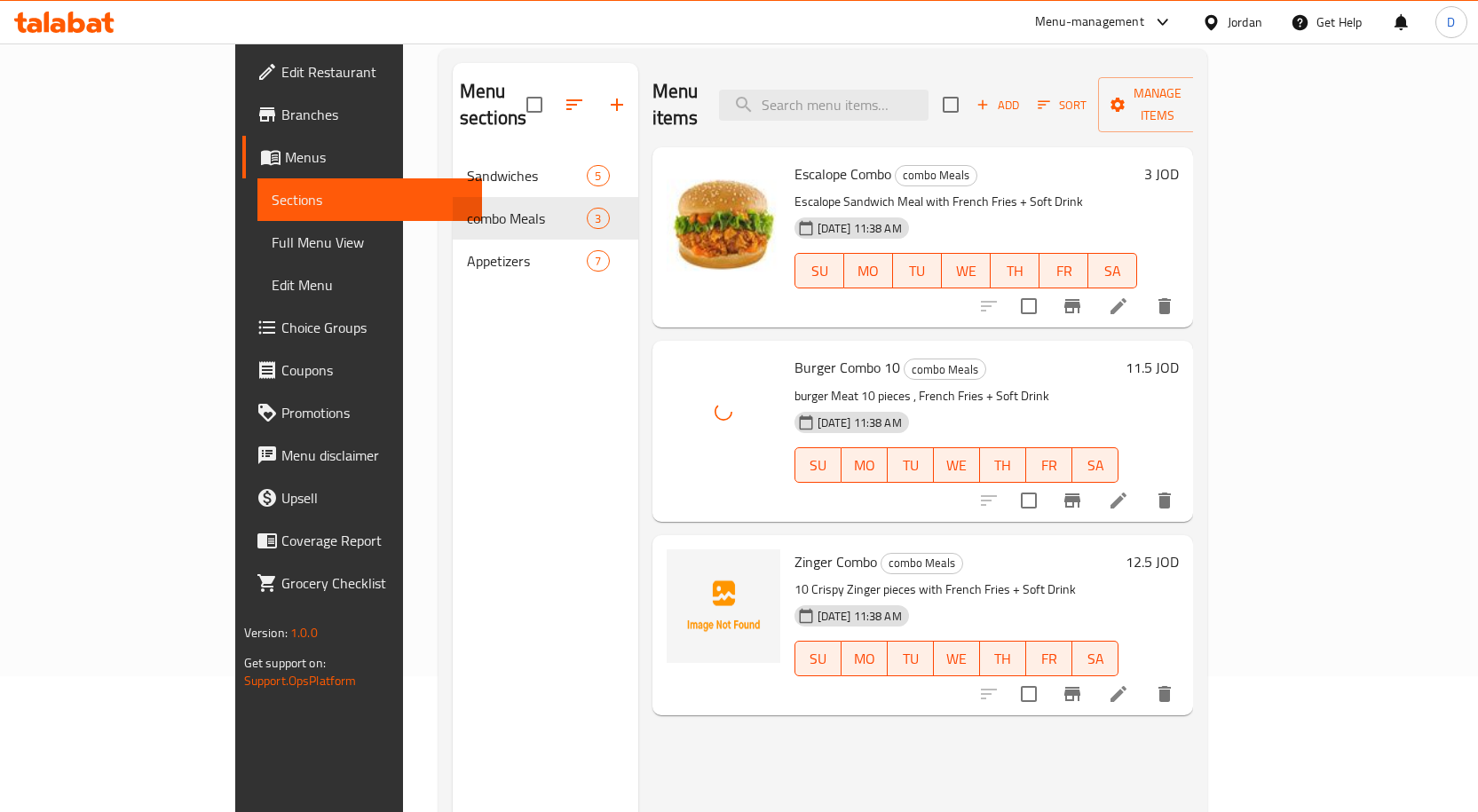
scroll to position [177, 0]
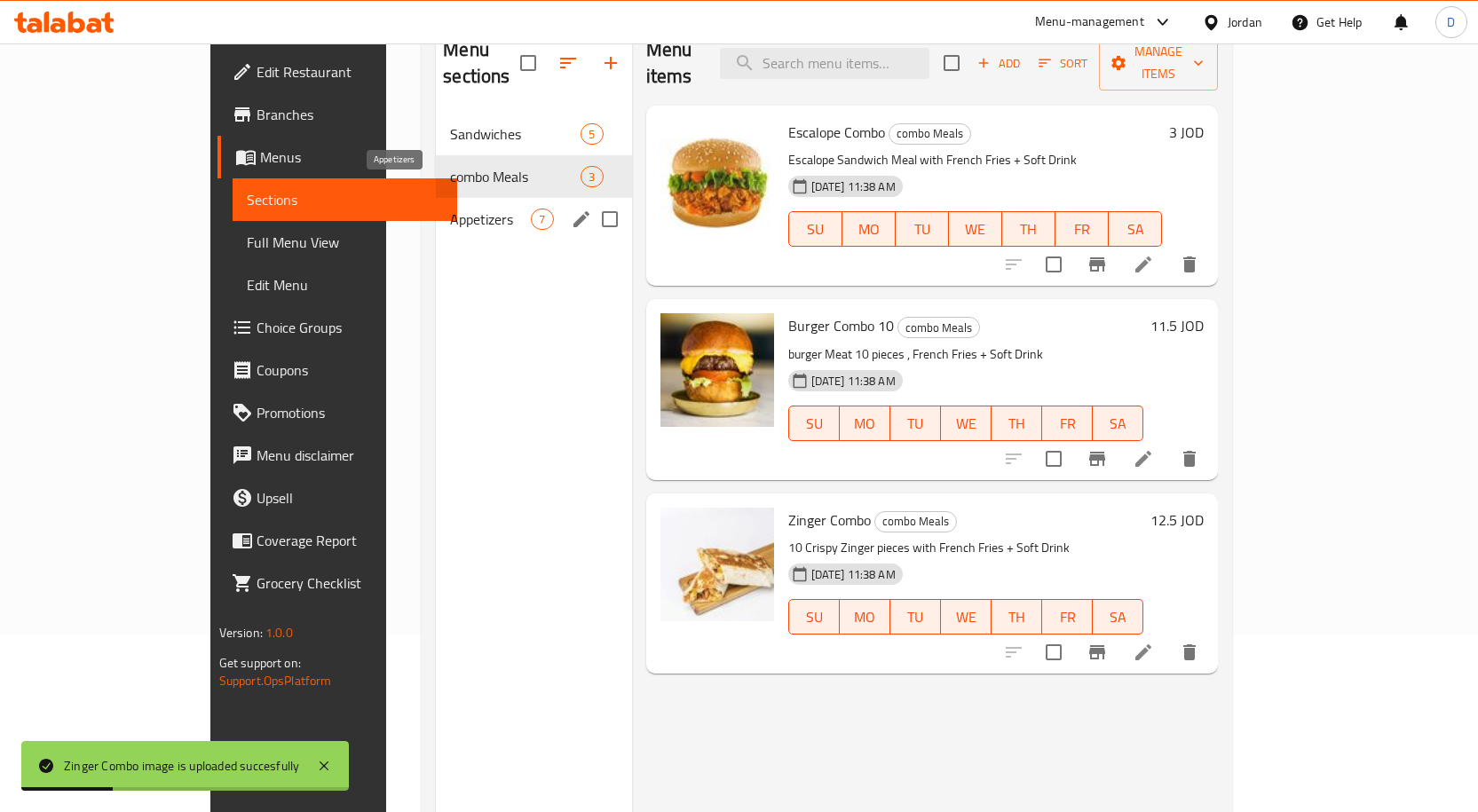
click at [453, 208] on span "Appetizers" at bounding box center [489, 219] width 80 height 21
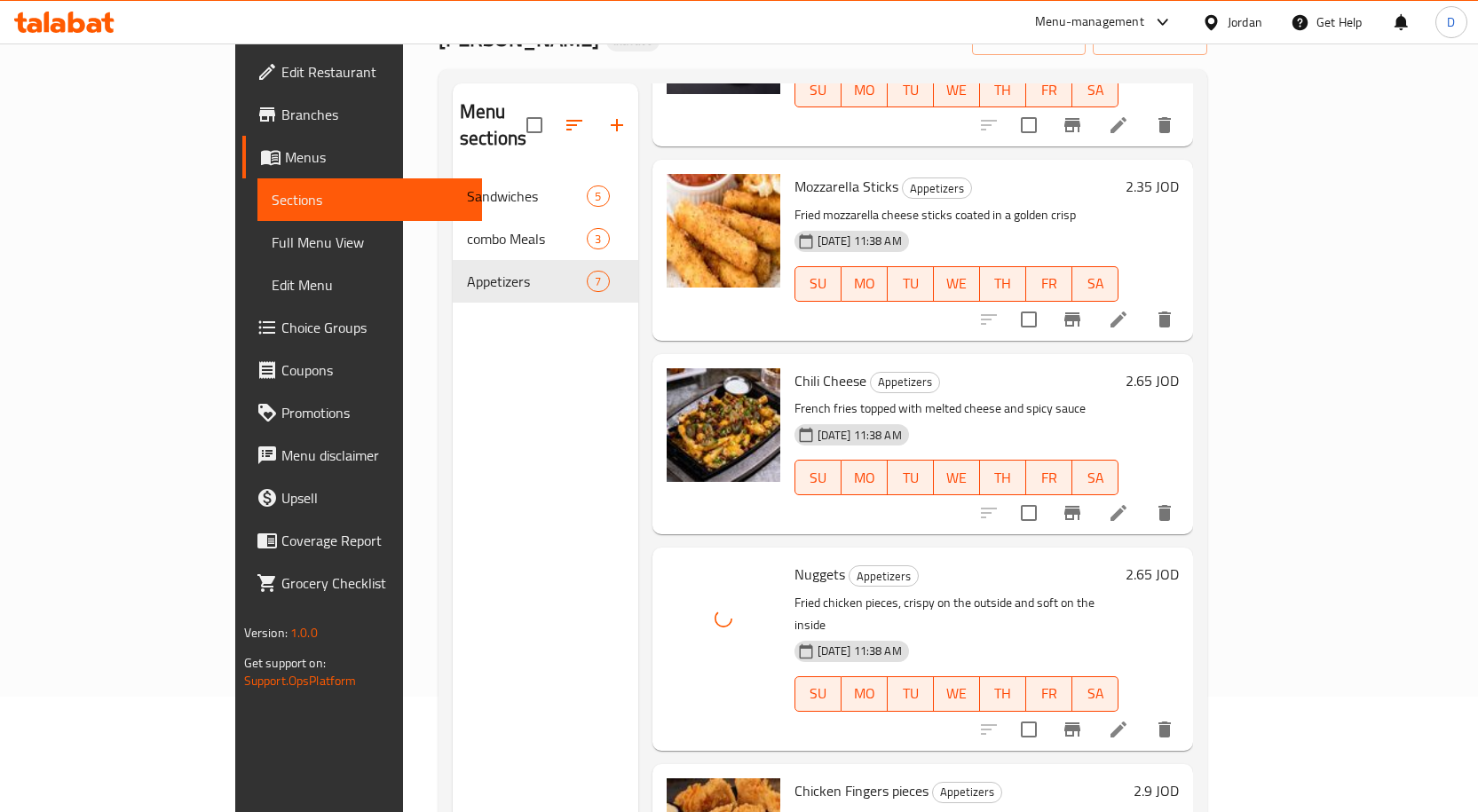
scroll to position [248, 0]
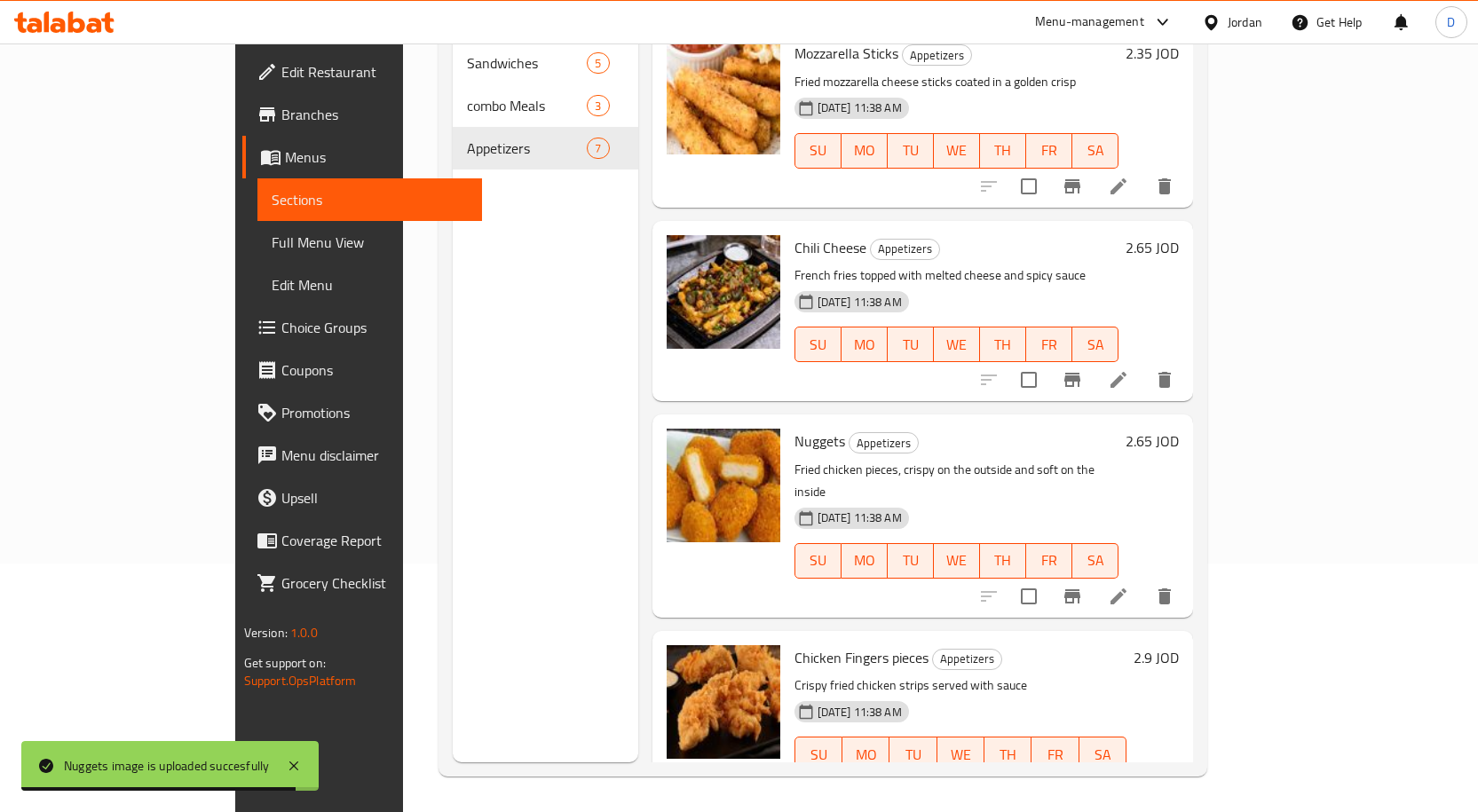
drag, startPoint x: 129, startPoint y: 247, endPoint x: 108, endPoint y: 103, distance: 145.5
click at [271, 247] on span "Full Menu View" at bounding box center [369, 242] width 196 height 21
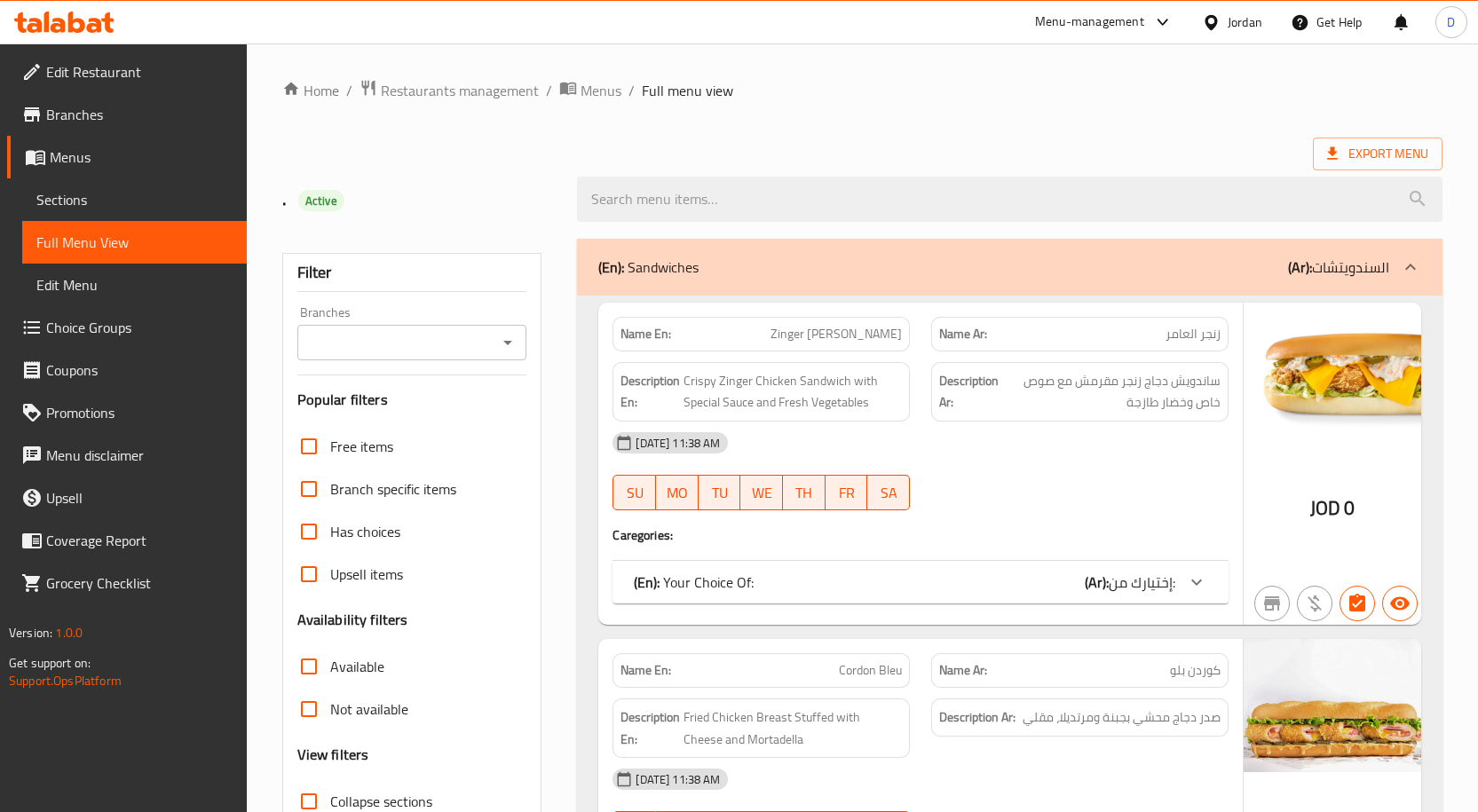
click at [60, 189] on span "Sections" at bounding box center [135, 200] width 196 height 21
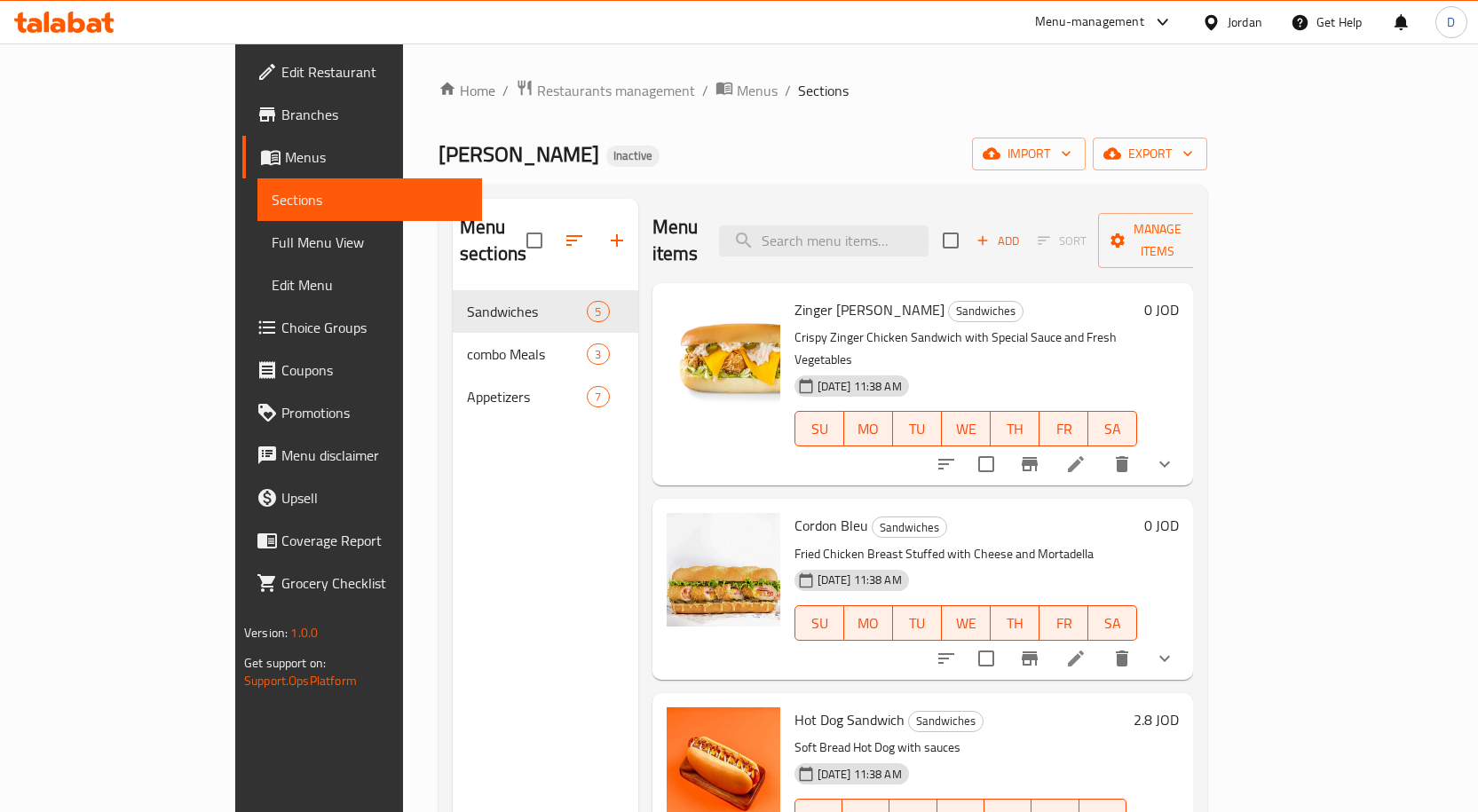
click at [281, 106] on span "Branches" at bounding box center [374, 114] width 186 height 21
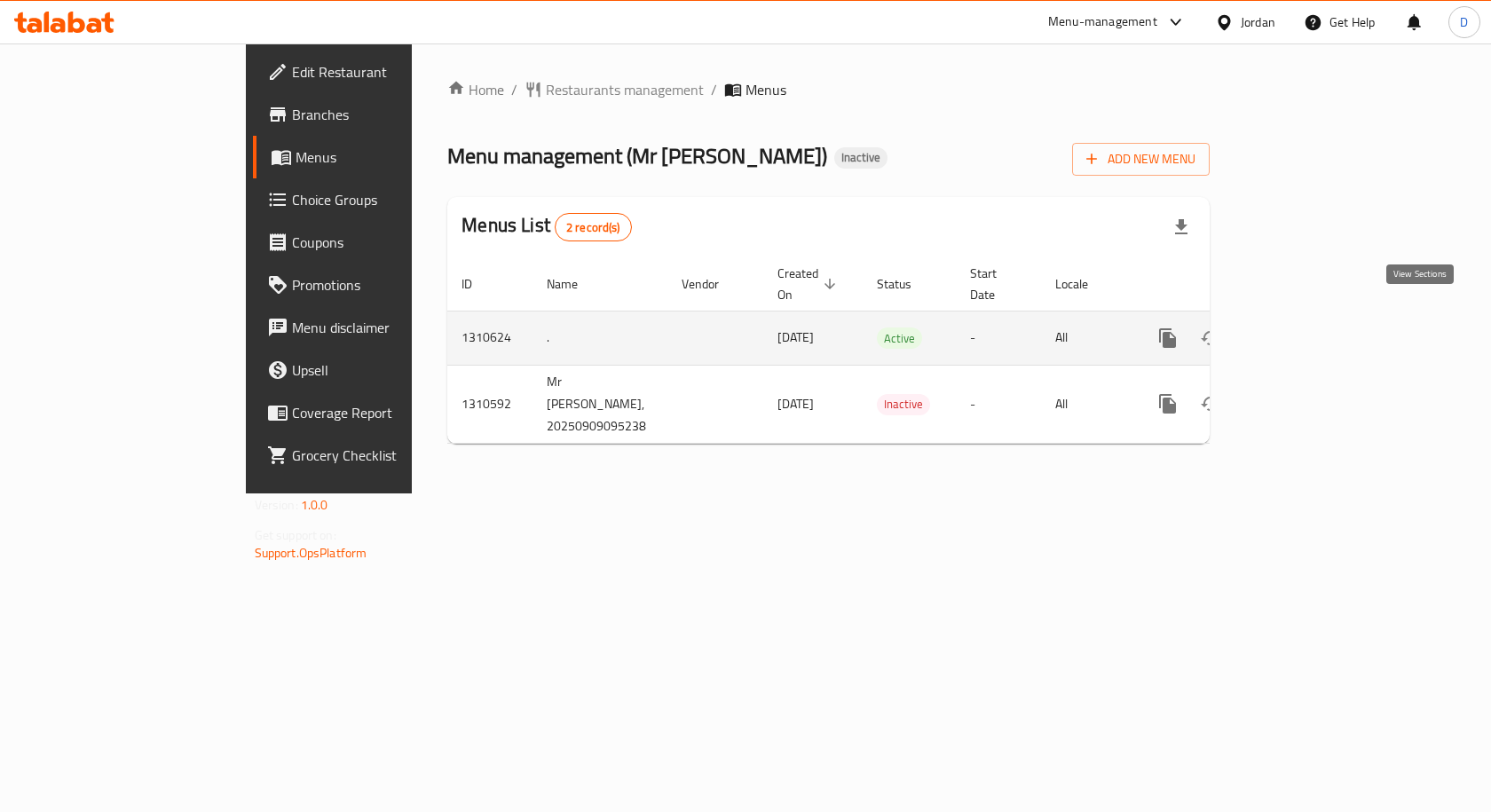
click at [1307, 328] on icon "enhanced table" at bounding box center [1296, 338] width 21 height 21
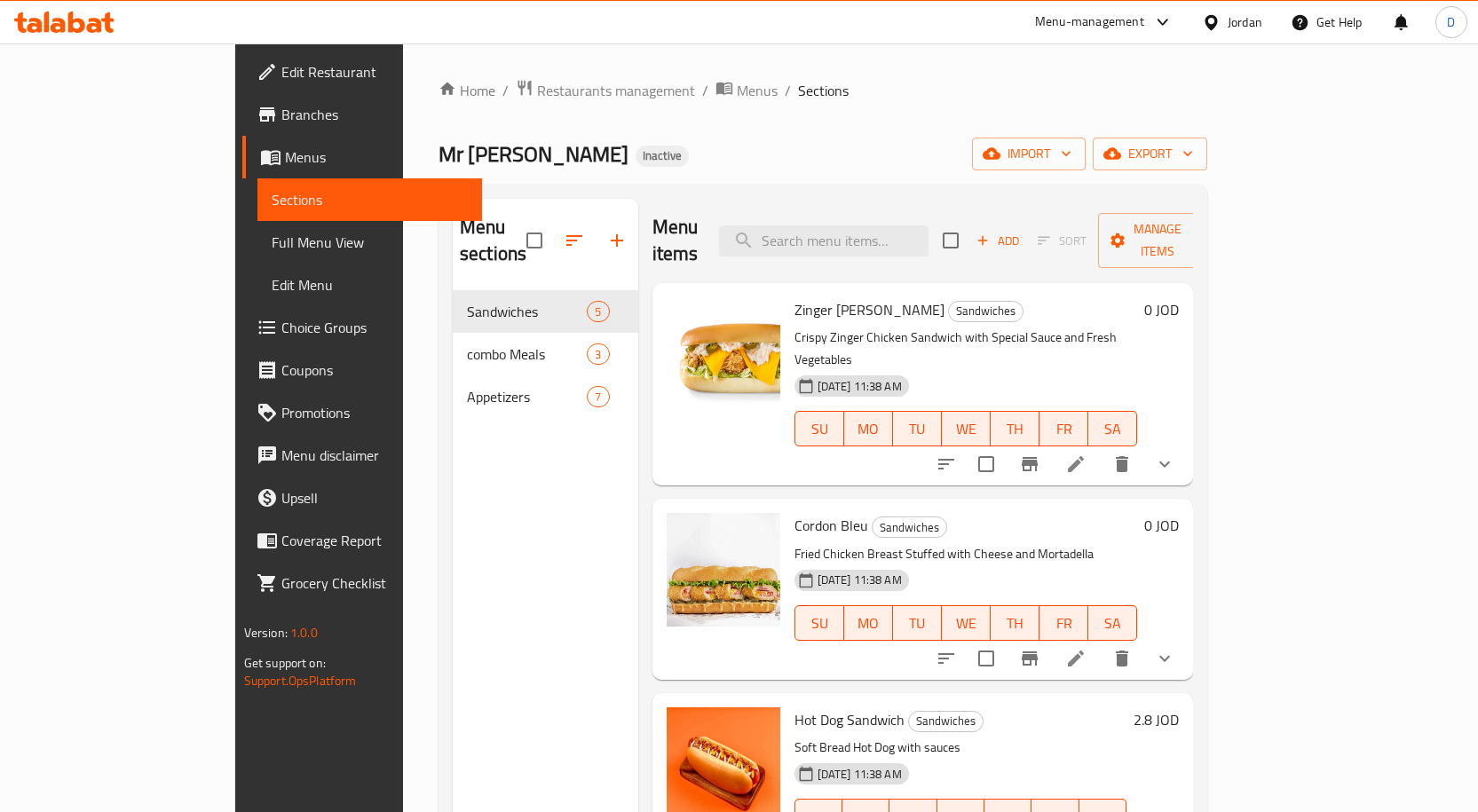
click at [271, 244] on span "Full Menu View" at bounding box center [369, 242] width 196 height 21
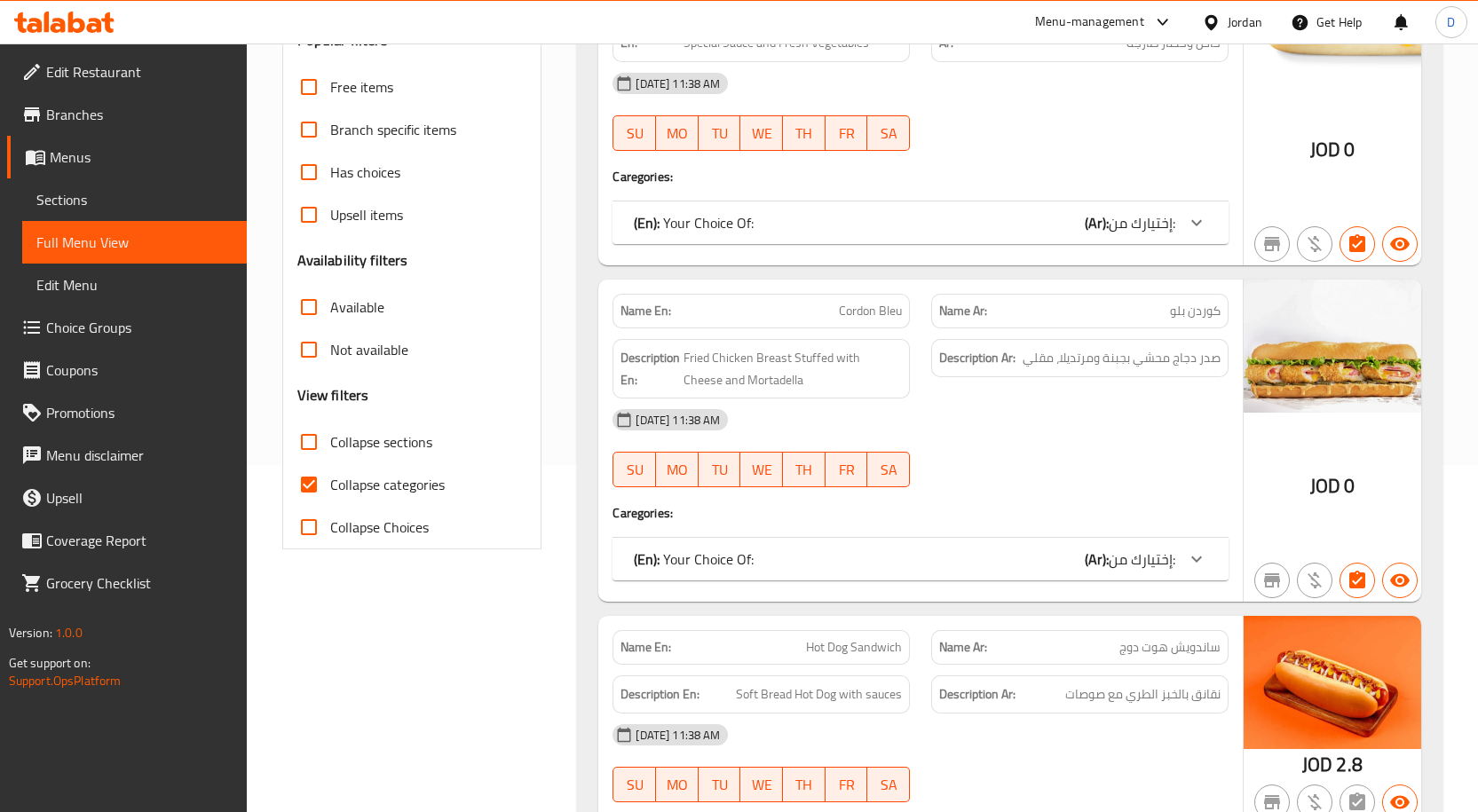
scroll to position [355, 0]
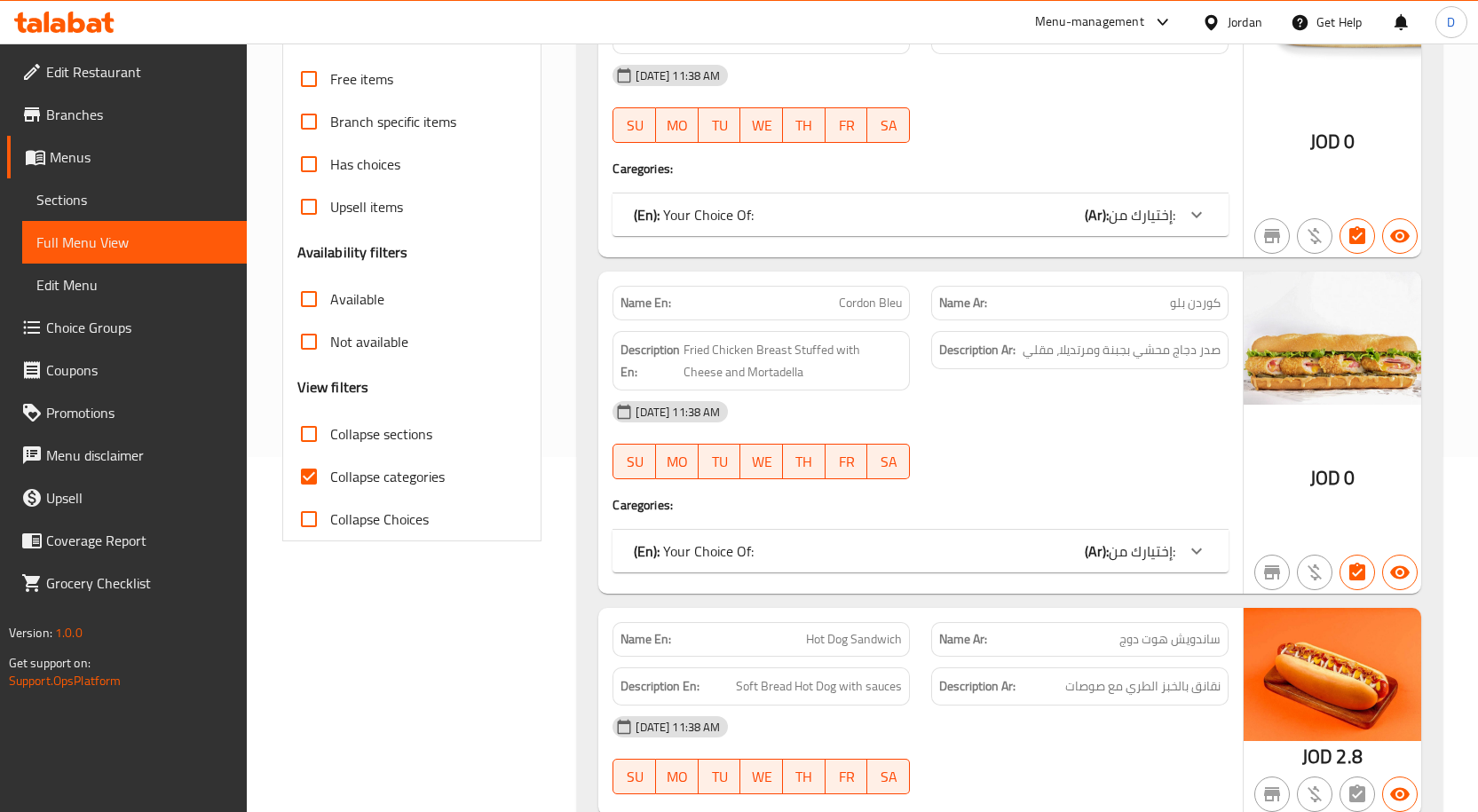
click at [302, 473] on input "Collapse categories" at bounding box center [309, 477] width 43 height 43
checkbox input "false"
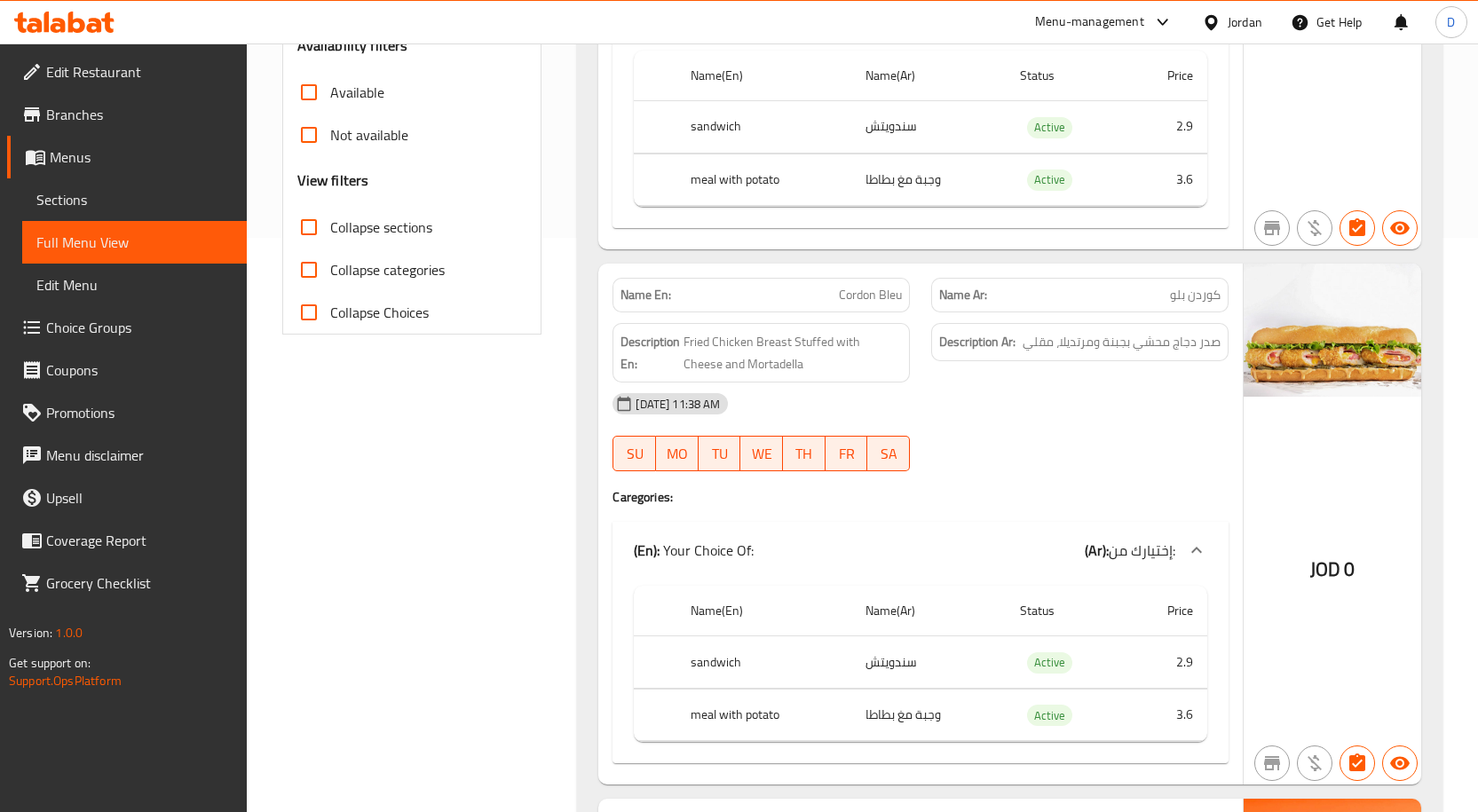
scroll to position [0, 0]
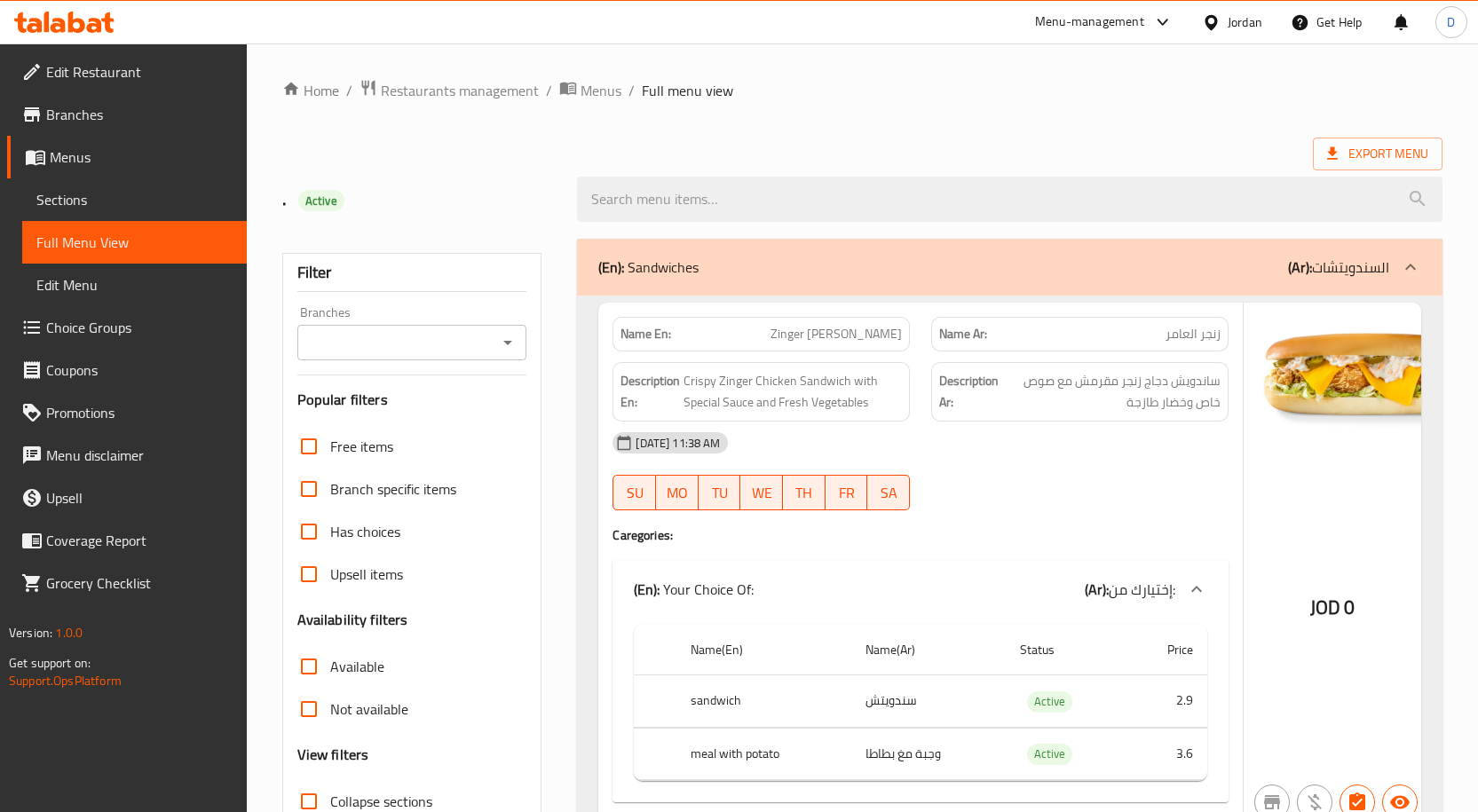
click at [102, 195] on span "Sections" at bounding box center [135, 200] width 196 height 21
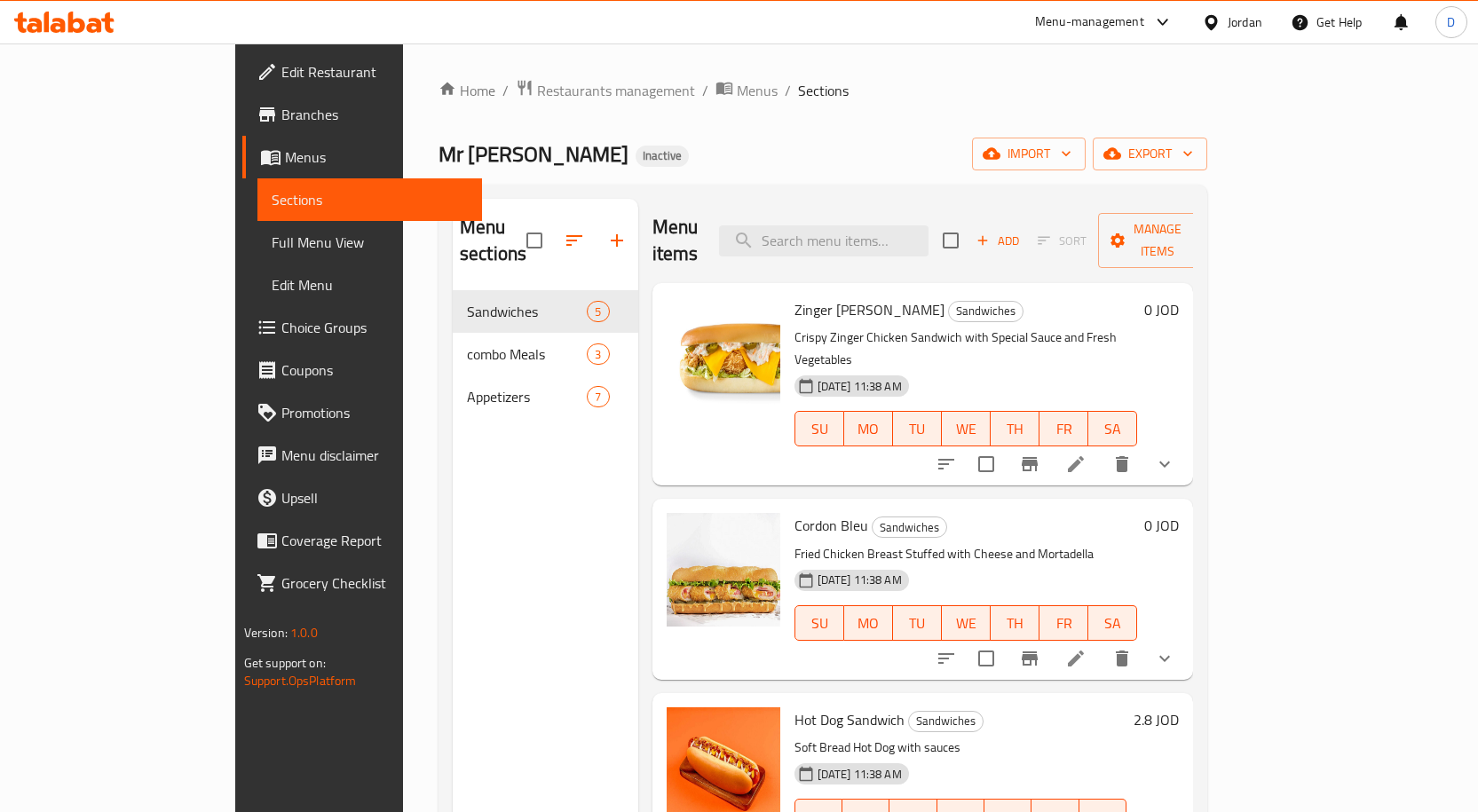
click at [1230, 19] on div "Jordan" at bounding box center [1244, 22] width 35 height 19
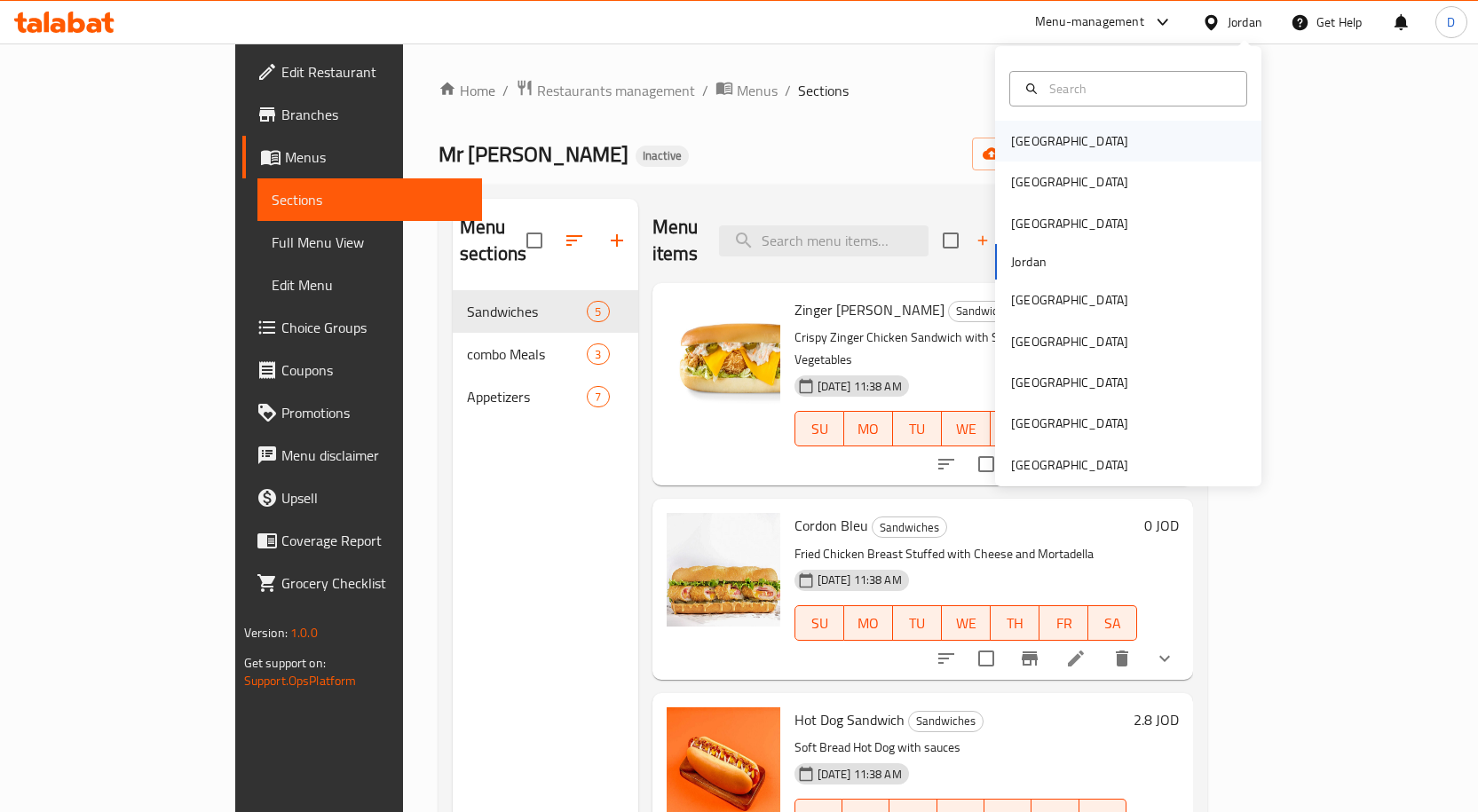
click at [1053, 142] on div "[GEOGRAPHIC_DATA]" at bounding box center [1069, 141] width 145 height 41
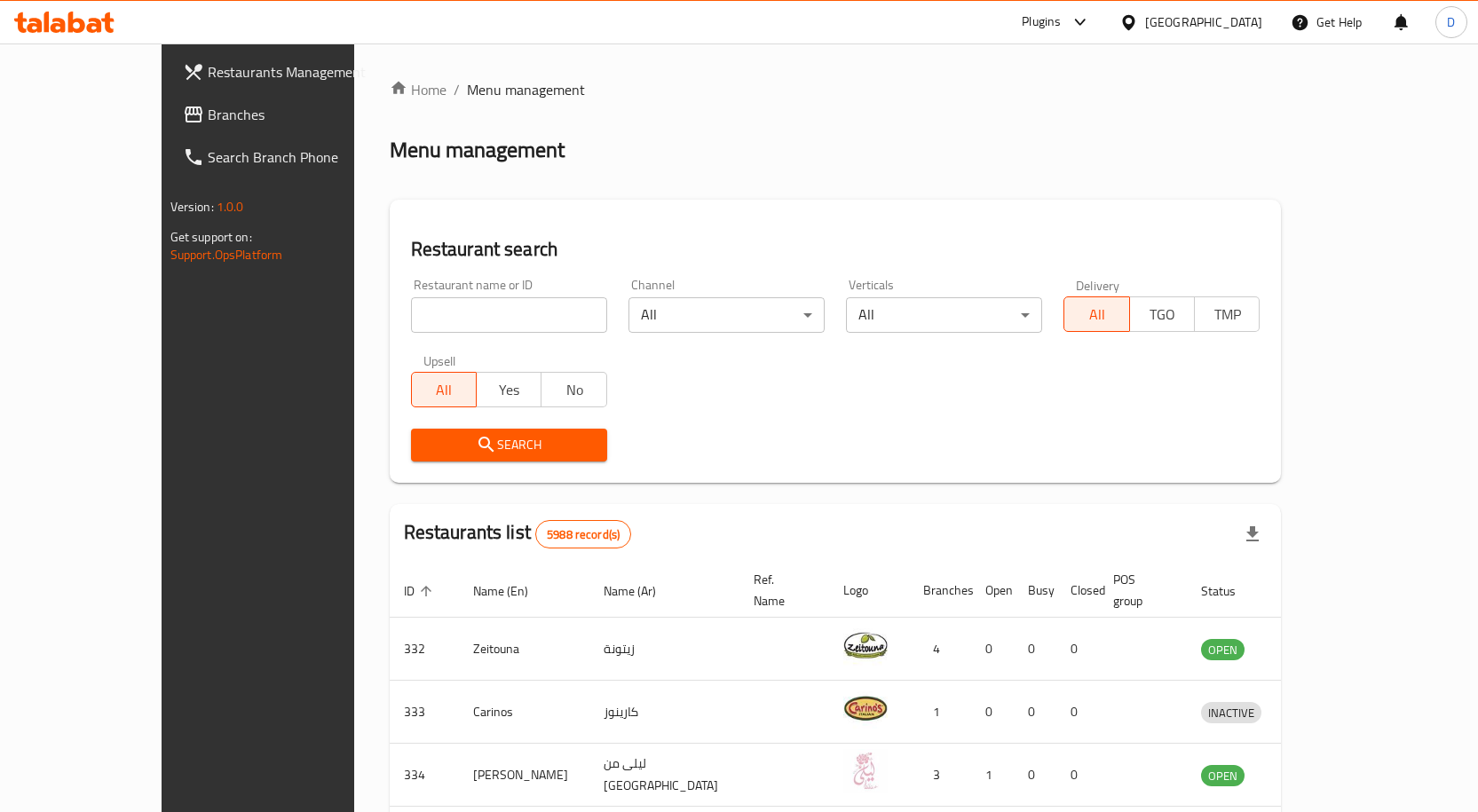
drag, startPoint x: 70, startPoint y: 109, endPoint x: 215, endPoint y: 167, distance: 156.2
click at [207, 109] on span "Branches" at bounding box center [300, 114] width 186 height 21
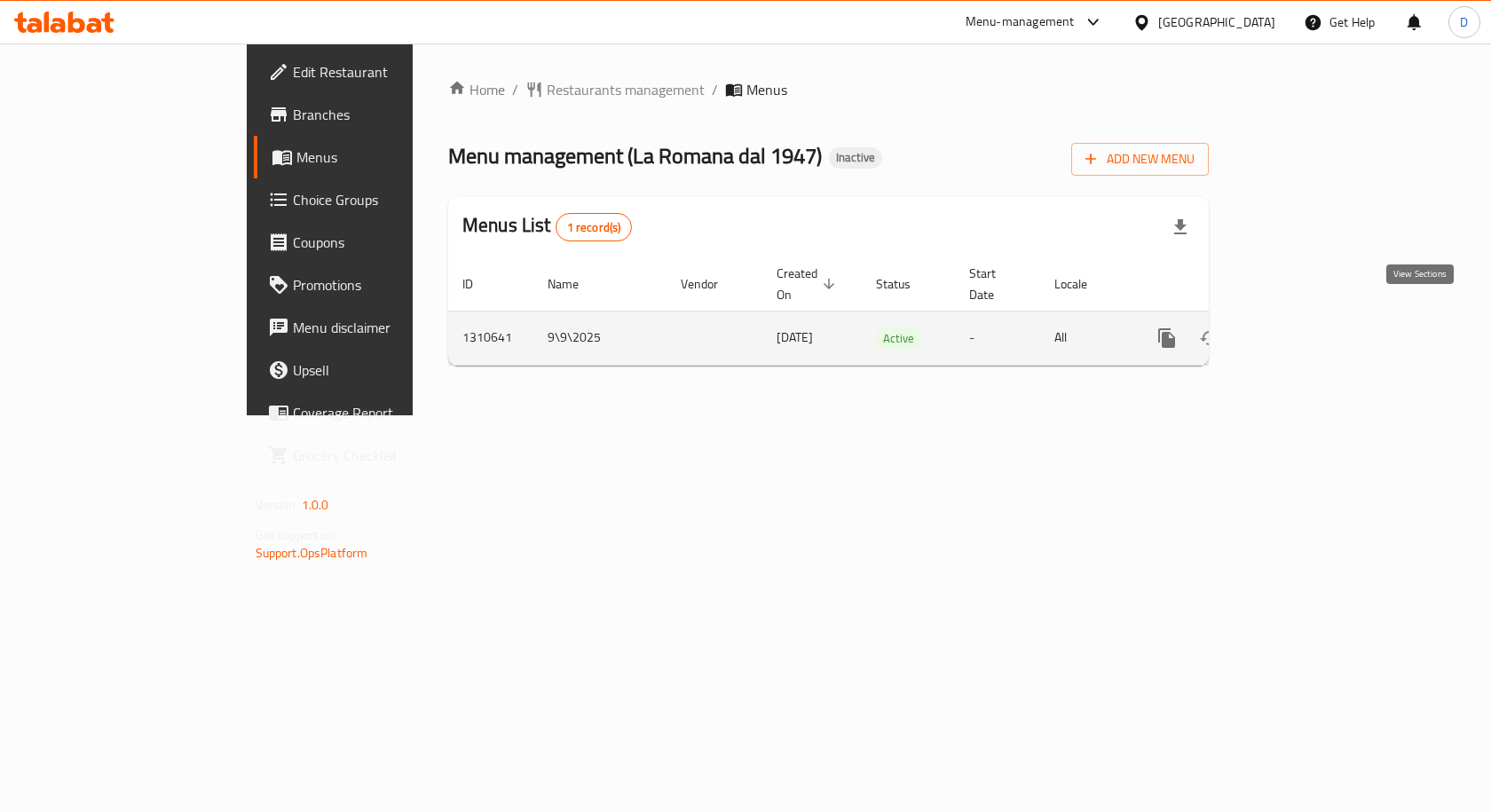
click at [1317, 319] on link "enhanced table" at bounding box center [1295, 338] width 43 height 43
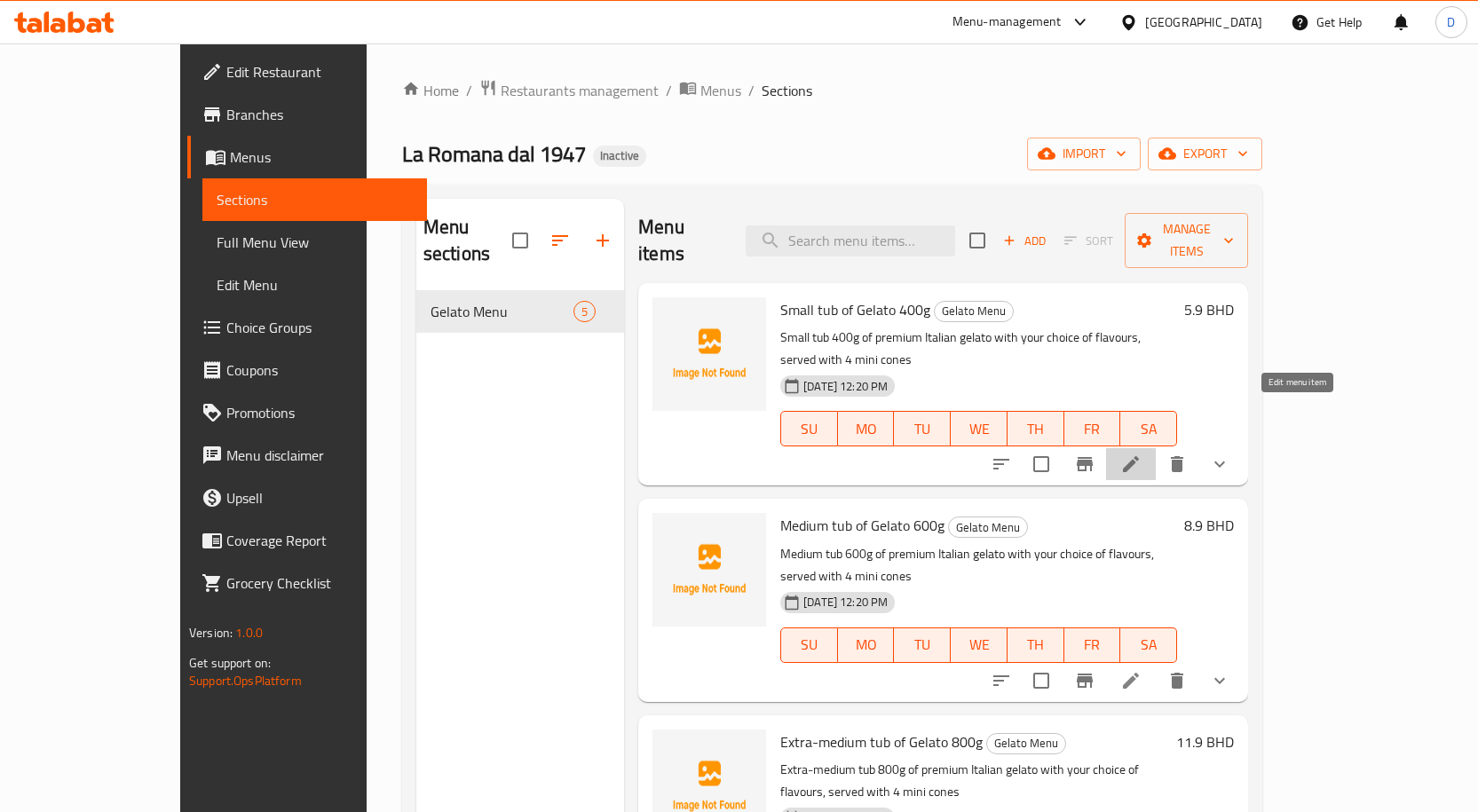
click at [1142, 453] on icon at bounding box center [1131, 464] width 21 height 21
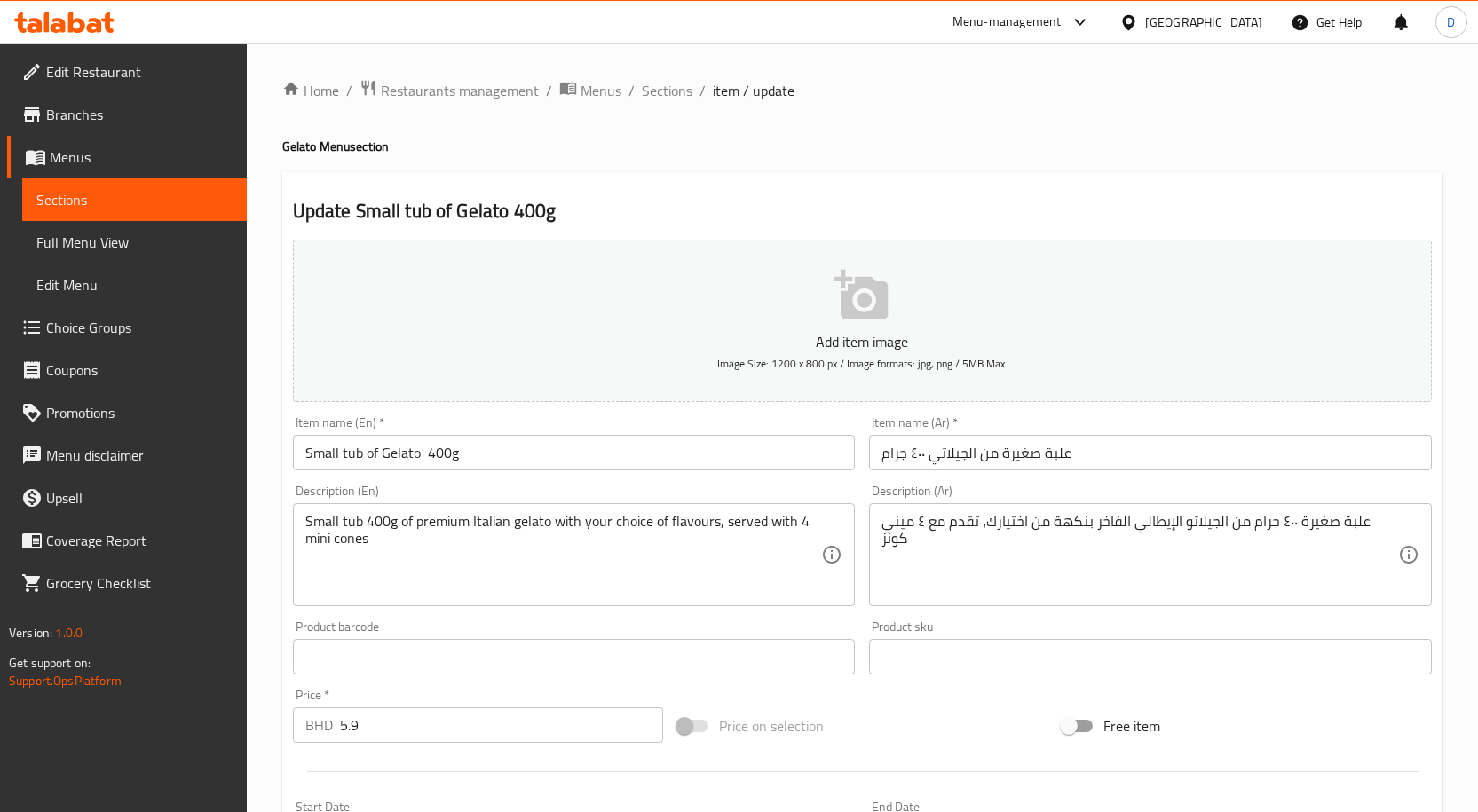
click at [132, 237] on span "Full Menu View" at bounding box center [135, 242] width 196 height 21
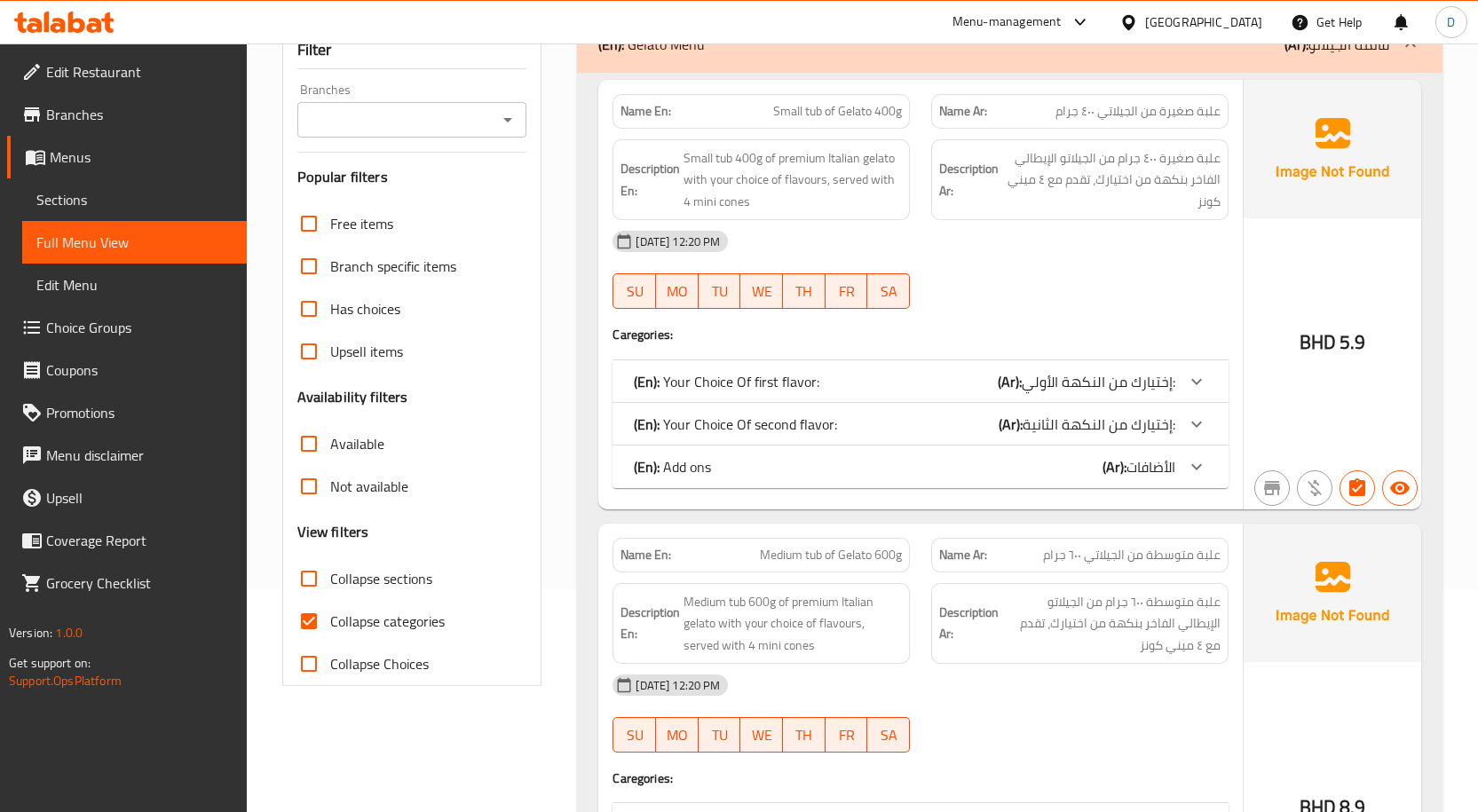
scroll to position [355, 0]
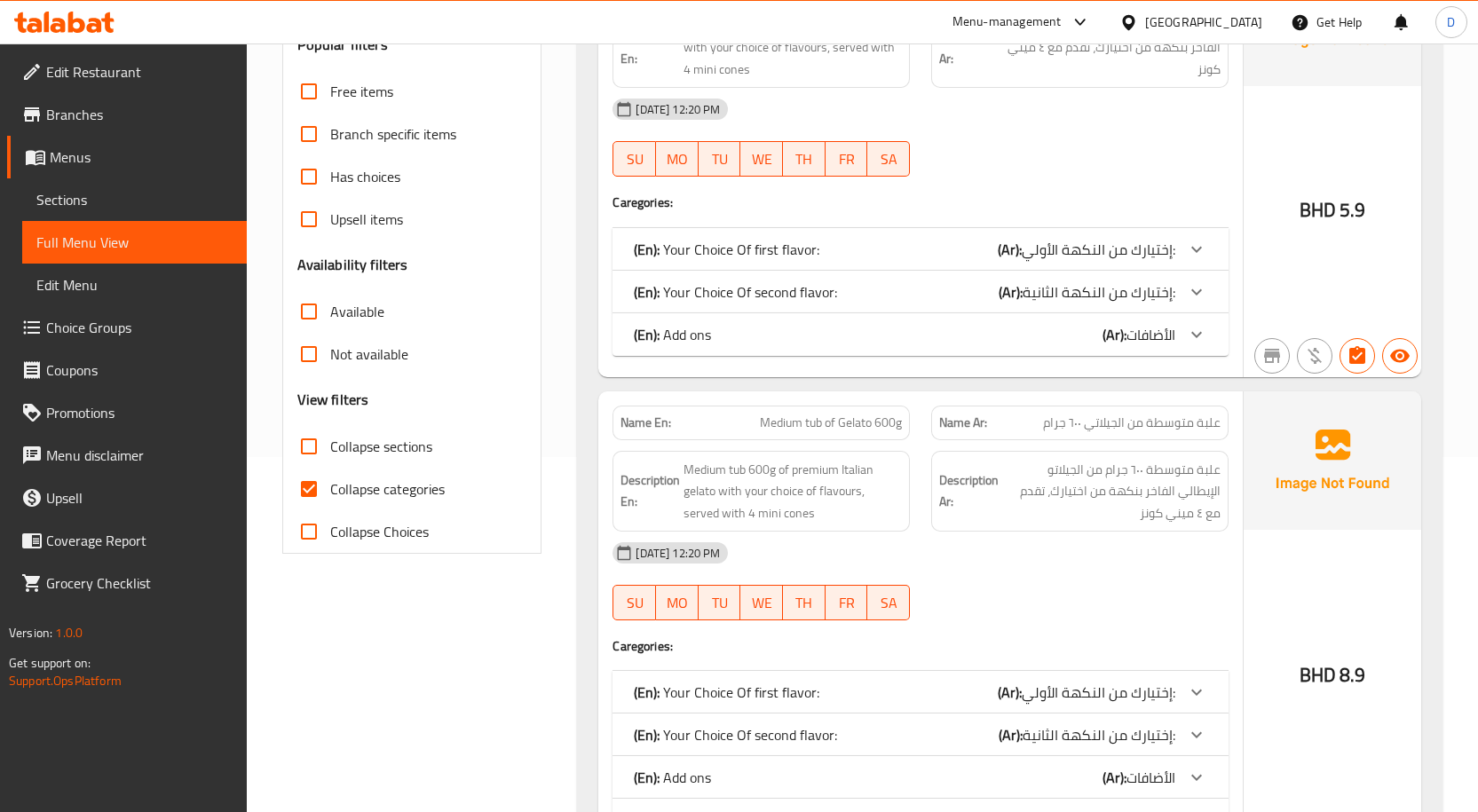
drag, startPoint x: 299, startPoint y: 490, endPoint x: 423, endPoint y: 497, distance: 124.2
click at [303, 490] on input "Collapse categories" at bounding box center [309, 489] width 43 height 43
checkbox input "false"
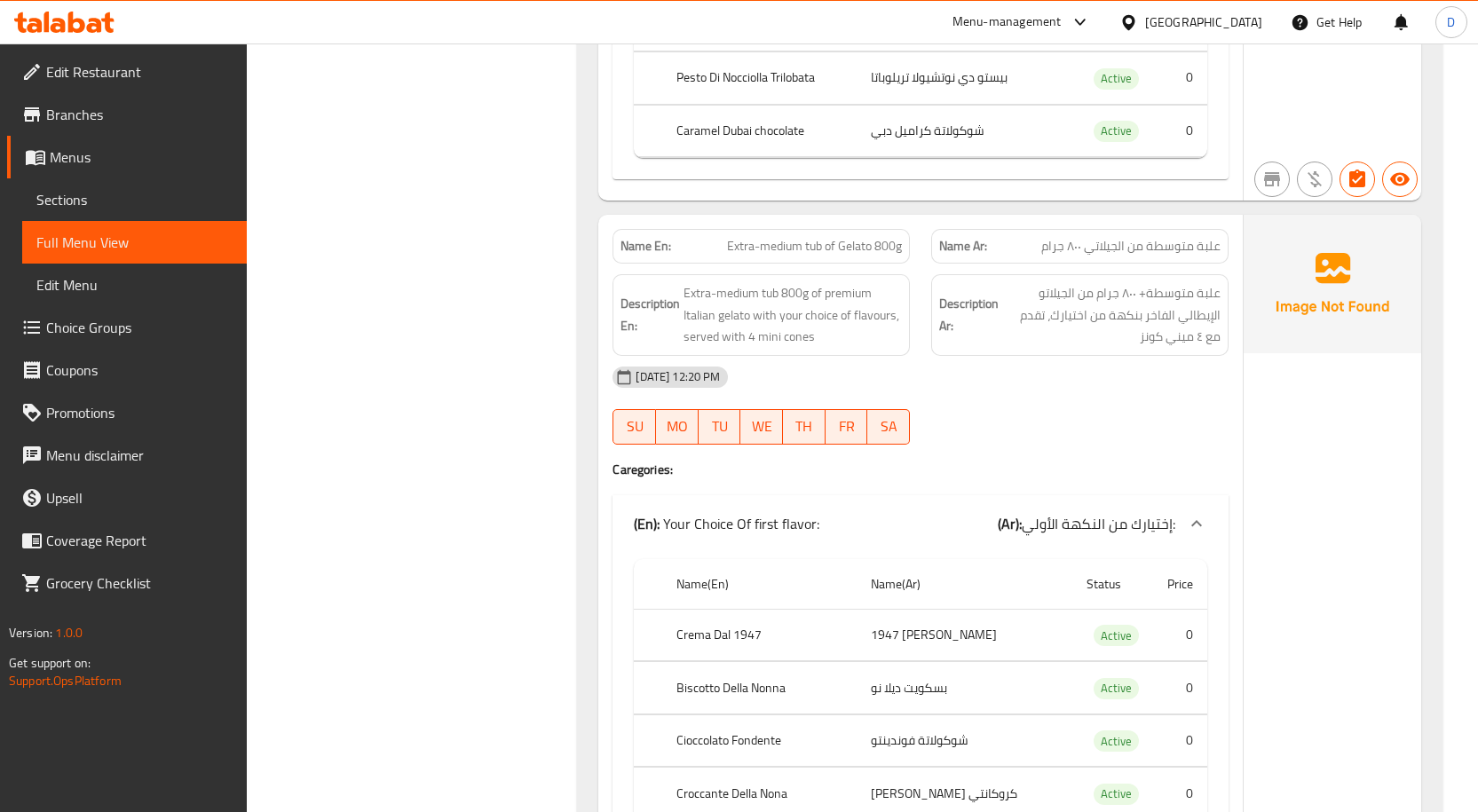
scroll to position [8518, 0]
